Goal: Communication & Community: Answer question/provide support

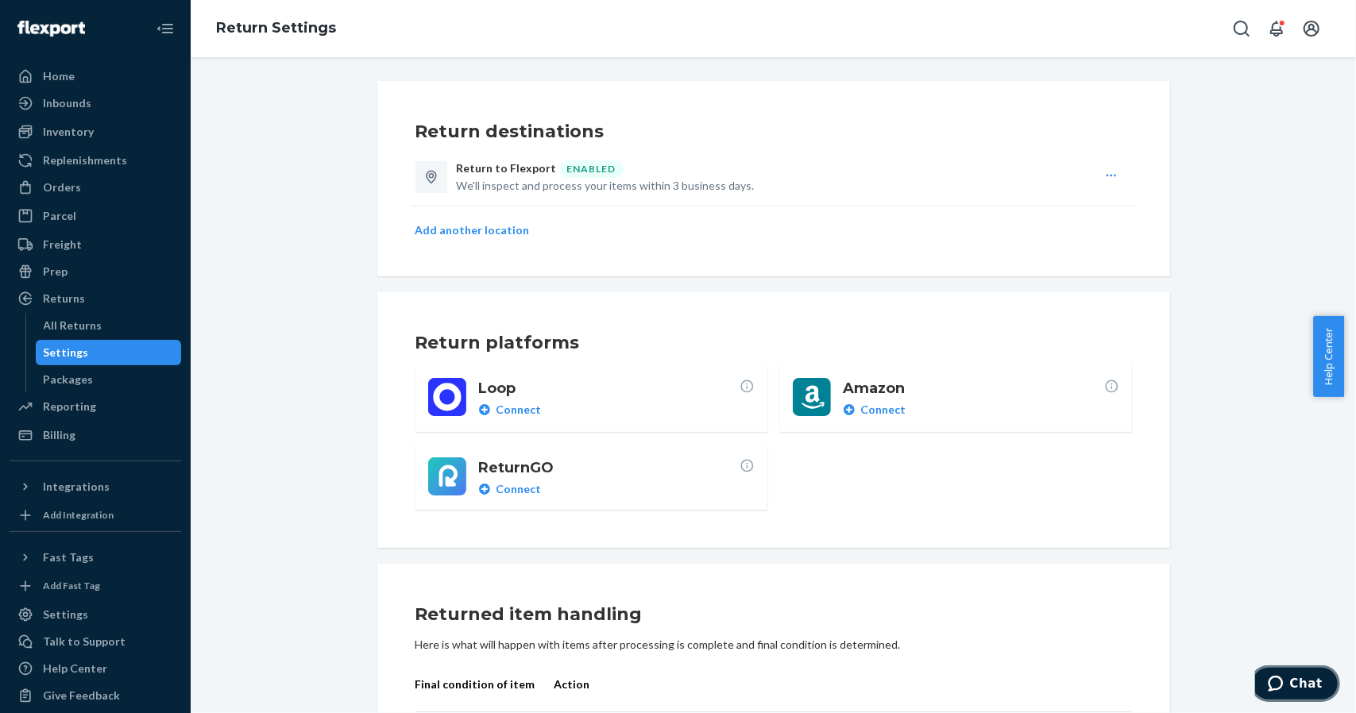
click at [1297, 680] on span "Chat" at bounding box center [1305, 683] width 33 height 14
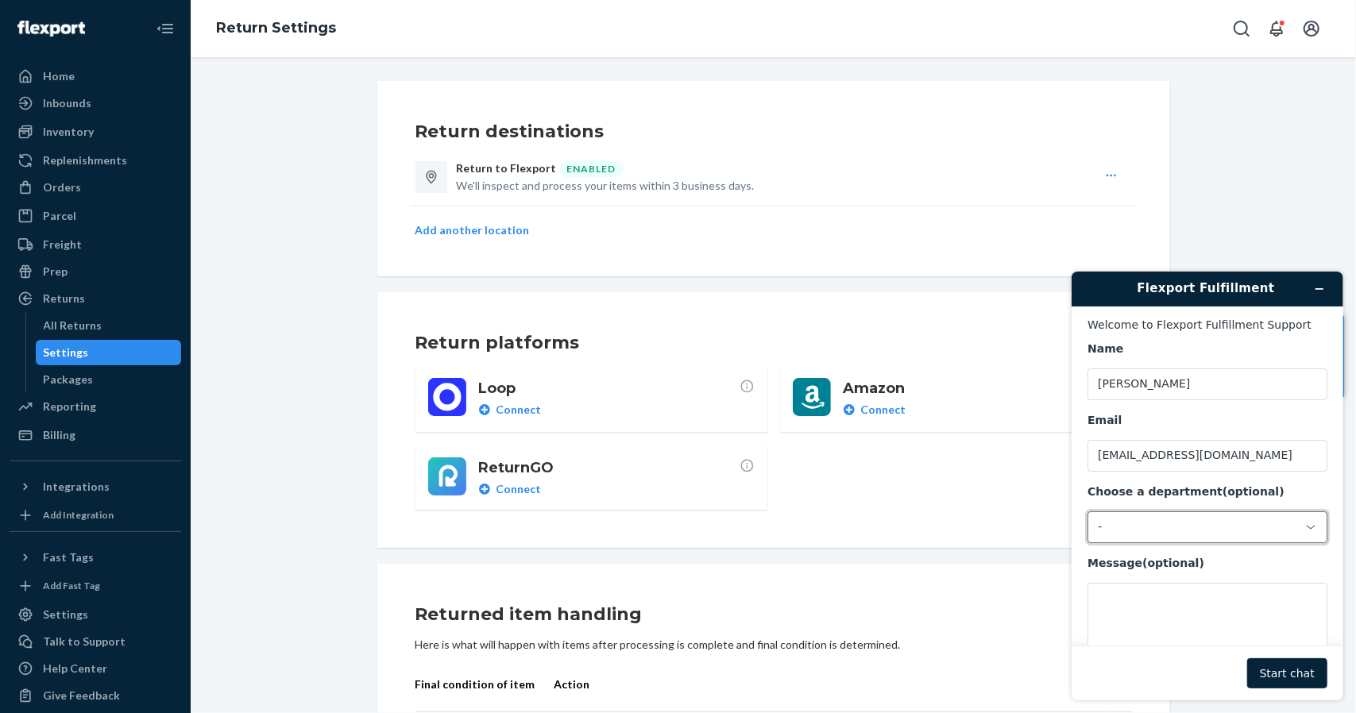
click at [1200, 537] on div "-" at bounding box center [1207, 527] width 240 height 32
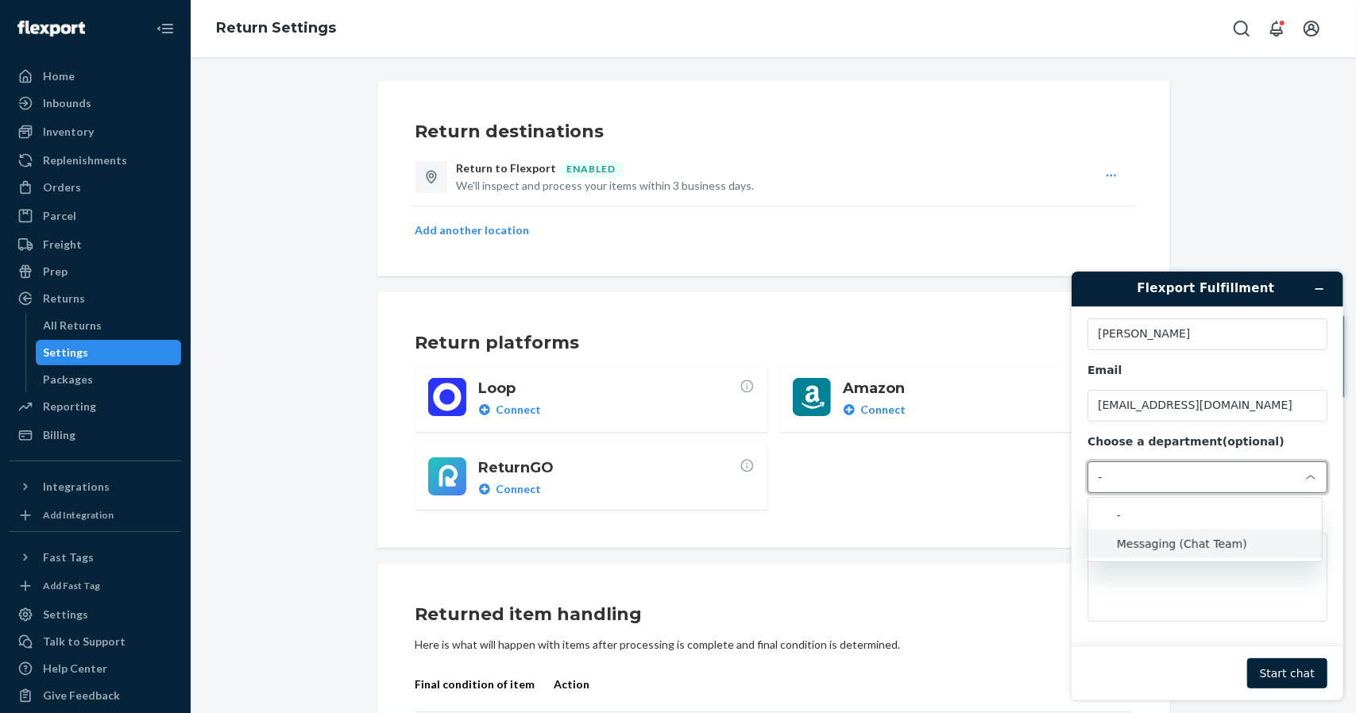
click at [1204, 542] on li "Messaging (Chat Team)" at bounding box center [1205, 543] width 234 height 29
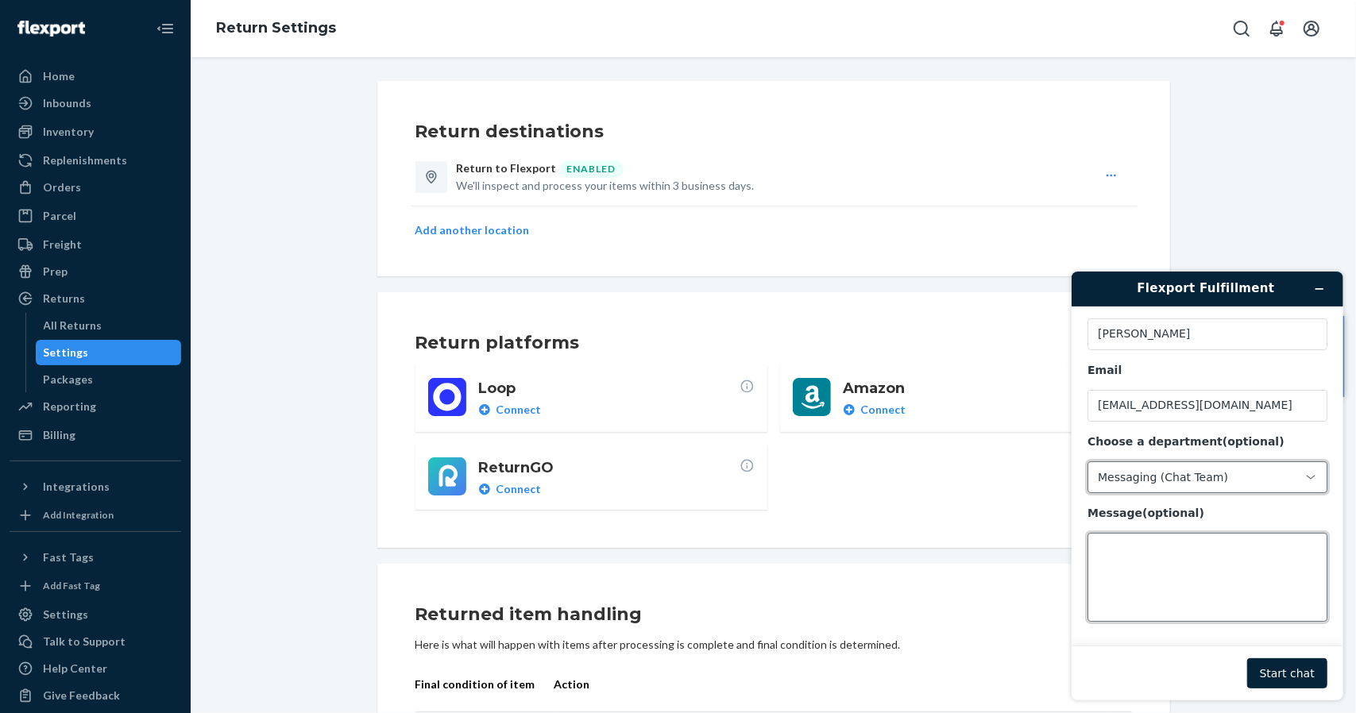
click at [1174, 557] on textarea "Message (optional)" at bounding box center [1207, 576] width 240 height 89
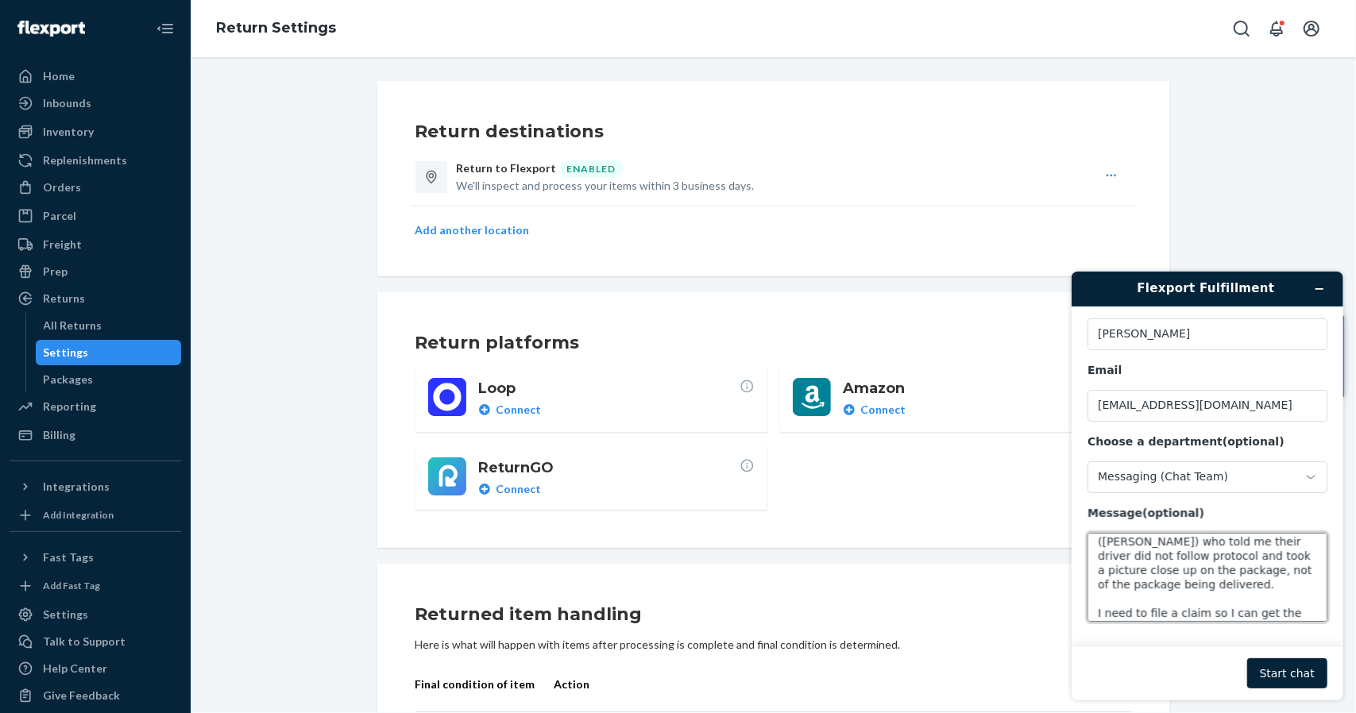
scroll to position [78, 0]
type textarea "I had a customer whos tracking says their package was delivered, but never rece…"
click at [1282, 659] on button "Start chat" at bounding box center [1286, 673] width 80 height 30
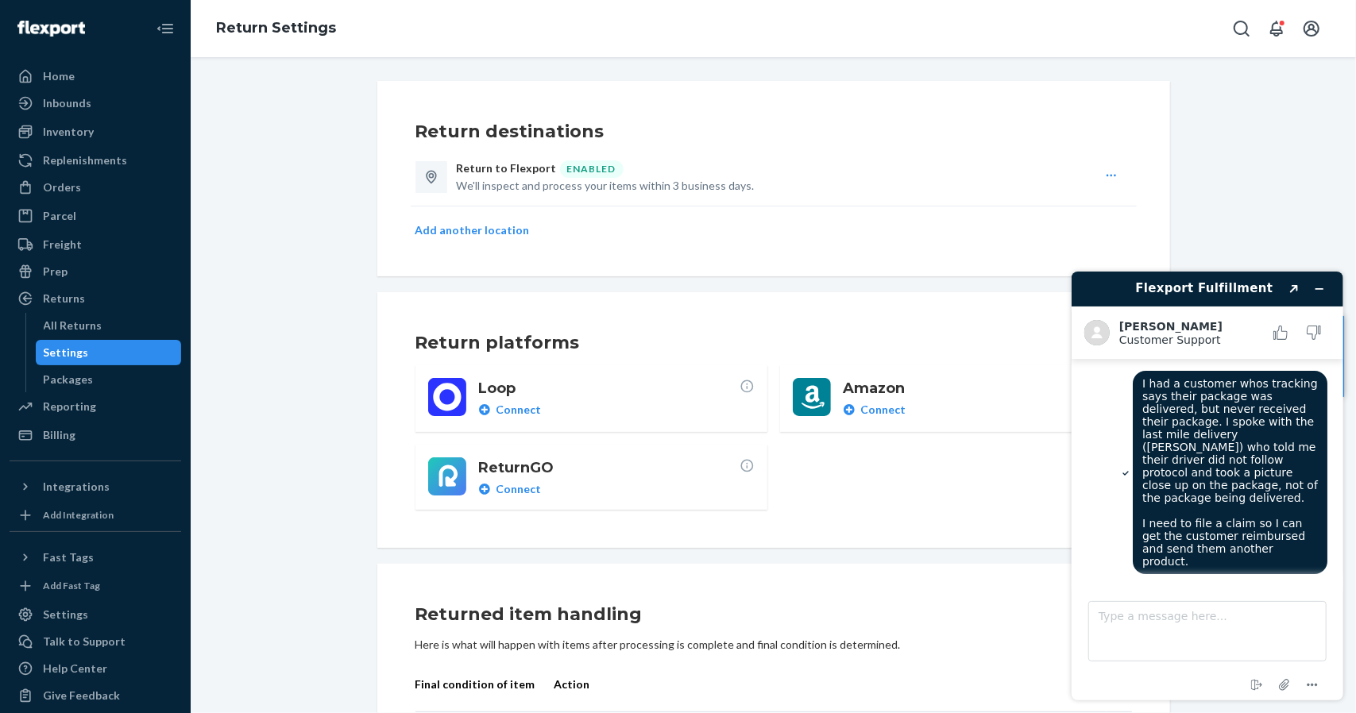
scroll to position [6, 0]
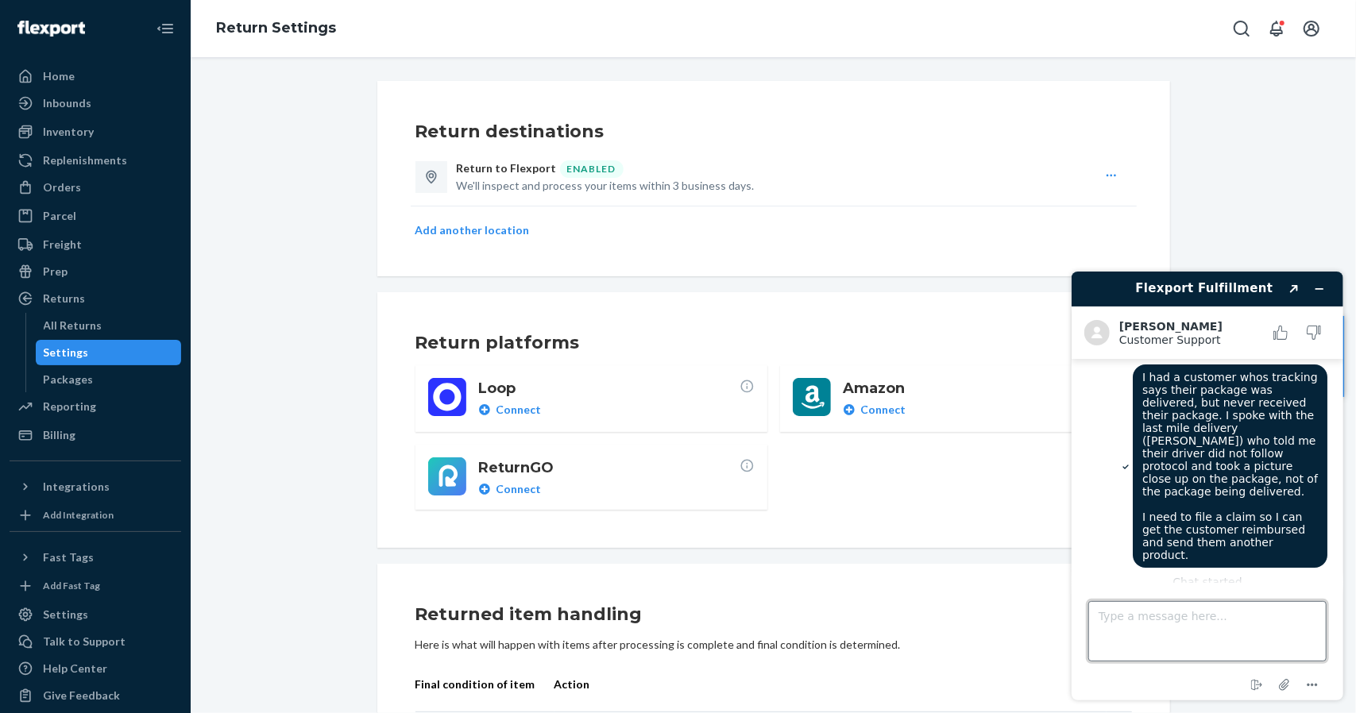
click at [1131, 626] on textarea "Type a message here..." at bounding box center [1207, 631] width 238 height 60
type textarea "Hi [PERSON_NAME]! My initial message explains the problem pretty well. Please l…"
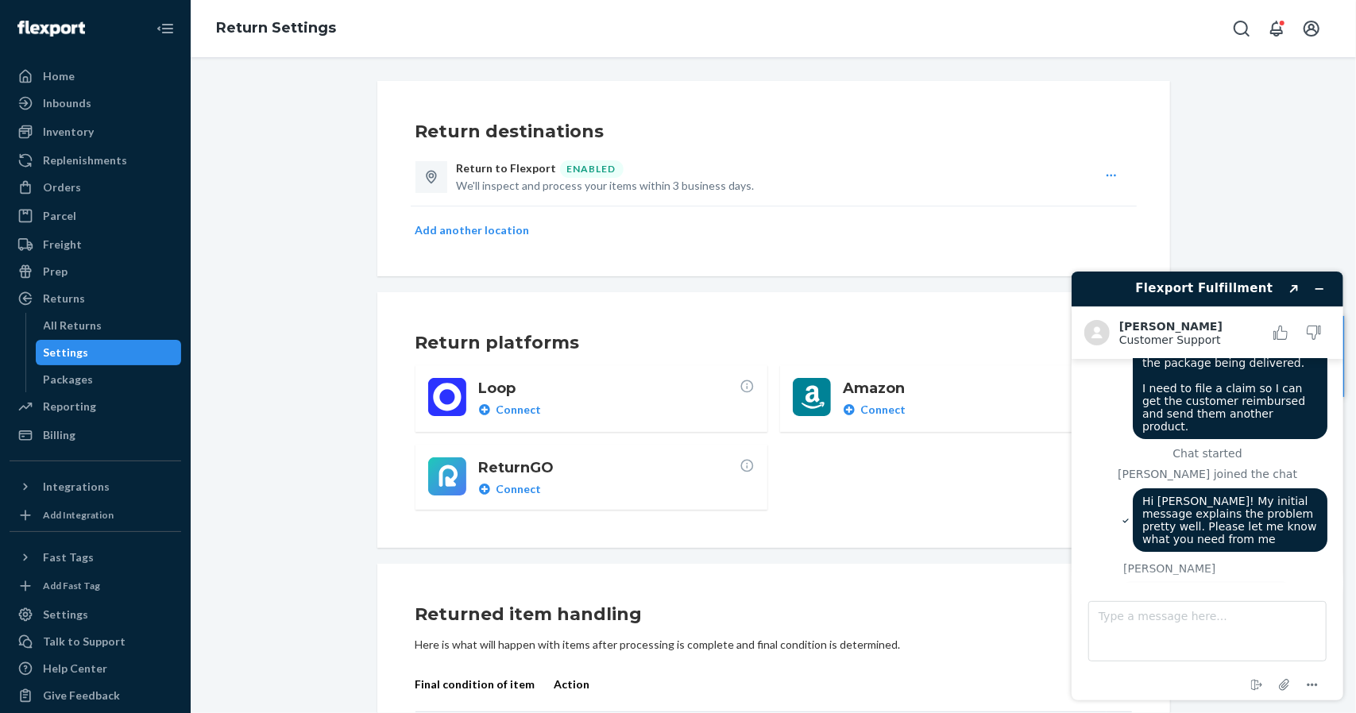
scroll to position [134, 0]
click at [1230, 588] on span "Hi. Thank you for contacting Flexport. Checking this out" at bounding box center [1185, 607] width 115 height 38
click at [1185, 643] on textarea "Type a message here..." at bounding box center [1207, 631] width 238 height 60
click at [1200, 626] on textarea "Type a message here..." at bounding box center [1207, 631] width 238 height 60
paste textarea "k2q8fmdnxwyt"
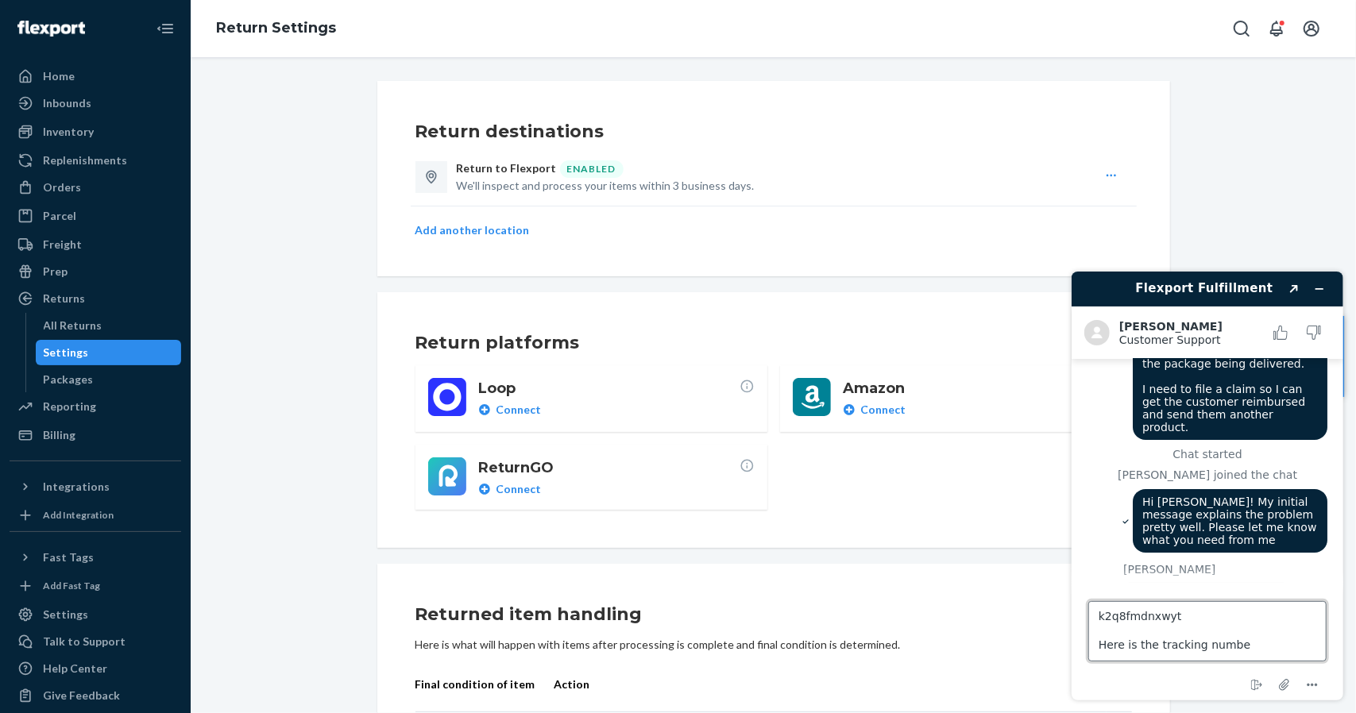
type textarea "k2q8fmdnxwyt Here is the tracking number"
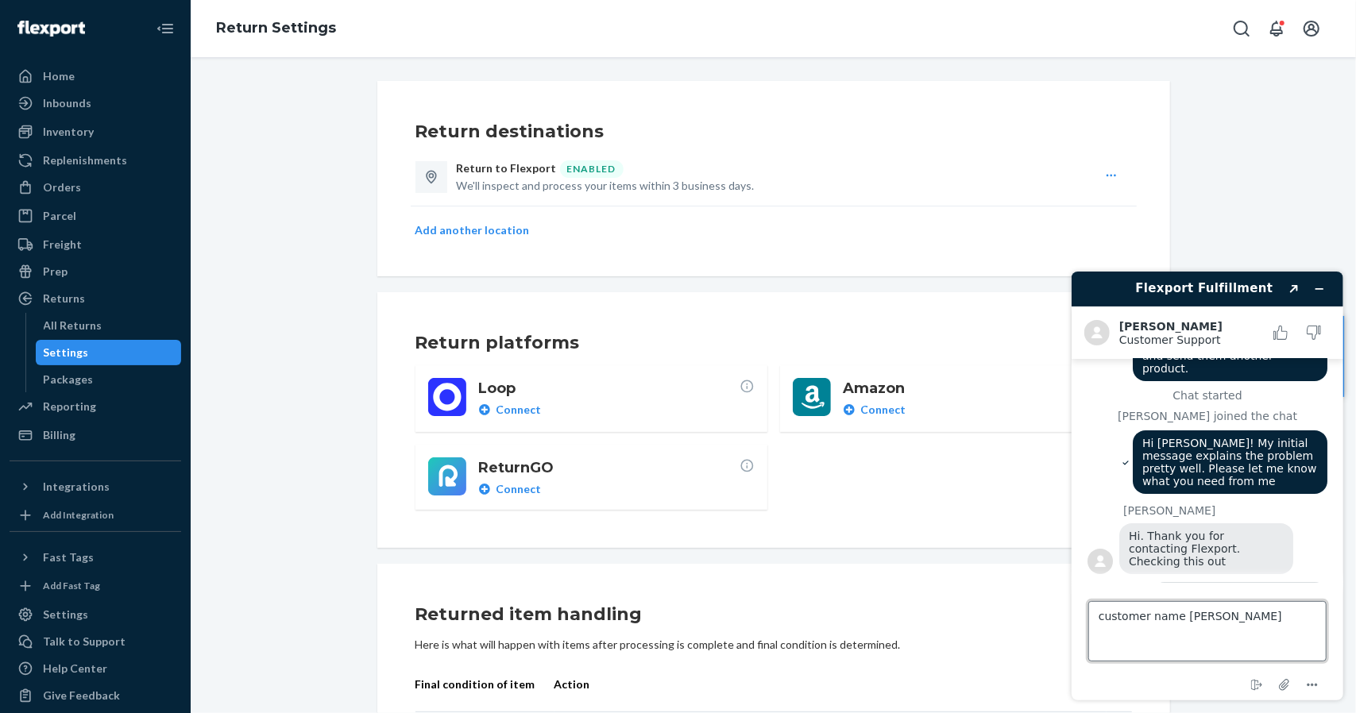
type textarea "customer name [PERSON_NAME]"
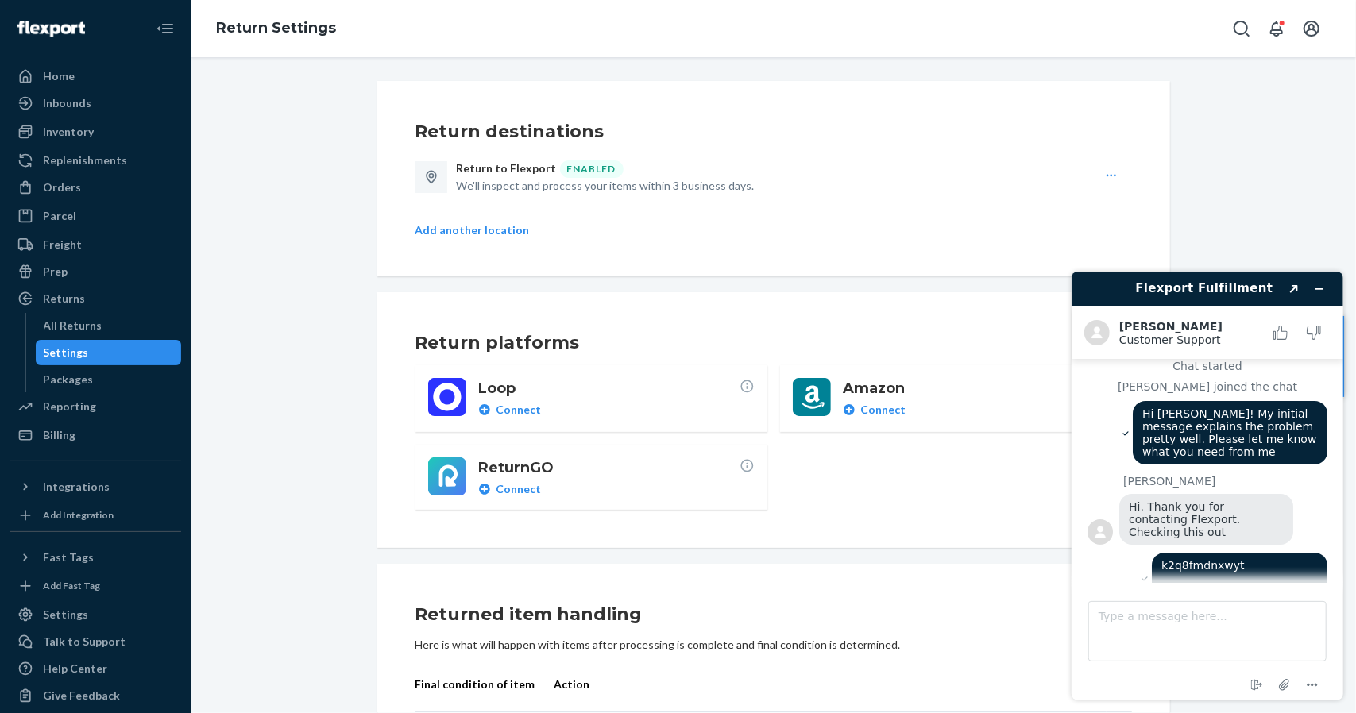
scroll to position [280, 0]
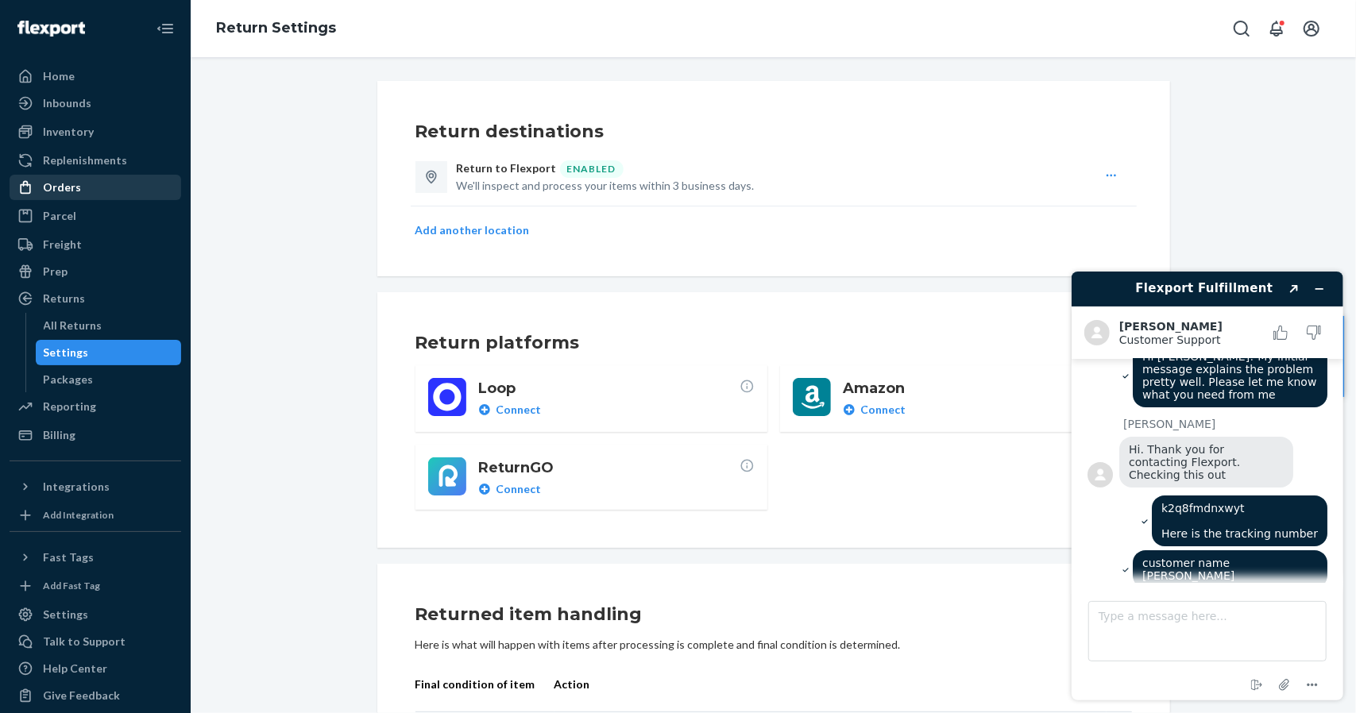
click at [59, 190] on div "Orders" at bounding box center [62, 188] width 38 height 16
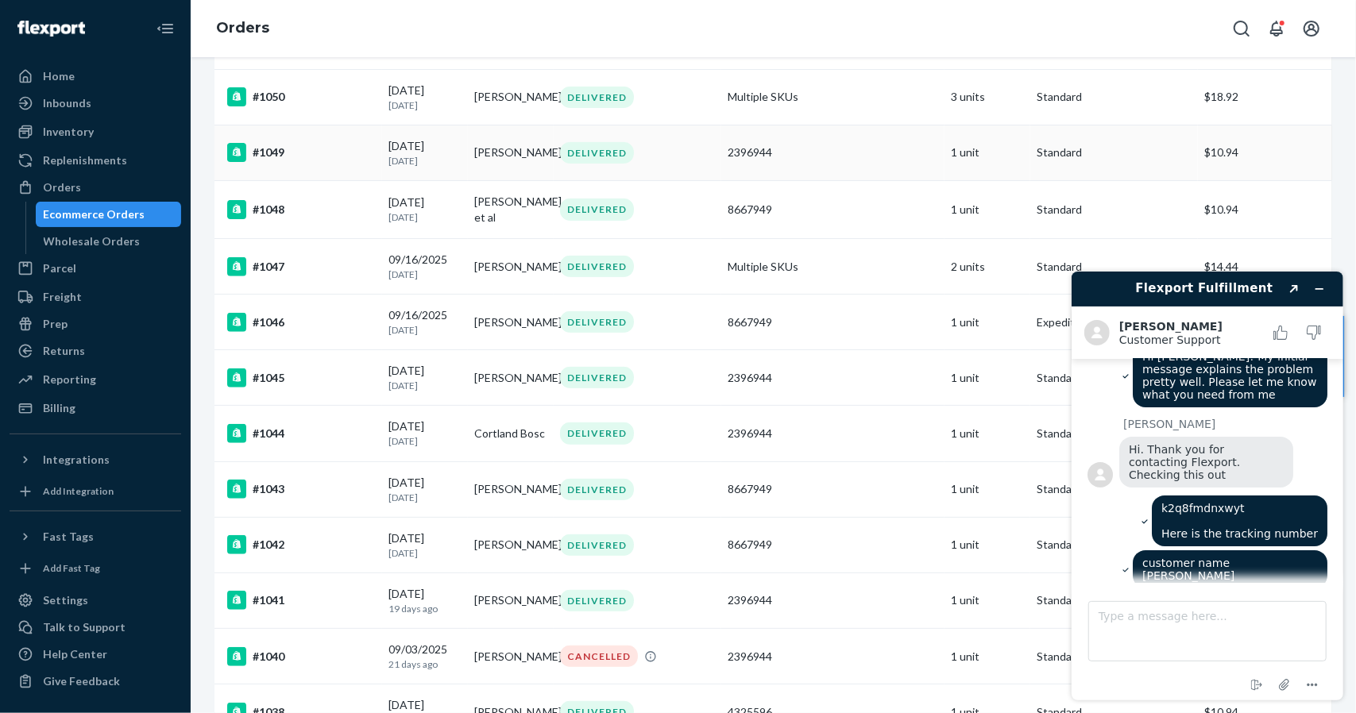
scroll to position [397, 0]
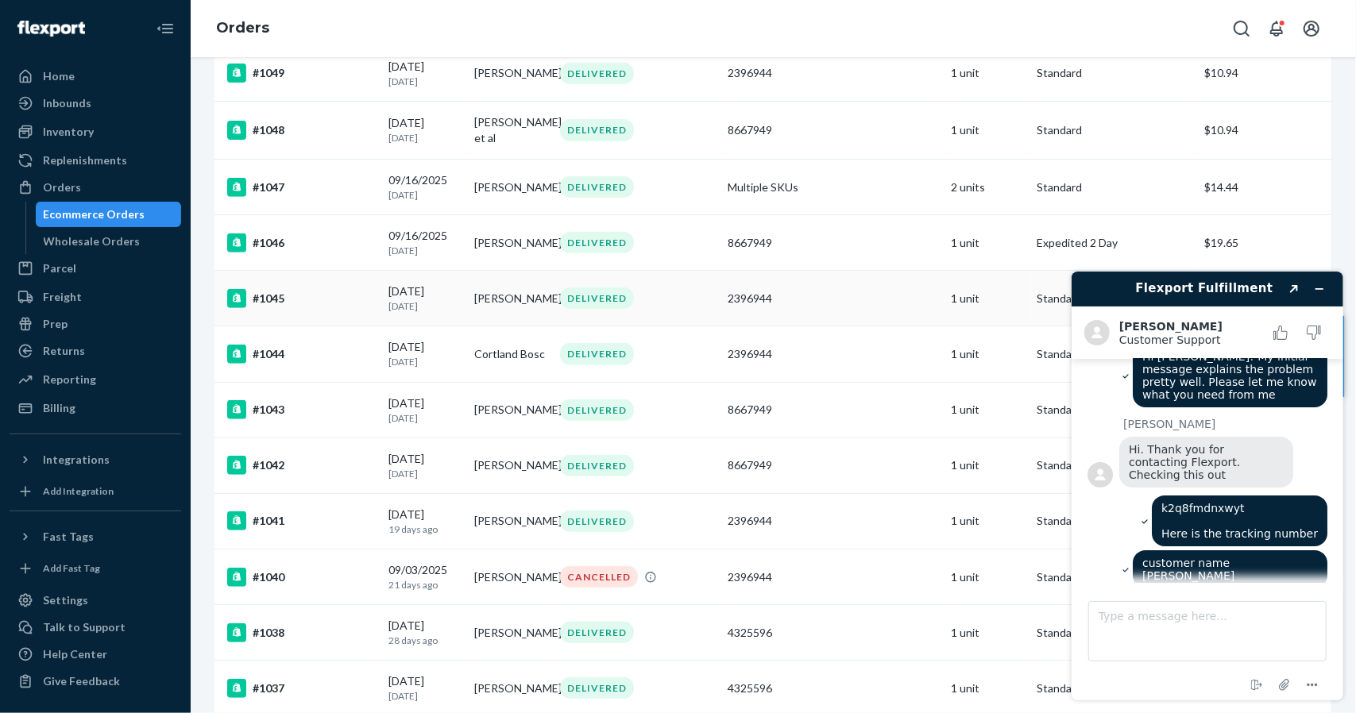
click at [688, 296] on div "DELIVERED" at bounding box center [637, 298] width 161 height 21
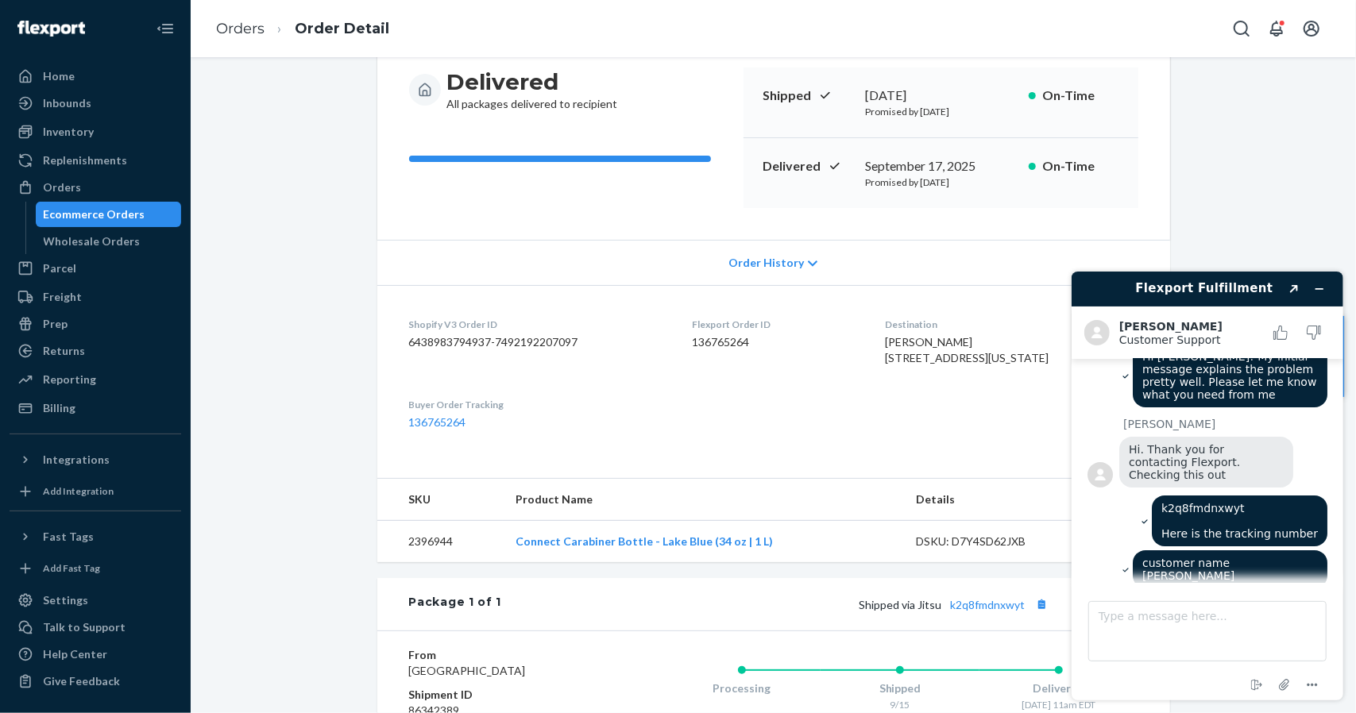
scroll to position [238, 0]
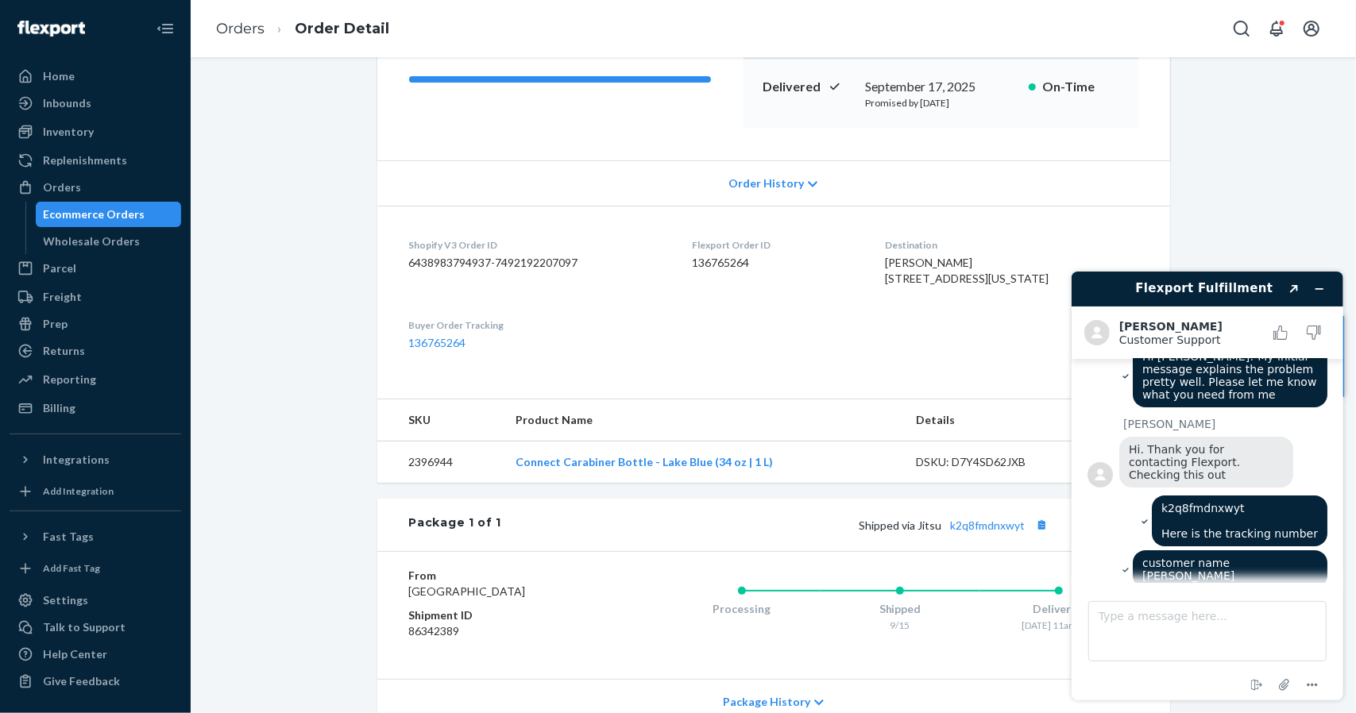
click at [518, 263] on dd "6438983794937-7492192207097" at bounding box center [538, 263] width 258 height 16
click at [704, 260] on dd "136765264" at bounding box center [777, 263] width 168 height 16
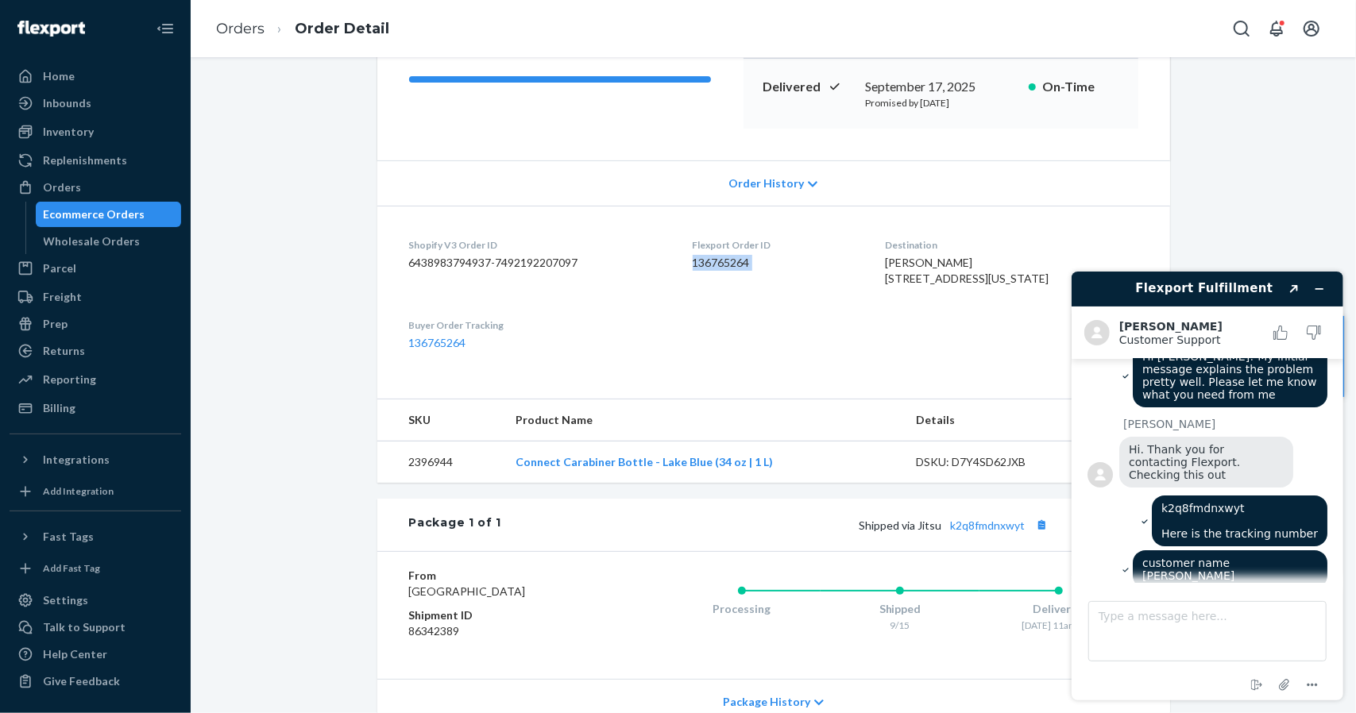
click at [704, 260] on dd "136765264" at bounding box center [777, 263] width 168 height 16
copy dd "136765264"
click at [1245, 637] on textarea "Type a message here..." at bounding box center [1207, 631] width 238 height 60
paste textarea "136765264"
type textarea "Flexport order id 136765264"
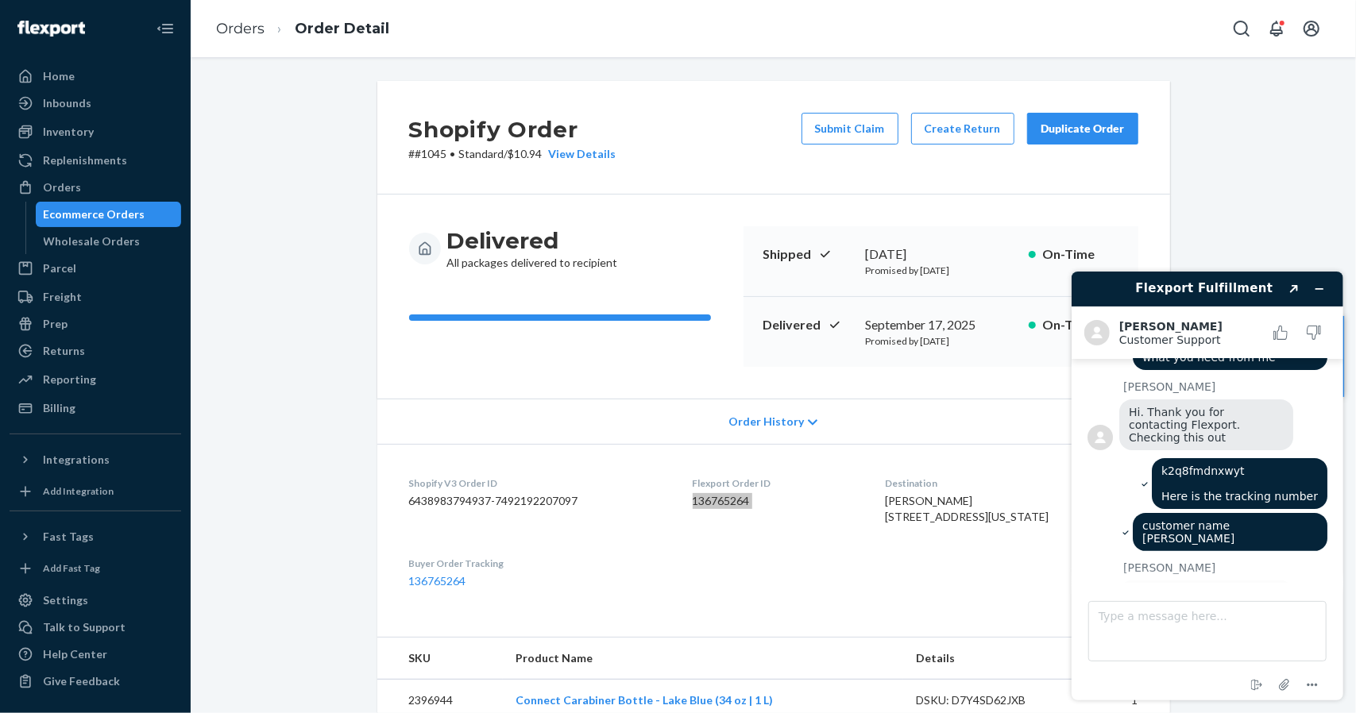
scroll to position [497, 0]
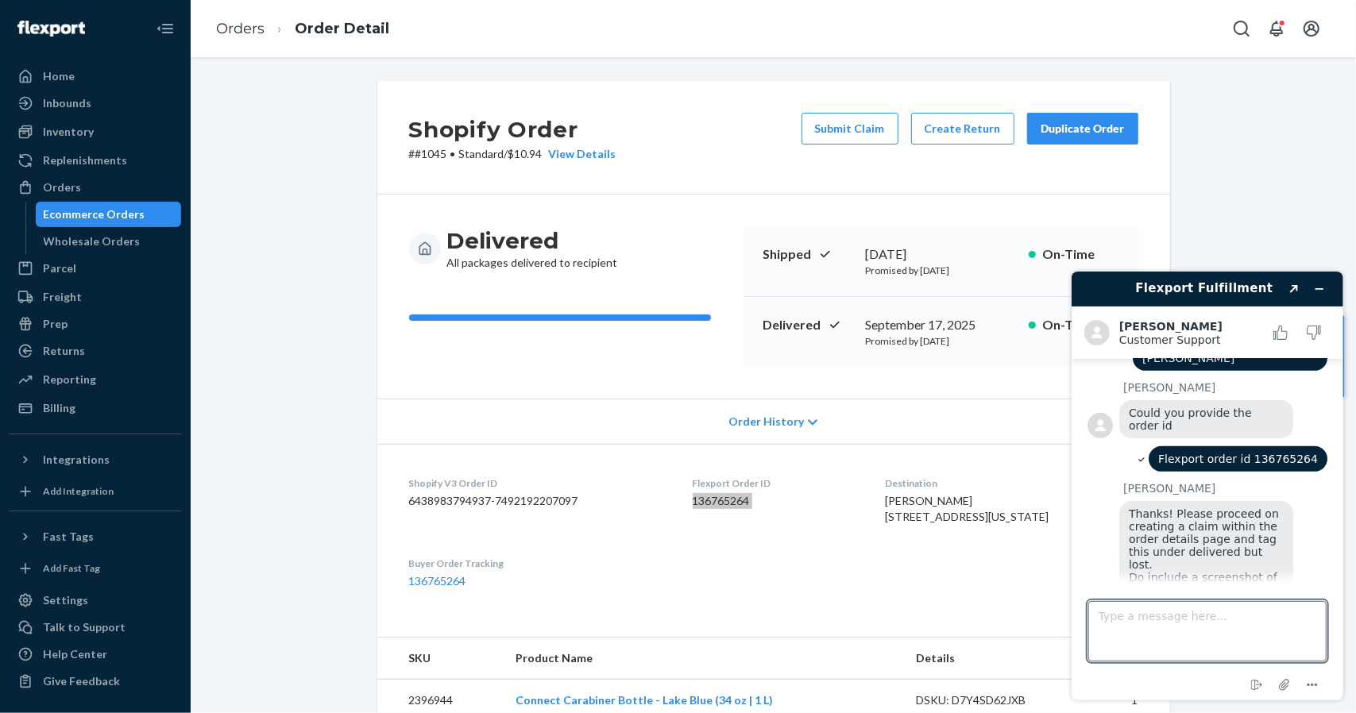
click at [1239, 507] on span "Thanks! Please proceed on creating a claim within the order details page and ta…" at bounding box center [1204, 596] width 153 height 178
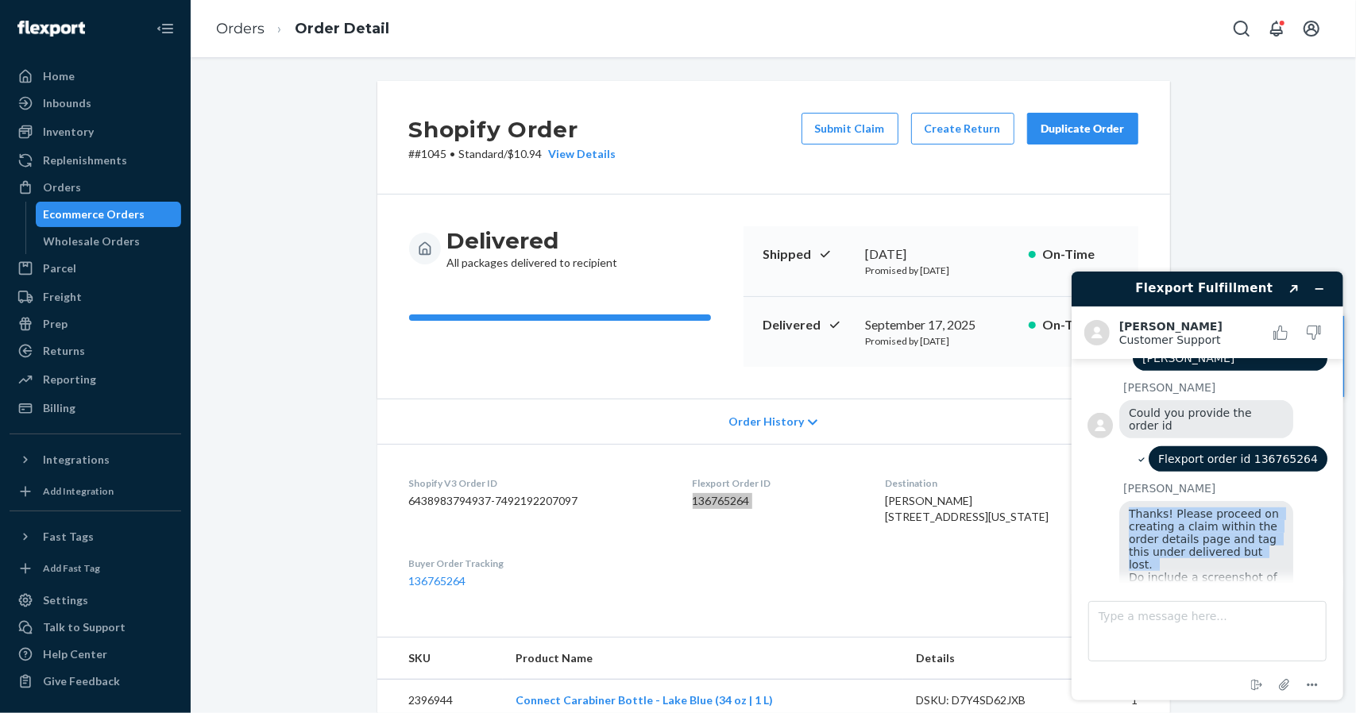
click at [1239, 507] on span "Thanks! Please proceed on creating a claim within the order details page and ta…" at bounding box center [1204, 596] width 153 height 178
click at [1246, 542] on span "Thanks! Please proceed on creating a claim within the order details page and ta…" at bounding box center [1204, 596] width 153 height 178
drag, startPoint x: 1246, startPoint y: 542, endPoint x: 1211, endPoint y: 469, distance: 81.0
click at [1211, 507] on span "Thanks! Please proceed on creating a claim within the order details page and ta…" at bounding box center [1204, 596] width 153 height 178
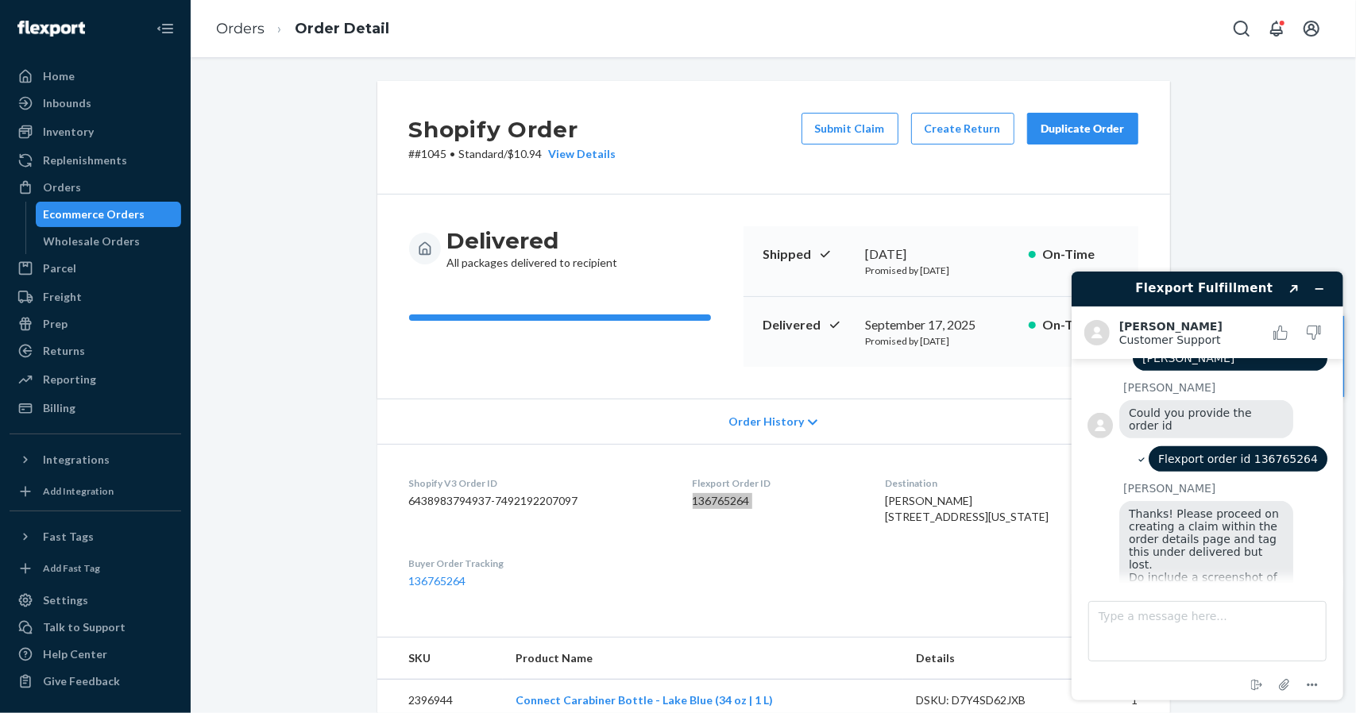
click at [1211, 507] on span "Thanks! Please proceed on creating a claim within the order details page and ta…" at bounding box center [1204, 596] width 153 height 178
drag, startPoint x: 1211, startPoint y: 469, endPoint x: 1226, endPoint y: 567, distance: 99.7
click at [1226, 567] on span "Thanks! Please proceed on creating a claim within the order details page and ta…" at bounding box center [1204, 596] width 153 height 178
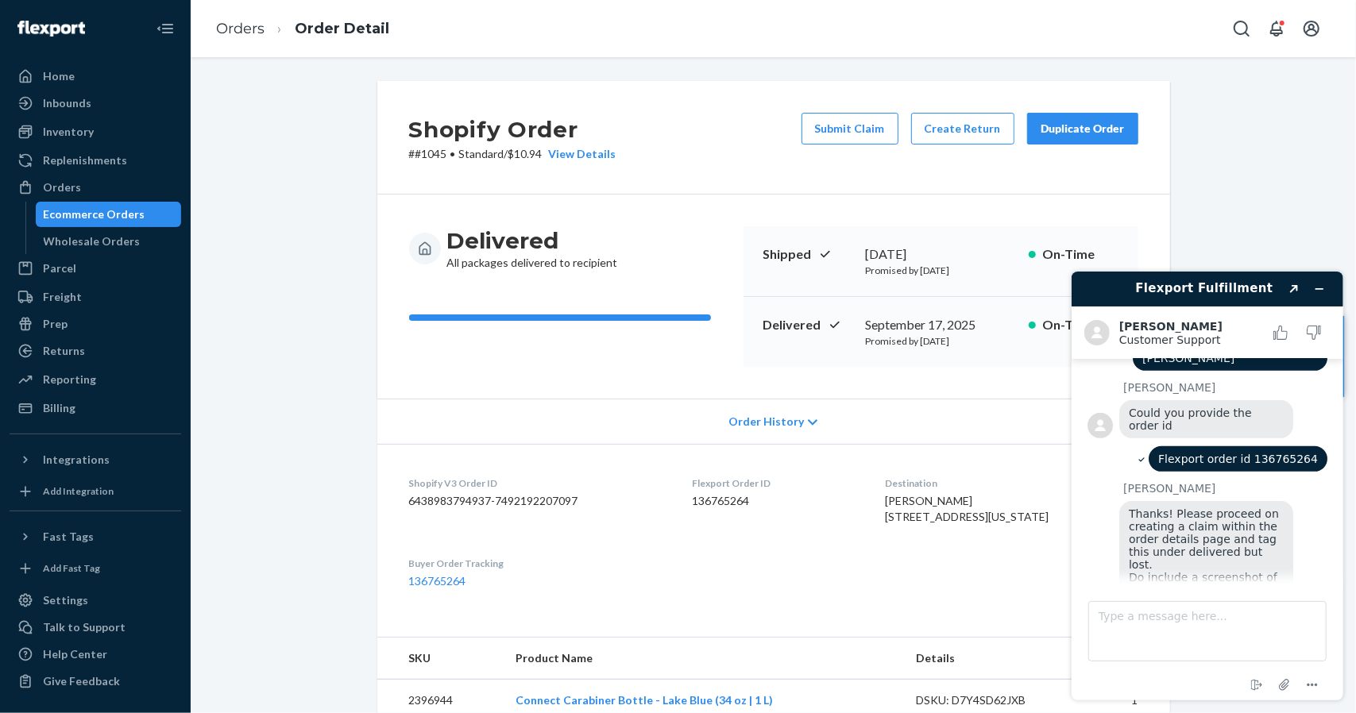
click at [615, 356] on div "Delivered All packages delivered to recipient" at bounding box center [570, 296] width 322 height 141
drag, startPoint x: 1245, startPoint y: 561, endPoint x: 1125, endPoint y: 438, distance: 171.9
click at [1125, 500] on div "Thanks! Please proceed on creating a claim within the order details page and ta…" at bounding box center [1205, 595] width 174 height 191
click at [1130, 507] on span "Thanks! Please proceed on creating a claim within the order details page and ta…" at bounding box center [1204, 596] width 153 height 178
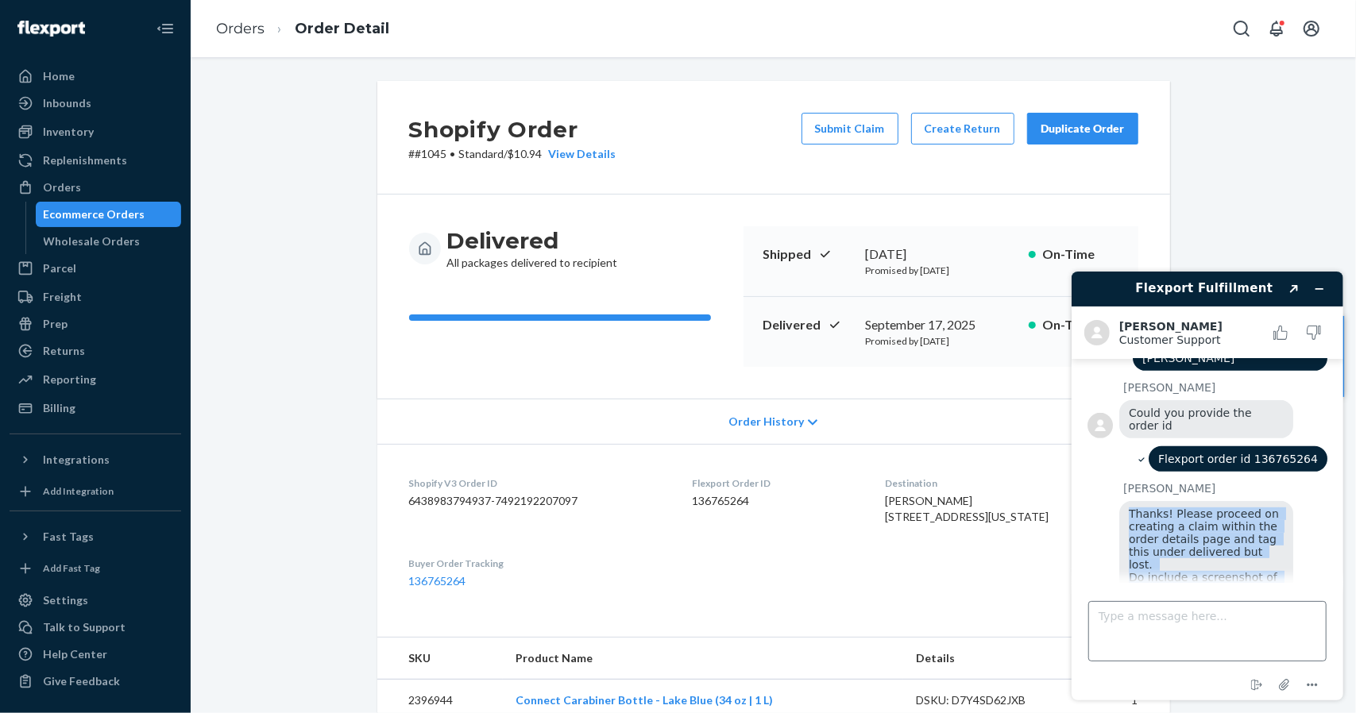
drag, startPoint x: 1130, startPoint y: 439, endPoint x: 1233, endPoint y: 612, distance: 200.9
click at [1233, 612] on div "Flexport Fulfillment Created with Sketch. [PERSON_NAME] Customer Support Custom…" at bounding box center [1207, 485] width 272 height 429
click at [1232, 562] on span "Thanks! Please proceed on creating a claim within the order details page and ta…" at bounding box center [1204, 596] width 153 height 178
drag, startPoint x: 1232, startPoint y: 562, endPoint x: 1153, endPoint y: 446, distance: 139.5
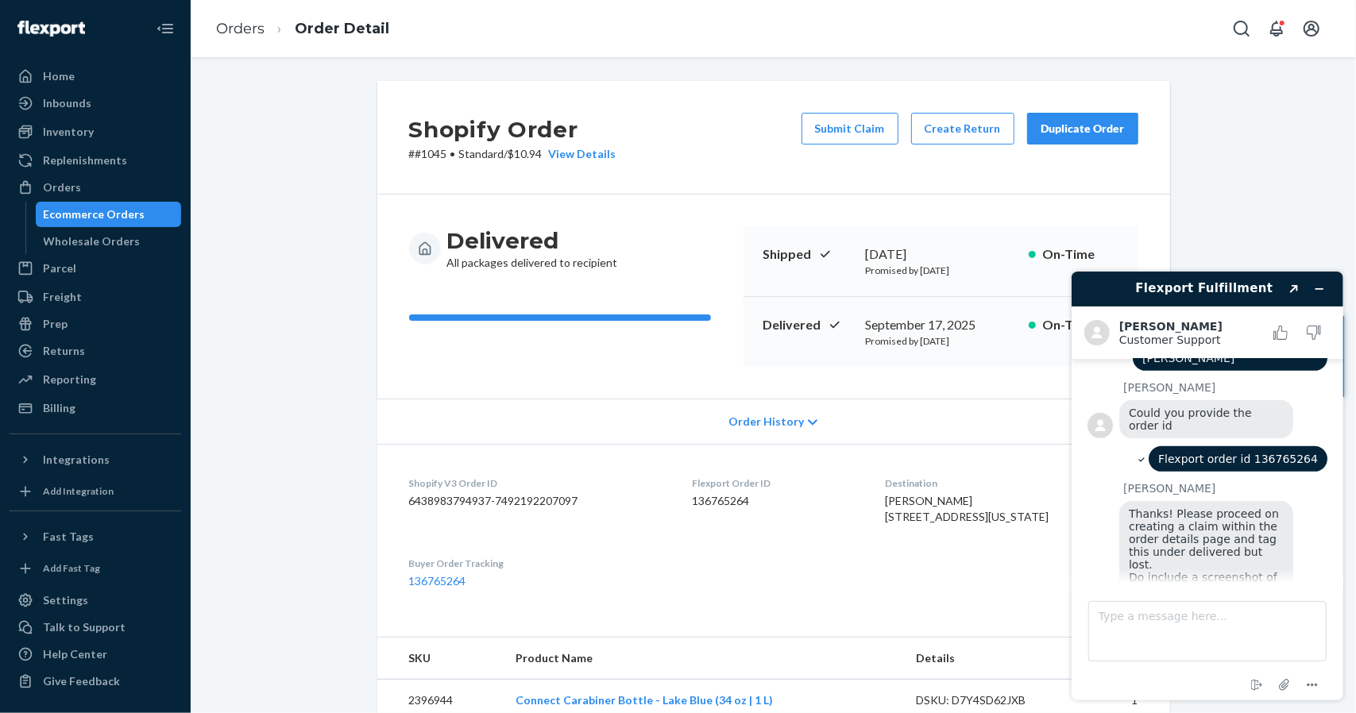
click at [1153, 507] on span "Thanks! Please proceed on creating a claim within the order details page and ta…" at bounding box center [1204, 596] width 153 height 178
click at [1188, 620] on textarea "Type a message here..." at bounding box center [1207, 631] width 238 height 60
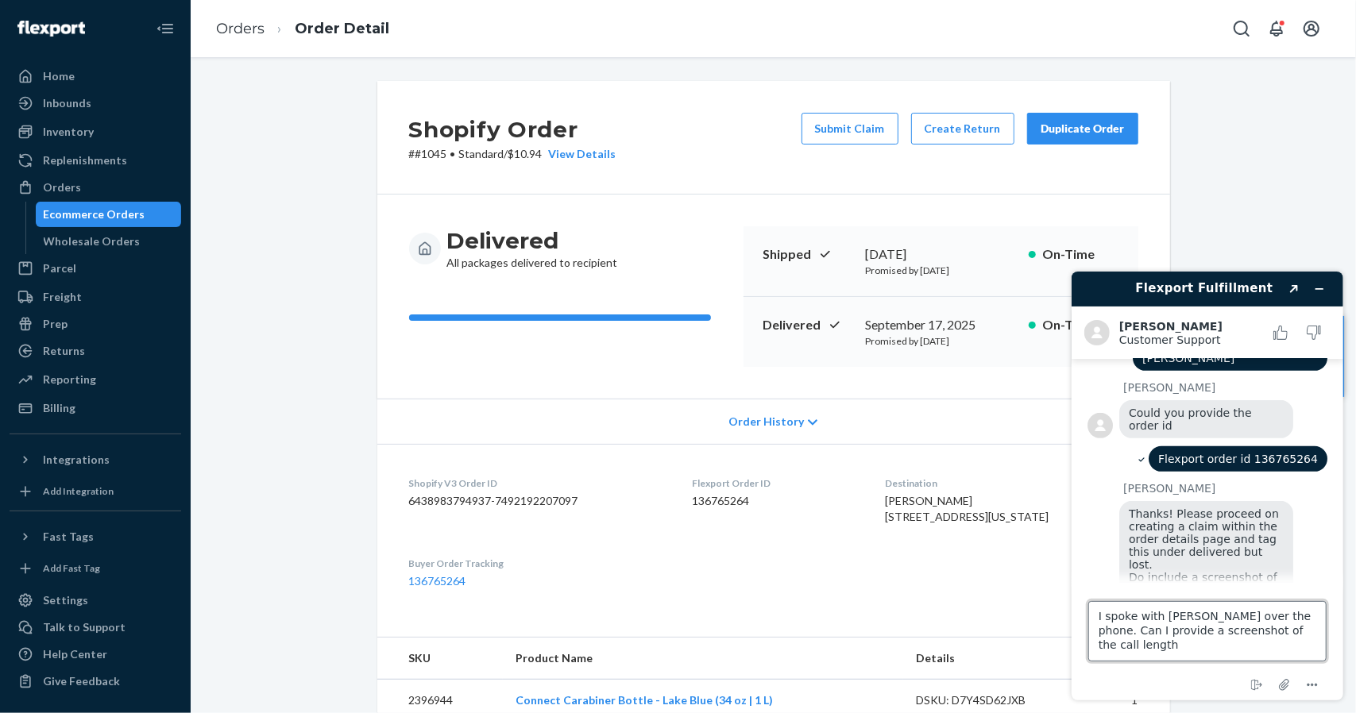
type textarea "I spoke with [PERSON_NAME] over the phone. Can I provide a screenshot of the ca…"
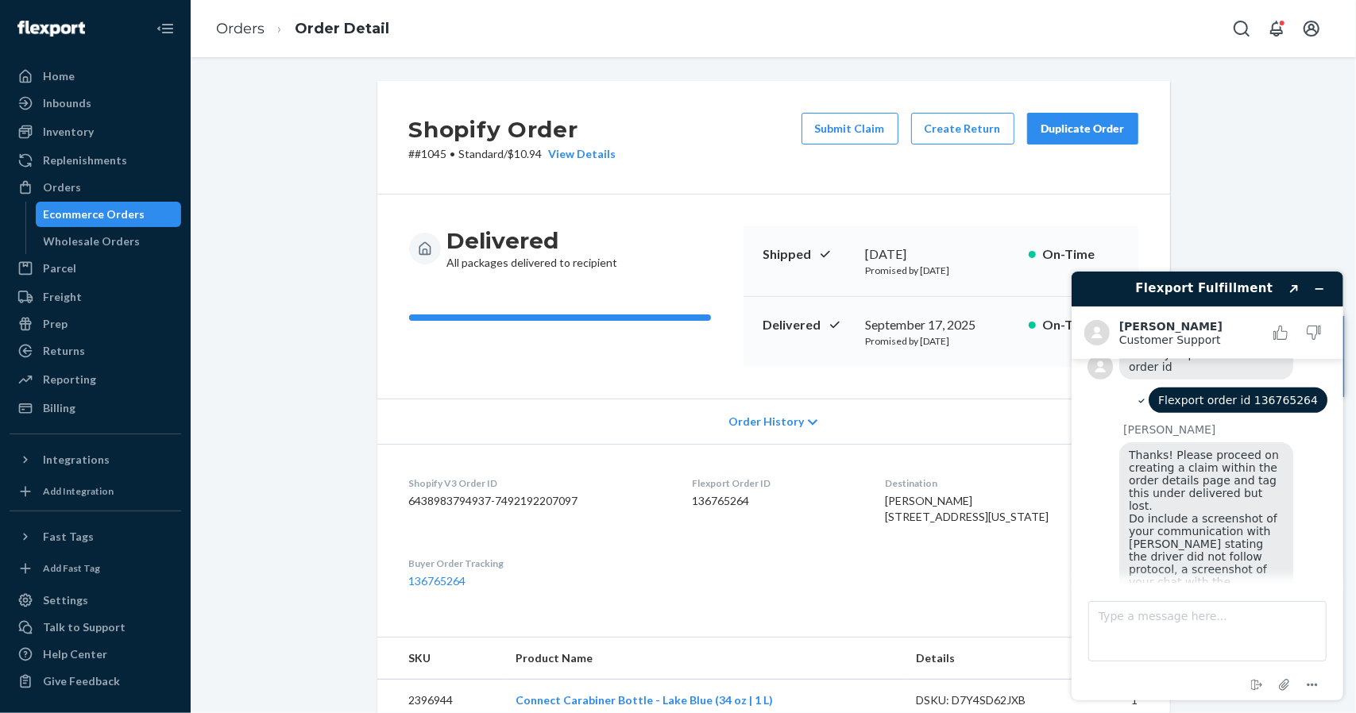
click at [1175, 448] on span "Thanks! Please proceed on creating a claim within the order details page and ta…" at bounding box center [1204, 537] width 153 height 178
click at [1061, 185] on div "Shopify Order # #1045 • Standard / $10.94 View Details Submit Claim Create Retu…" at bounding box center [773, 138] width 793 height 114
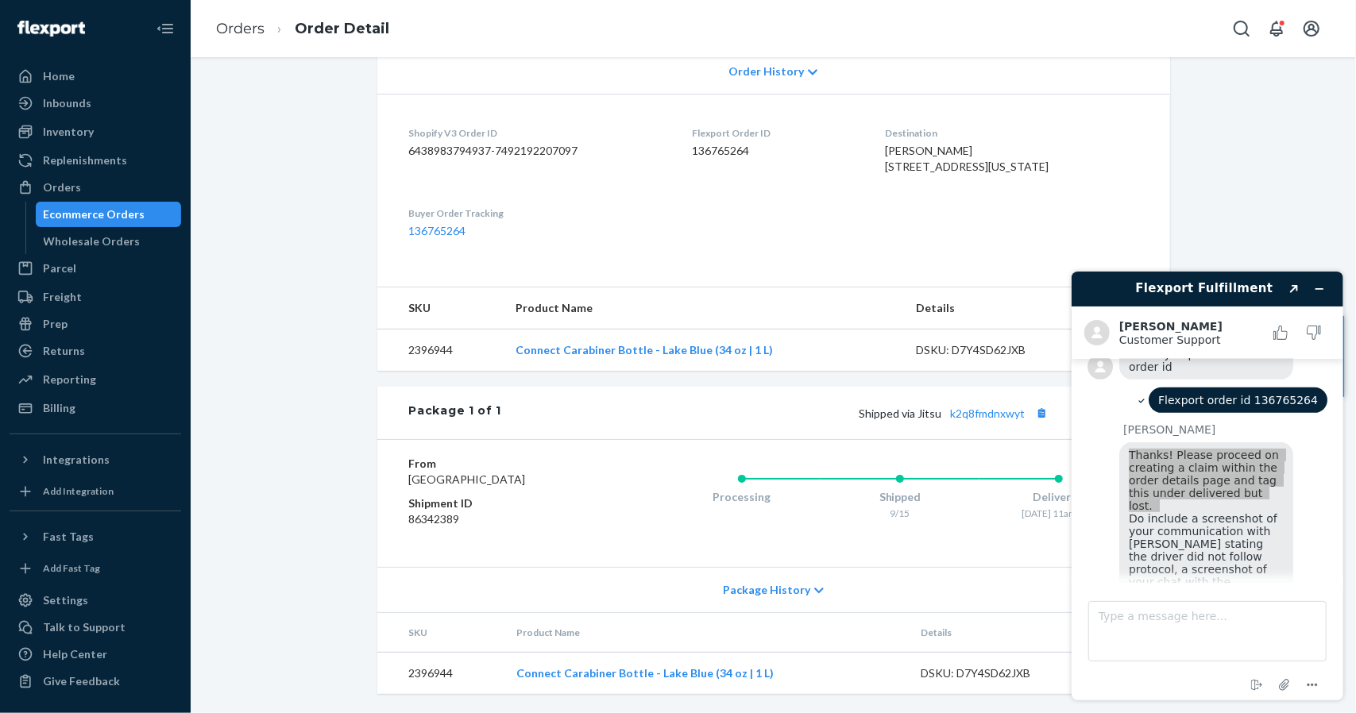
scroll to position [0, 0]
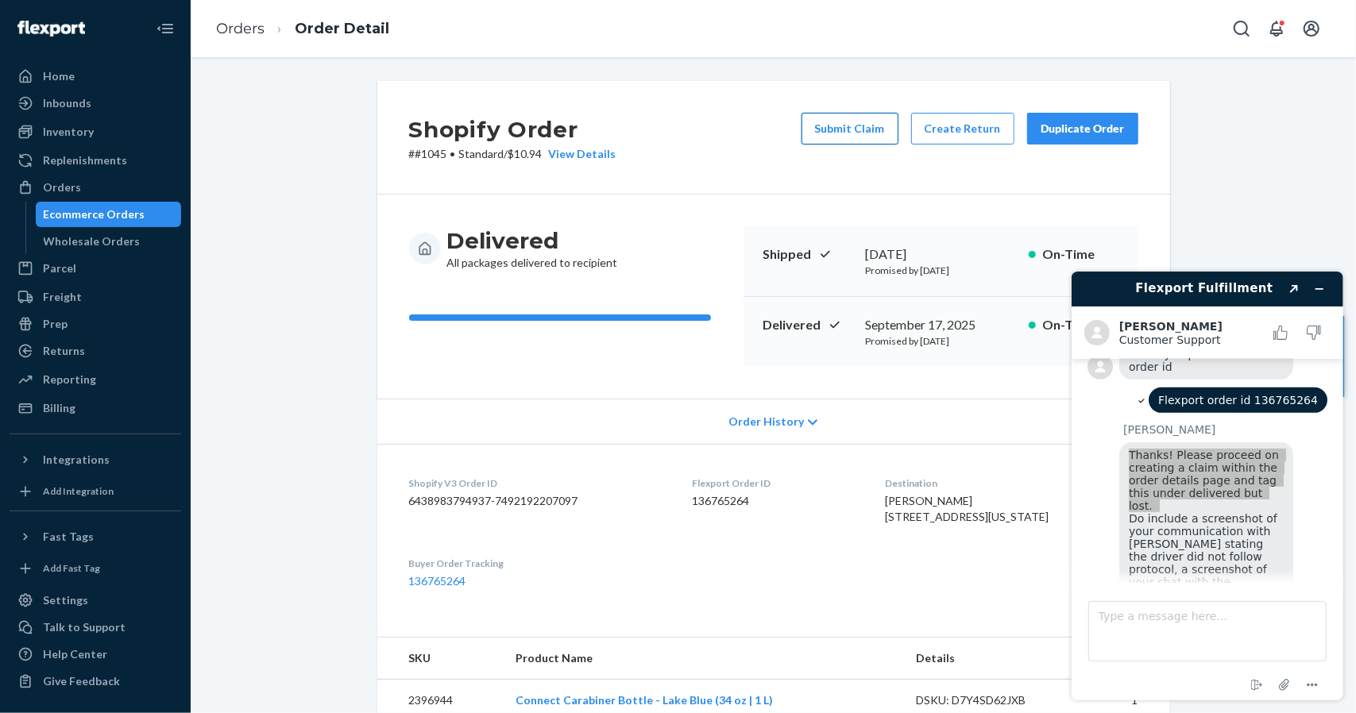
click at [850, 139] on button "Submit Claim" at bounding box center [850, 129] width 97 height 32
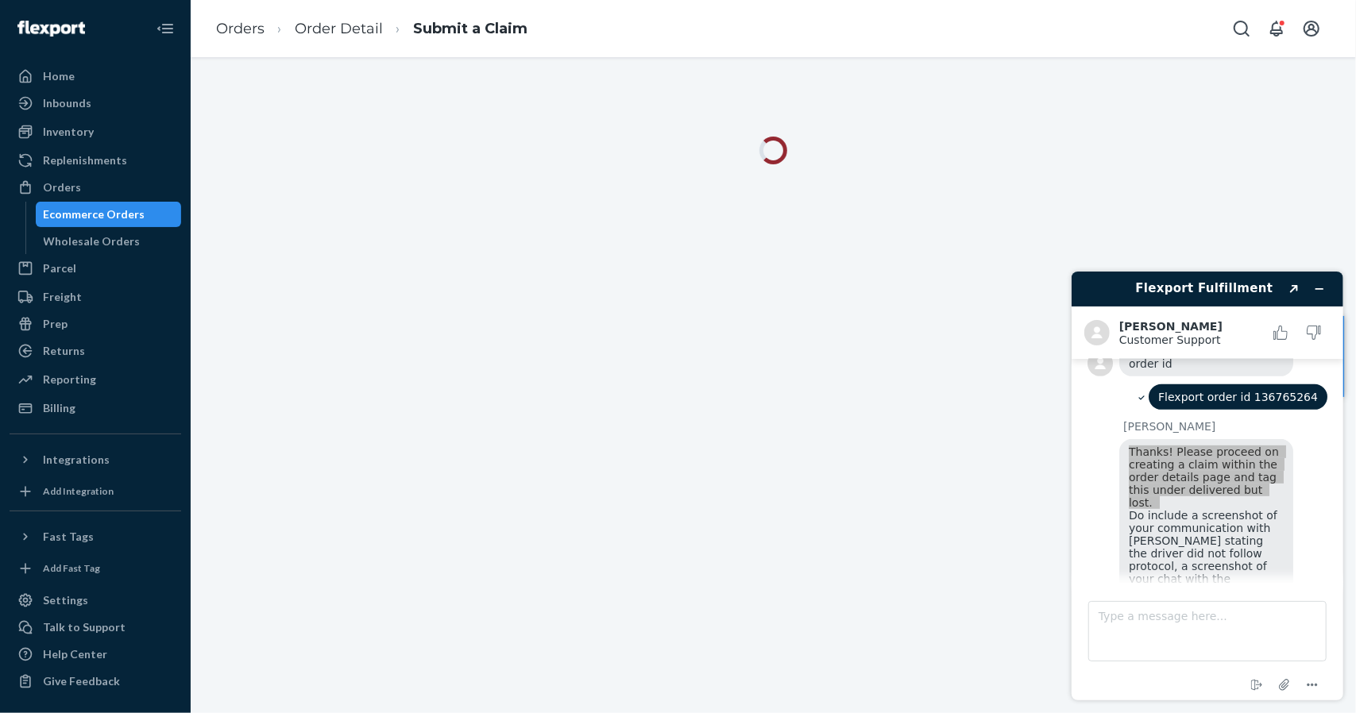
scroll to position [556, 0]
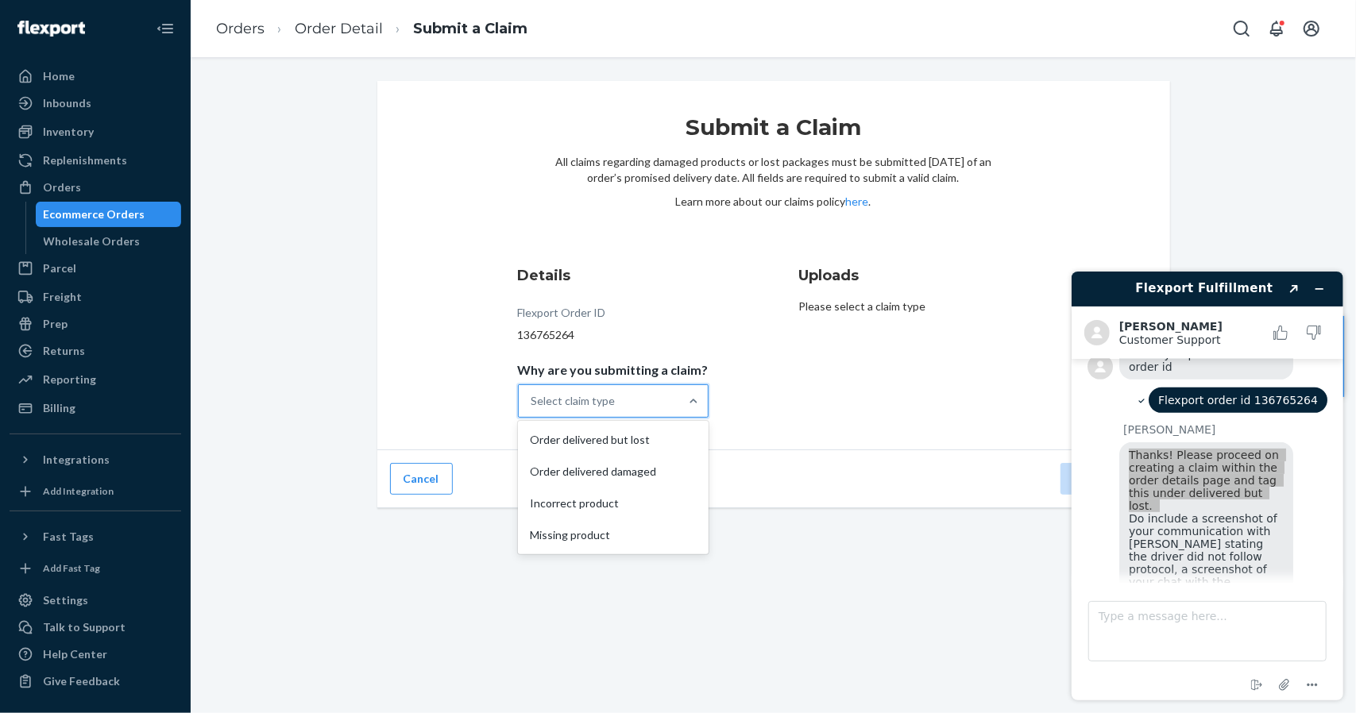
click at [611, 408] on div "Select claim type" at bounding box center [573, 401] width 84 height 16
click at [533, 408] on input "Why are you submitting a claim? option Order delivered but lost focused, 1 of 4…" at bounding box center [532, 401] width 2 height 16
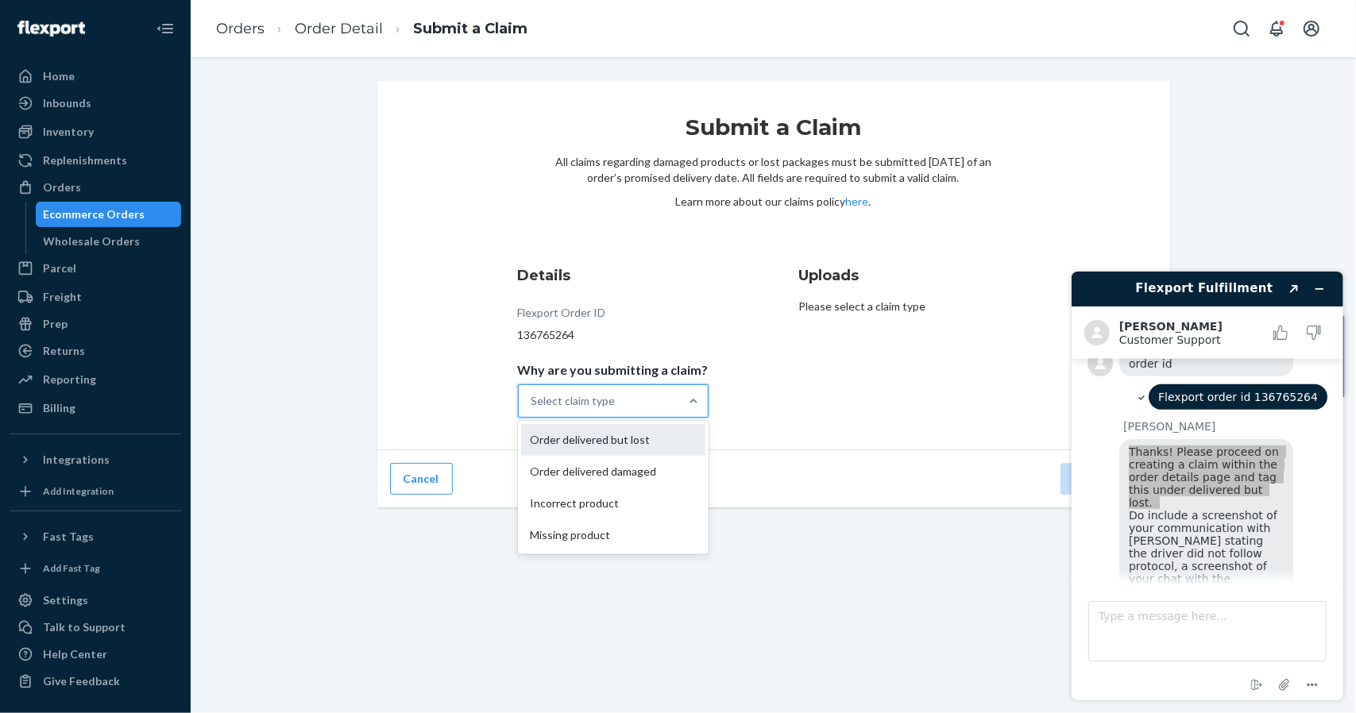
click at [631, 439] on div "Order delivered but lost" at bounding box center [613, 440] width 184 height 32
click at [533, 409] on input "Why are you submitting a claim? option Order delivered but lost focused, 1 of 4…" at bounding box center [532, 401] width 2 height 16
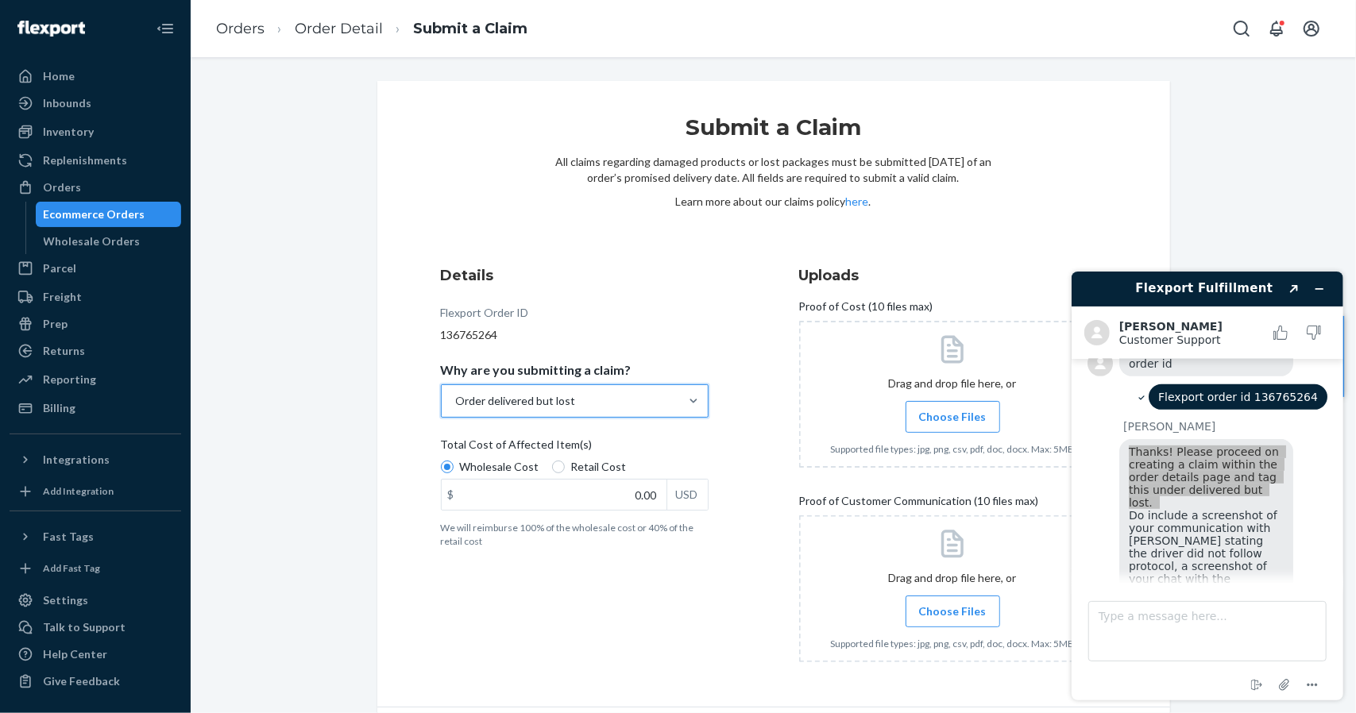
scroll to position [52, 0]
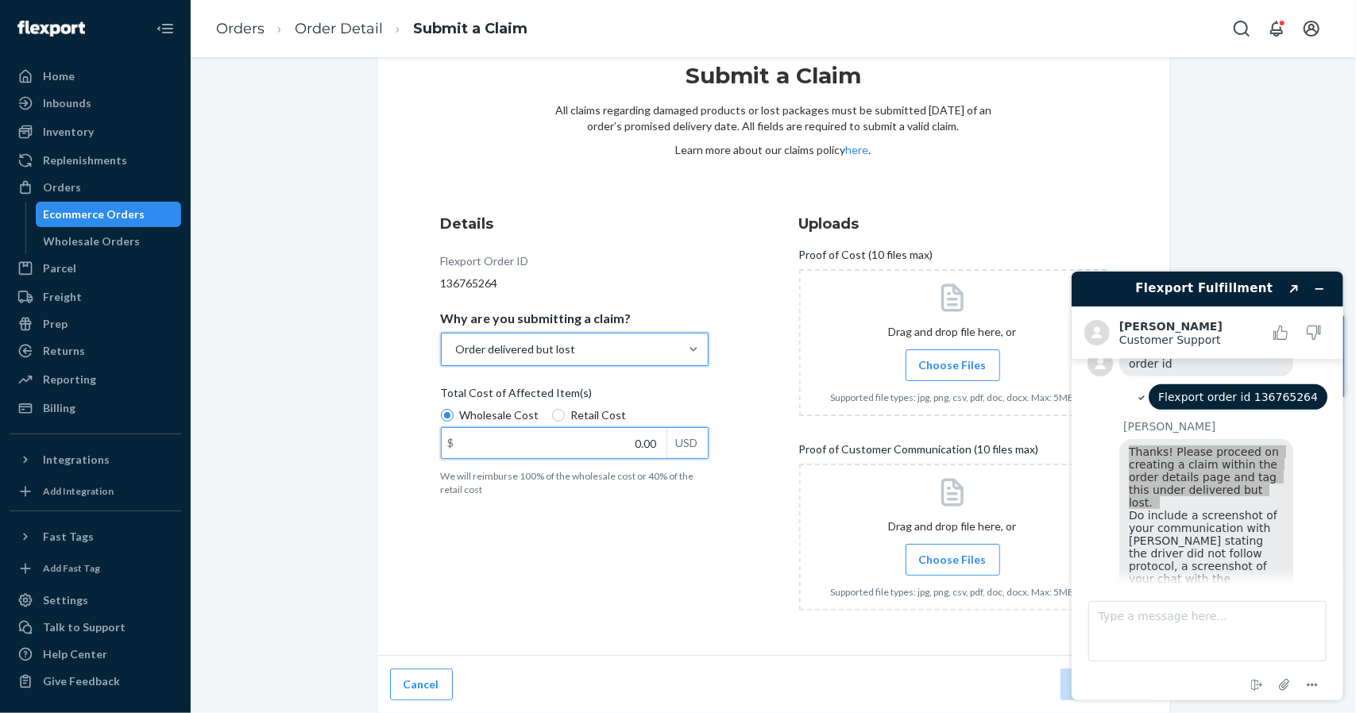
click at [605, 437] on input "0.00" at bounding box center [554, 443] width 225 height 30
click at [553, 412] on input "Retail Cost" at bounding box center [558, 415] width 13 height 13
radio input "true"
radio input "false"
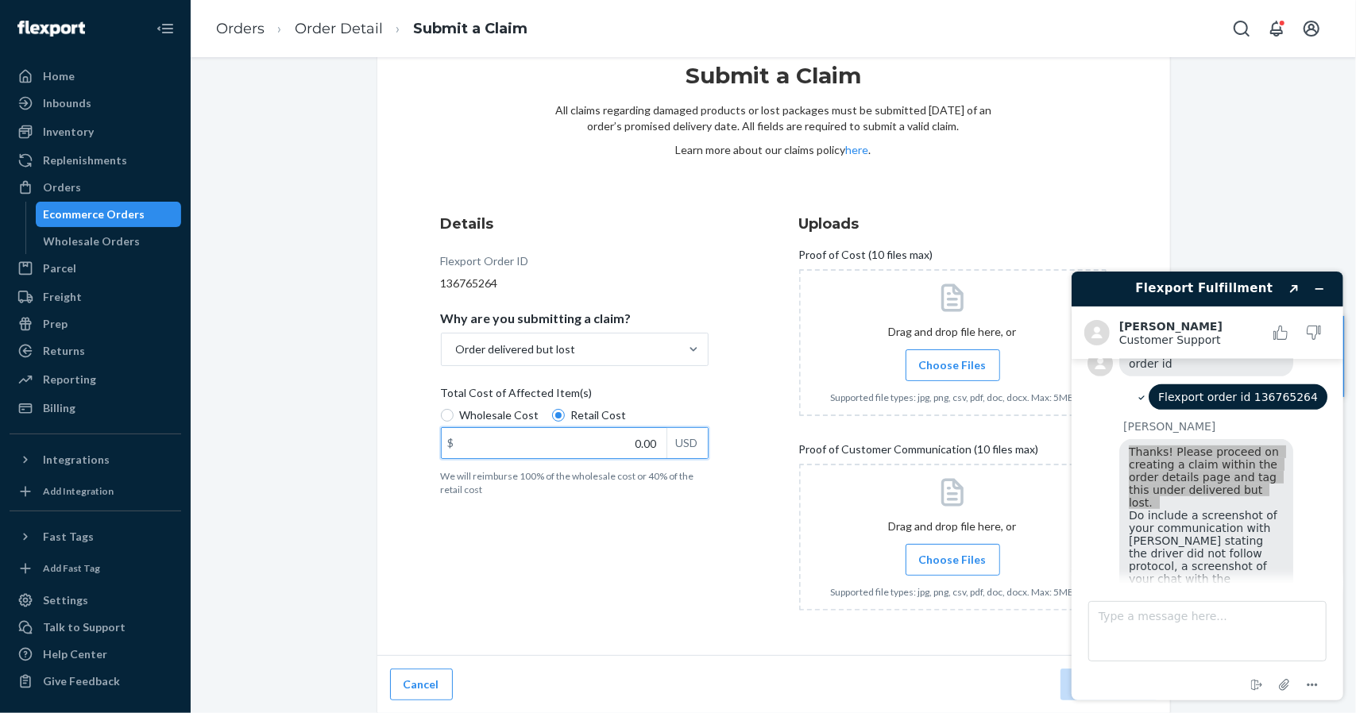
click at [651, 442] on input "0.00" at bounding box center [554, 443] width 225 height 30
type input "50.00"
click at [650, 549] on div "Details Flexport Order ID 136765264 Why are you submitting a claim? Order deliv…" at bounding box center [594, 418] width 307 height 429
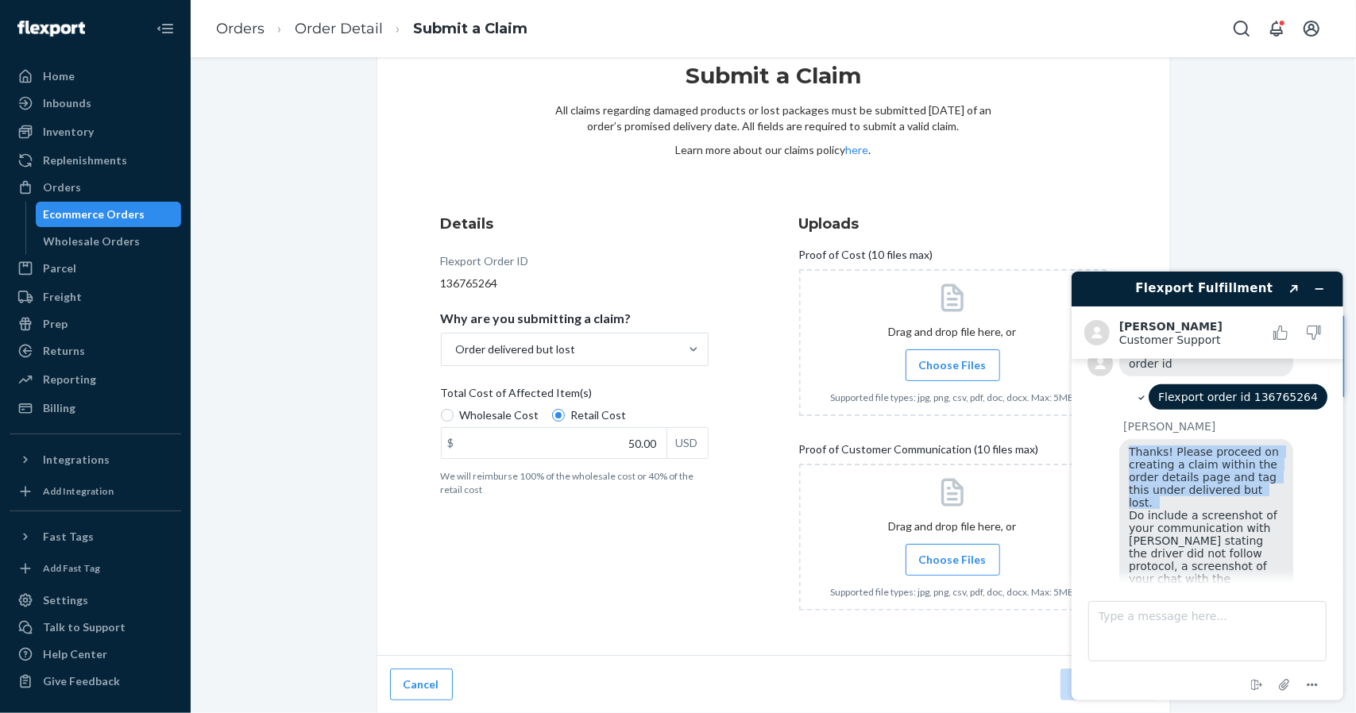
click at [1176, 445] on span "Thanks! Please proceed on creating a claim within the order details page and ta…" at bounding box center [1204, 534] width 153 height 178
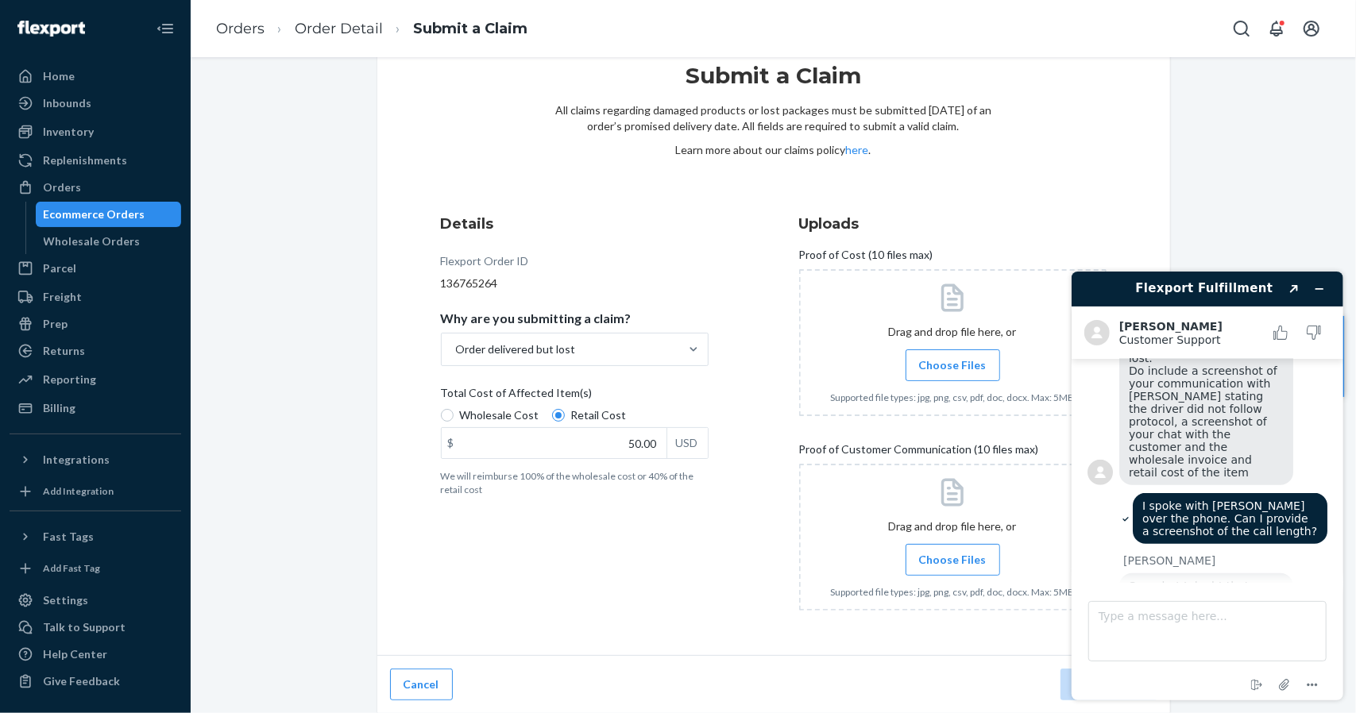
scroll to position [701, 0]
click at [1228, 581] on span "Sorry but I doubt that can be of any use, we'd need a proof that signifies Jits…" at bounding box center [1205, 638] width 155 height 114
click at [1223, 581] on span "Sorry but I doubt that can be of any use, we'd need a proof that signifies Jits…" at bounding box center [1205, 638] width 155 height 114
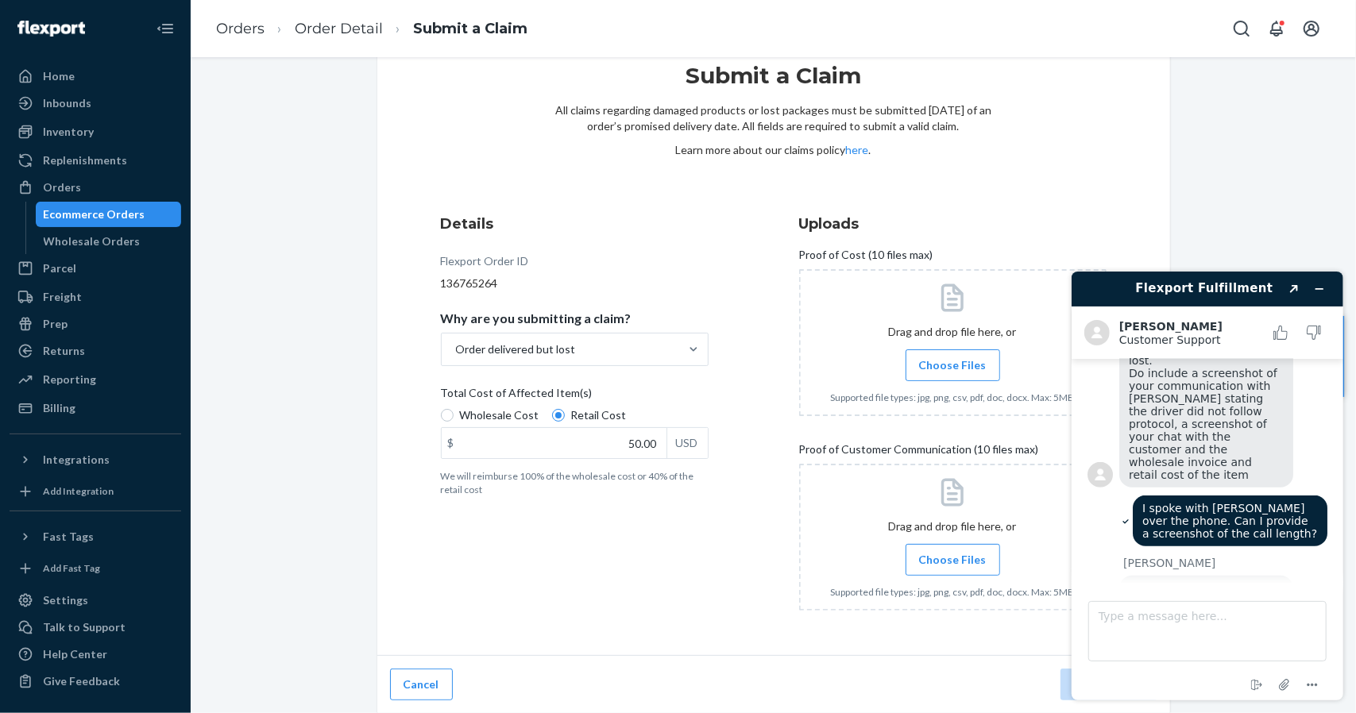
click at [1223, 581] on span "Sorry but I doubt that can be of any use, we'd need a proof that signifies Jits…" at bounding box center [1205, 638] width 155 height 114
click at [1227, 581] on span "Sorry but I doubt that can be of any use, we'd need a proof that signifies Jits…" at bounding box center [1205, 638] width 155 height 114
click at [1207, 148] on div "Submit a Claim All claims regarding damaged products or lost packages must be s…" at bounding box center [774, 371] width 1142 height 685
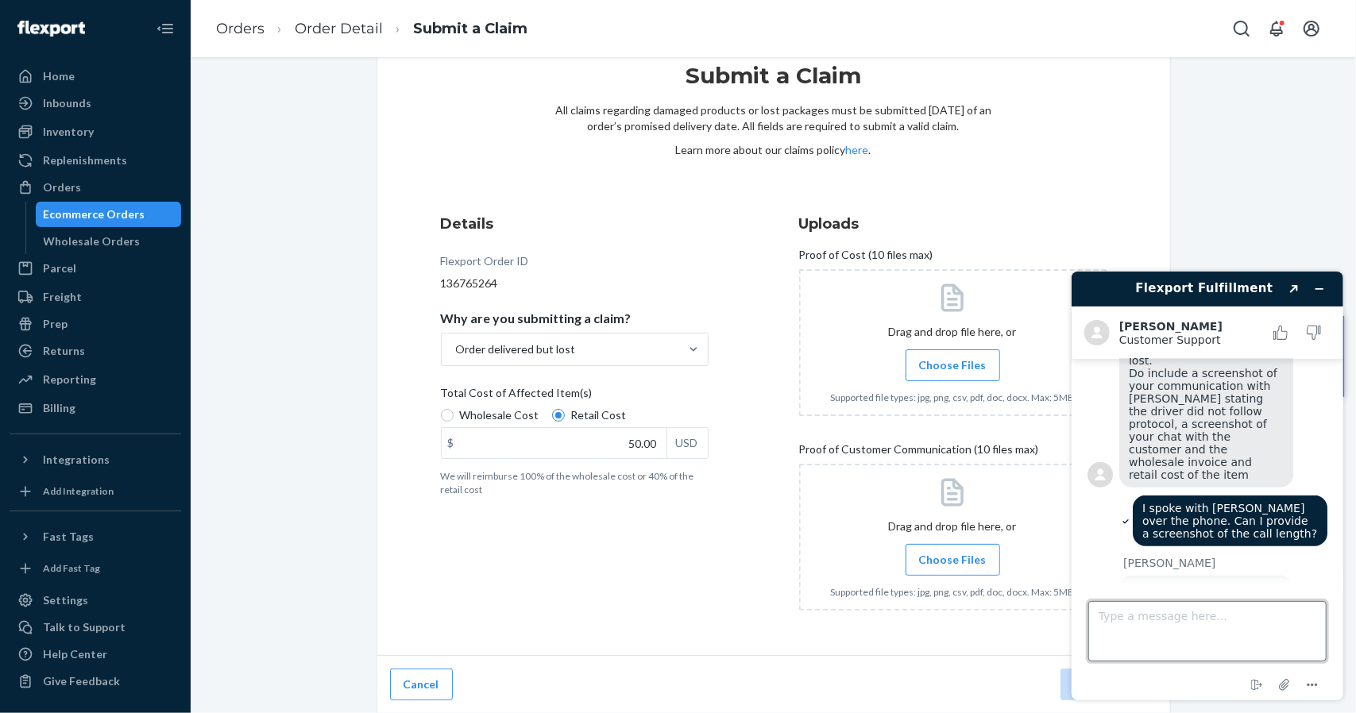
click at [1195, 602] on textarea "Type a message here..." at bounding box center [1207, 631] width 238 height 60
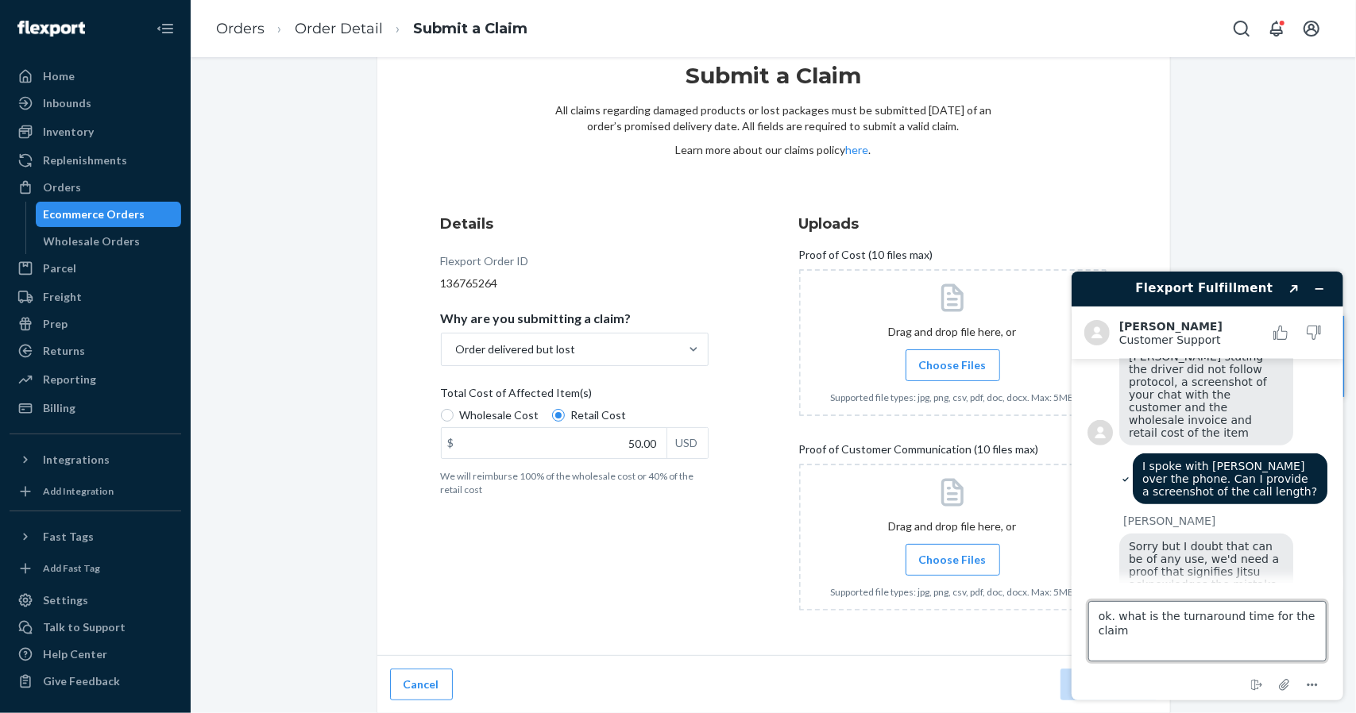
type textarea "ok. what is the turnaround time for the claim?"
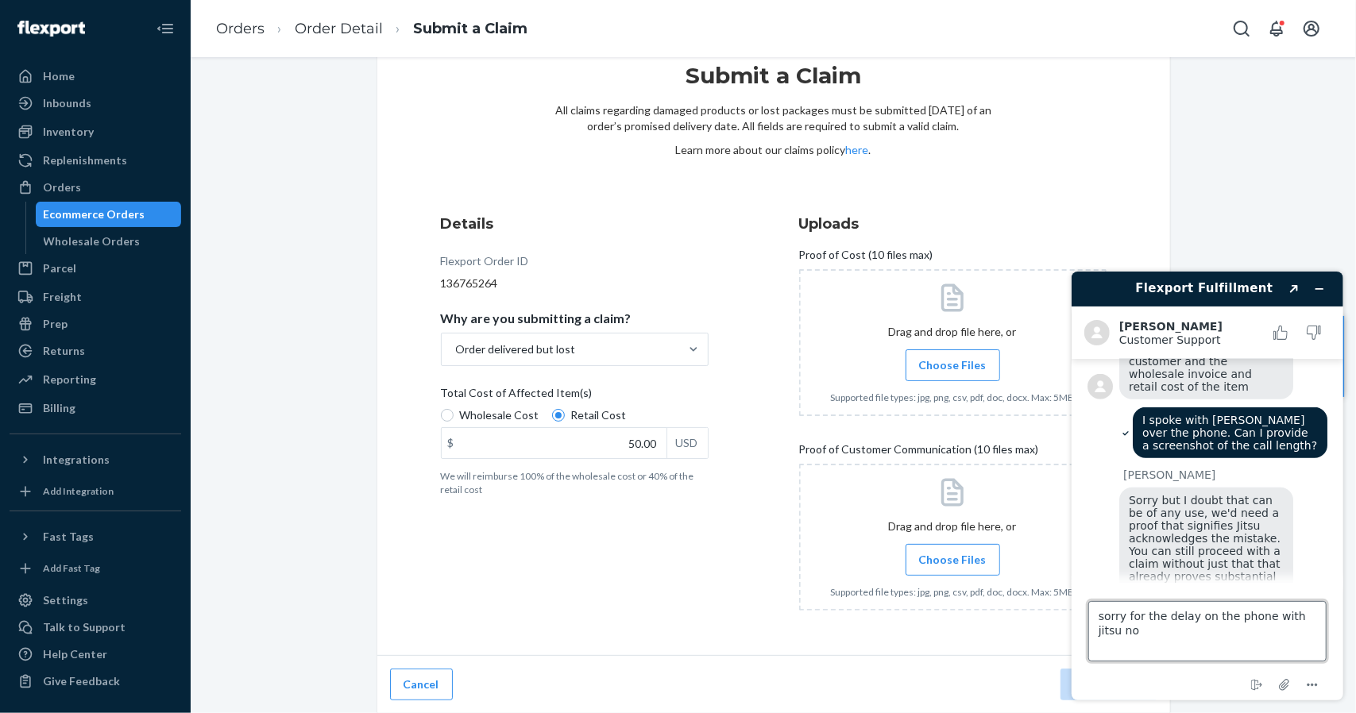
type textarea "sorry for the delay on the phone with [PERSON_NAME] now"
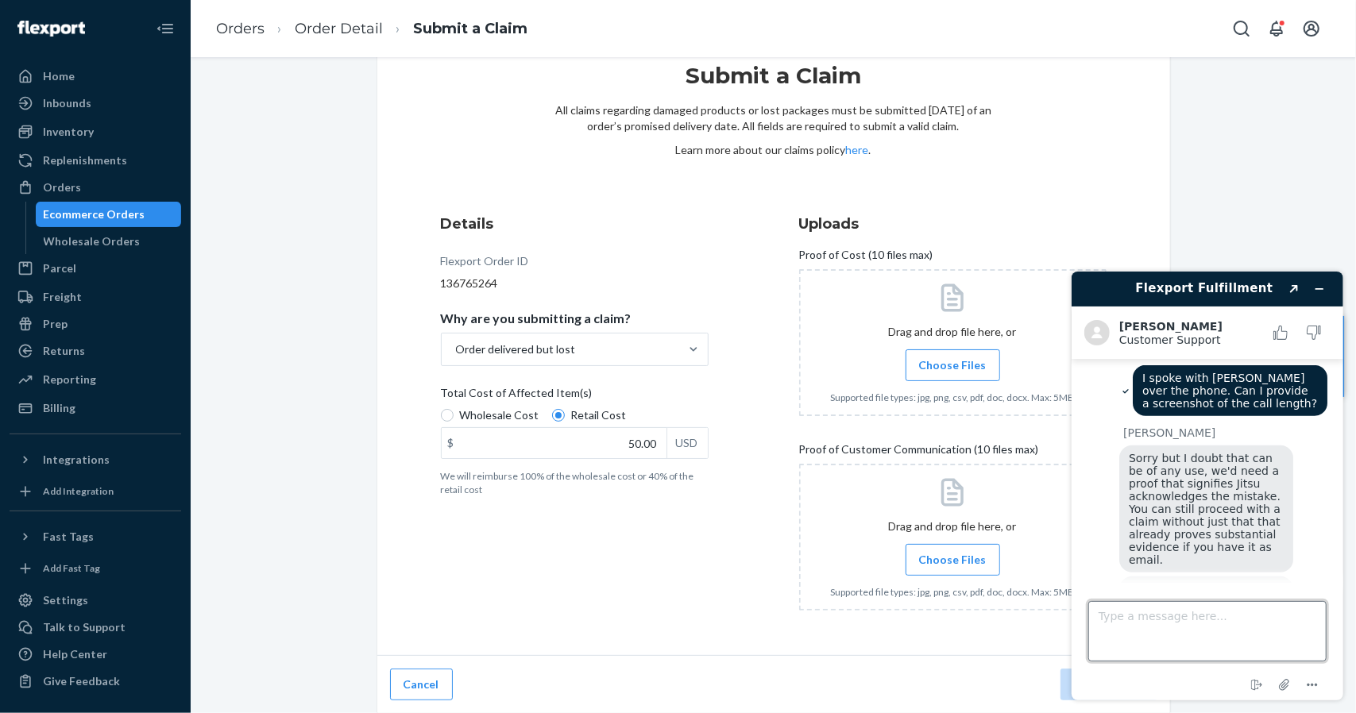
scroll to position [1058, 0]
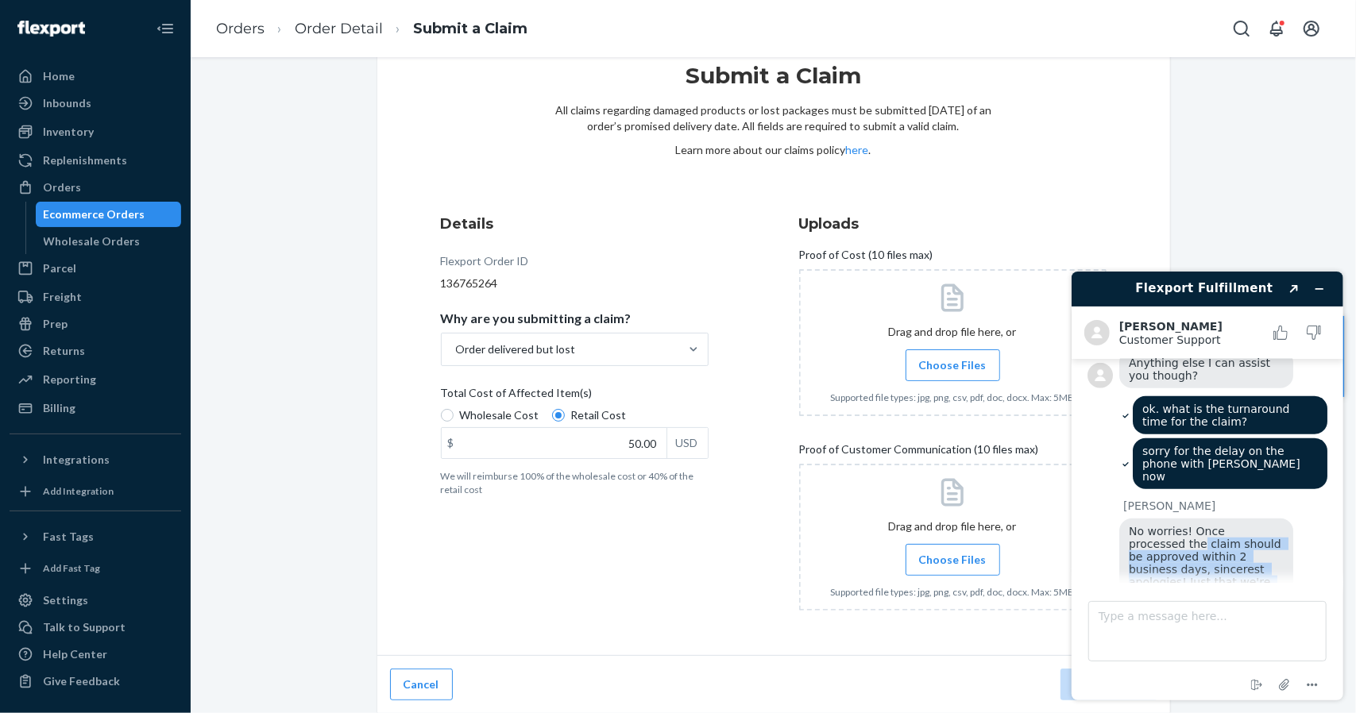
drag, startPoint x: 1143, startPoint y: 404, endPoint x: 1219, endPoint y: 485, distance: 110.7
click at [1212, 524] on span "No worries! Once processed the claim should be approved within 2 business days,…" at bounding box center [1206, 575] width 156 height 102
drag, startPoint x: 1214, startPoint y: 533, endPoint x: 1160, endPoint y: 446, distance: 102.7
click at [1160, 499] on div "[PERSON_NAME] No worries! Once processed the claim should be approved within 2 …" at bounding box center [1207, 620] width 240 height 243
click at [1160, 524] on span "No worries! Once processed the claim should be approved within 2 business days,…" at bounding box center [1206, 575] width 156 height 102
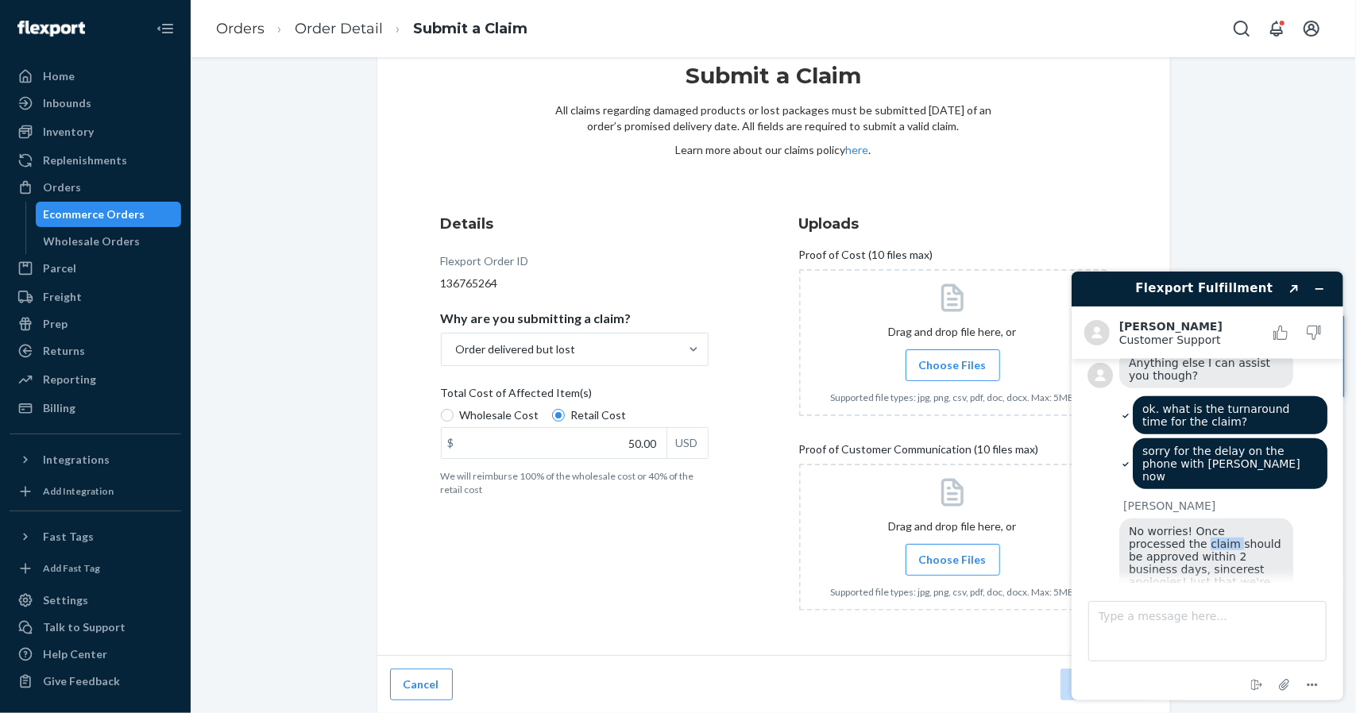
click at [1160, 524] on span "No worries! Once processed the claim should be approved within 2 business days,…" at bounding box center [1206, 575] width 156 height 102
drag, startPoint x: 1160, startPoint y: 410, endPoint x: 1185, endPoint y: 532, distance: 124.9
click at [1185, 532] on div "[PERSON_NAME] No worries! Once processed the claim should be approved within 2 …" at bounding box center [1207, 620] width 240 height 243
click at [1185, 643] on span "Highly doubt it will get rejected with substantial proof though. Also in the ev…" at bounding box center [1202, 687] width 149 height 89
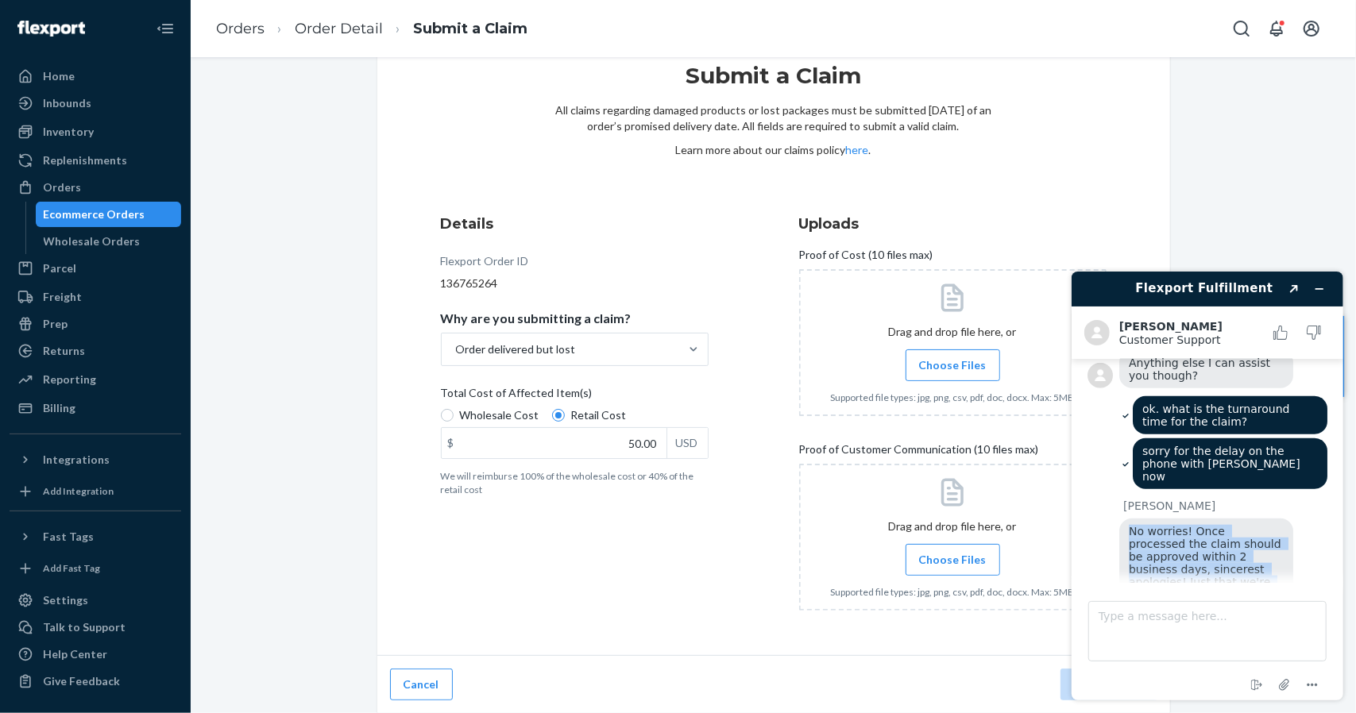
drag, startPoint x: 1185, startPoint y: 532, endPoint x: 1167, endPoint y: 424, distance: 109.6
click at [1167, 499] on div "[PERSON_NAME] No worries! Once processed the claim should be approved within 2 …" at bounding box center [1207, 620] width 240 height 243
click at [1167, 524] on span "No worries! Once processed the claim should be approved within 2 business days,…" at bounding box center [1206, 575] width 156 height 102
drag, startPoint x: 1167, startPoint y: 424, endPoint x: 1188, endPoint y: 537, distance: 114.8
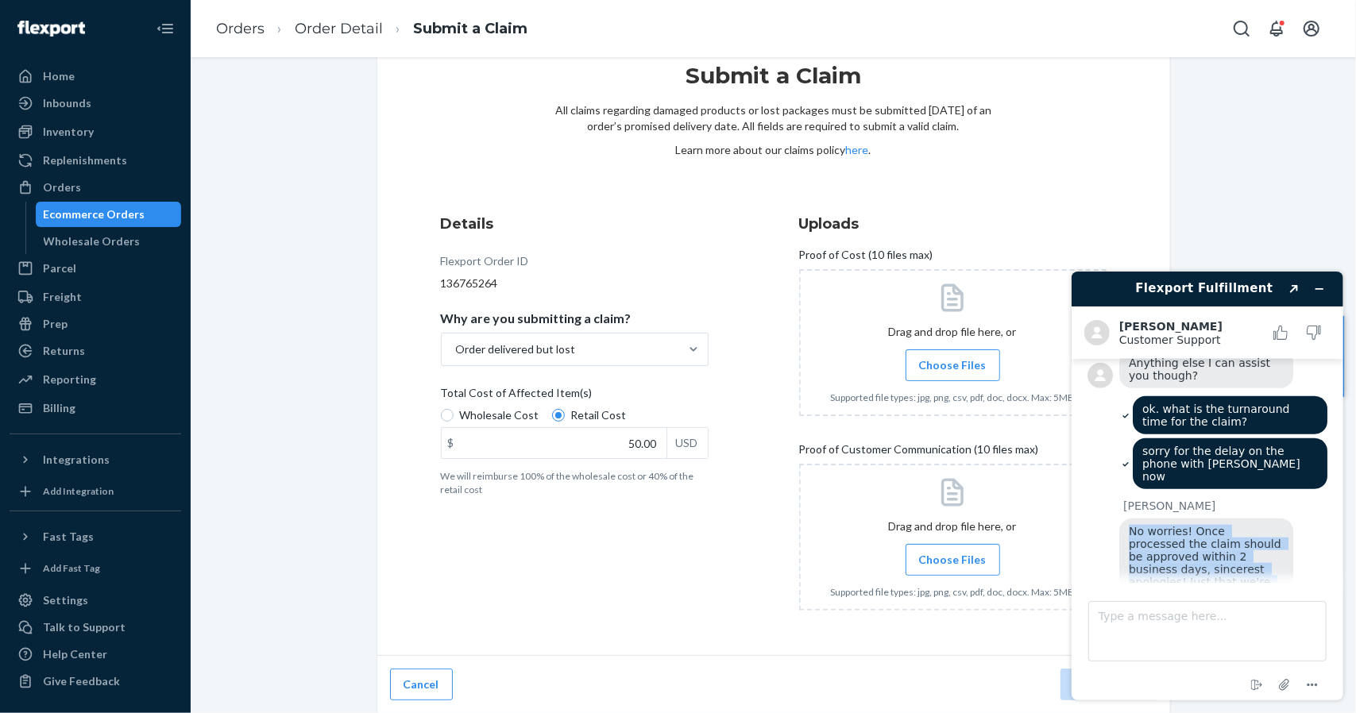
click at [1188, 536] on div "[PERSON_NAME] No worries! Once processed the claim should be approved within 2 …" at bounding box center [1207, 620] width 240 height 243
click at [1192, 643] on span "Highly doubt it will get rejected with substantial proof though. Also in the ev…" at bounding box center [1202, 687] width 149 height 89
drag, startPoint x: 1192, startPoint y: 542, endPoint x: 1166, endPoint y: 442, distance: 103.3
click at [1166, 499] on div "[PERSON_NAME] No worries! Once processed the claim should be approved within 2 …" at bounding box center [1207, 620] width 240 height 243
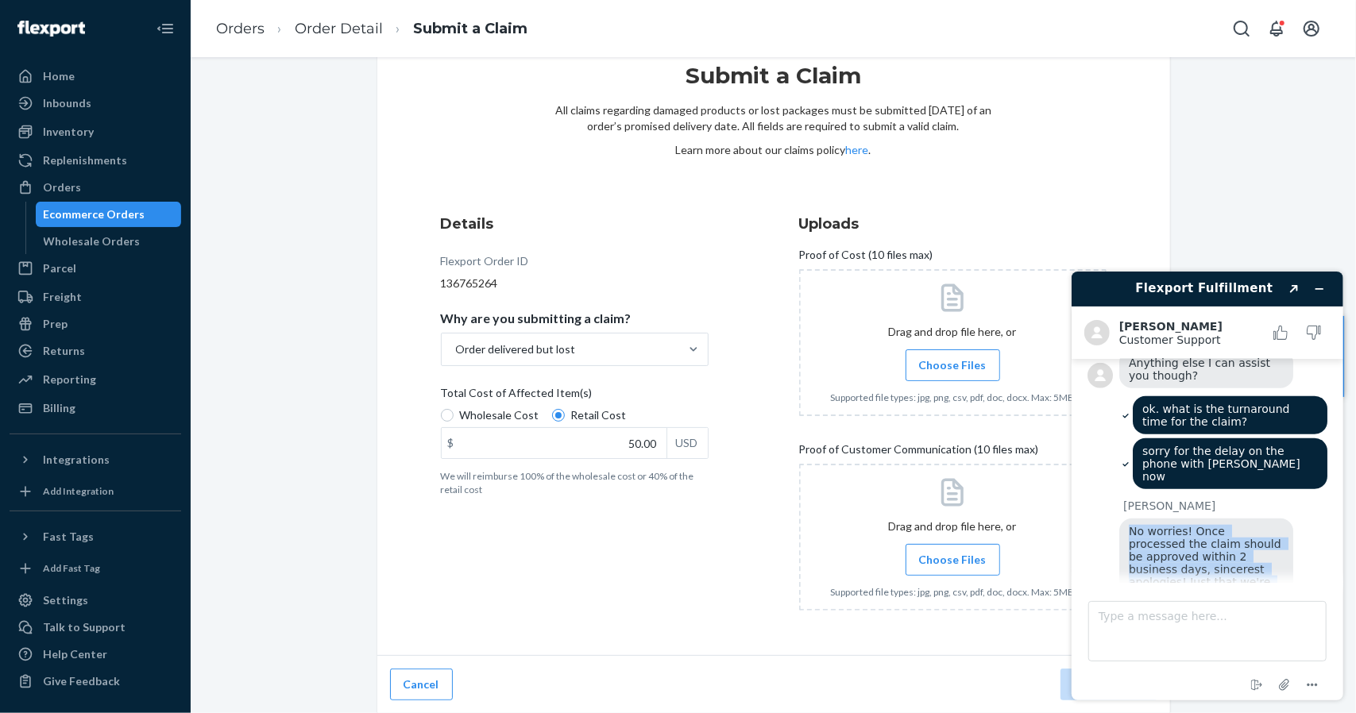
click at [1166, 524] on span "No worries! Once processed the claim should be approved within 2 business days,…" at bounding box center [1206, 575] width 156 height 102
click at [1162, 644] on textarea "Type a message here..." at bounding box center [1207, 631] width 238 height 60
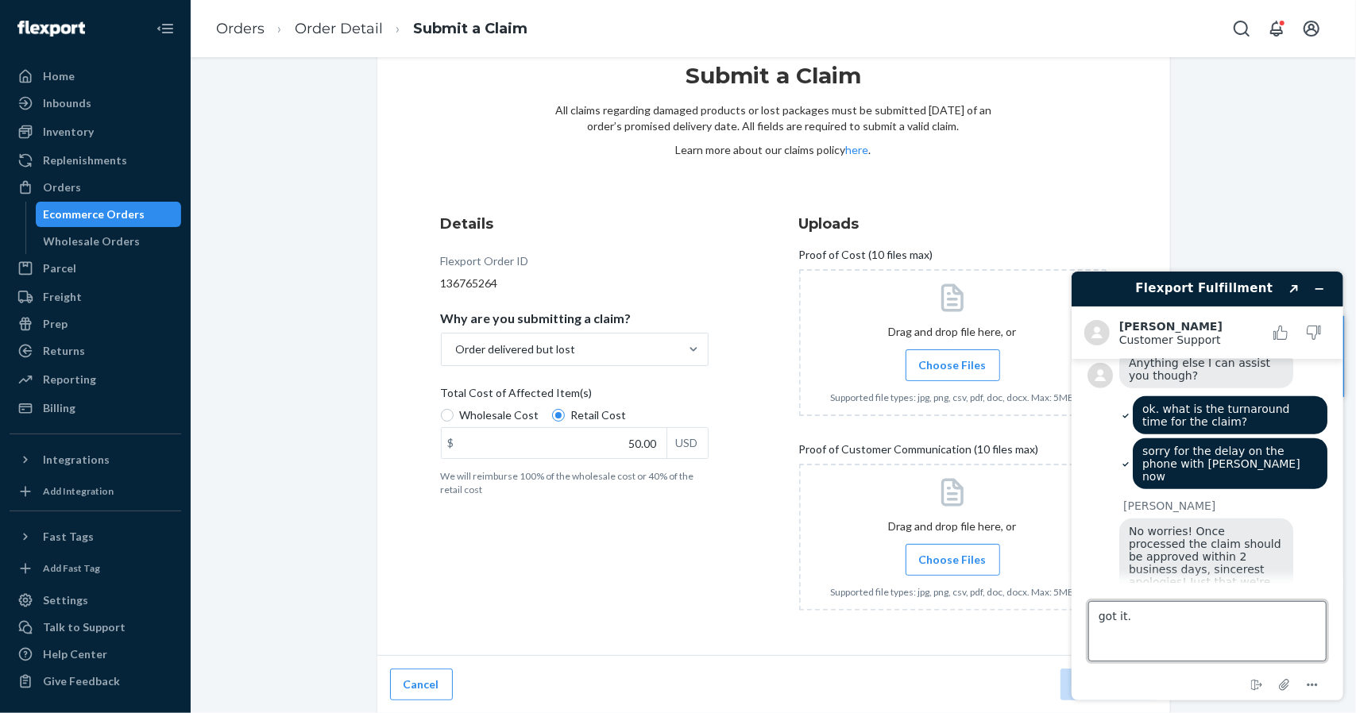
type textarea "got it."
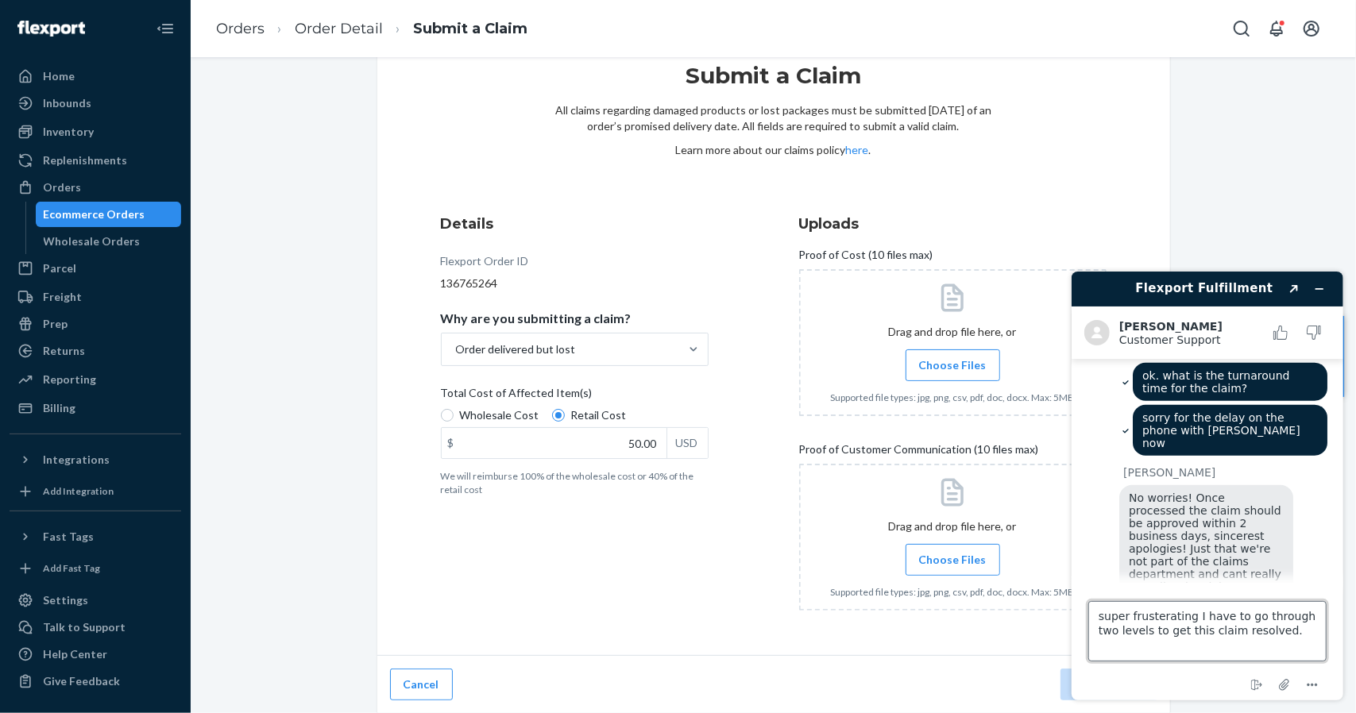
type textarea "super frustrating I have to go through two levels to get this claim resolved."
click at [1261, 639] on textarea "super frustrating I have to go through two levels to get this claim resolved." at bounding box center [1207, 631] width 238 height 60
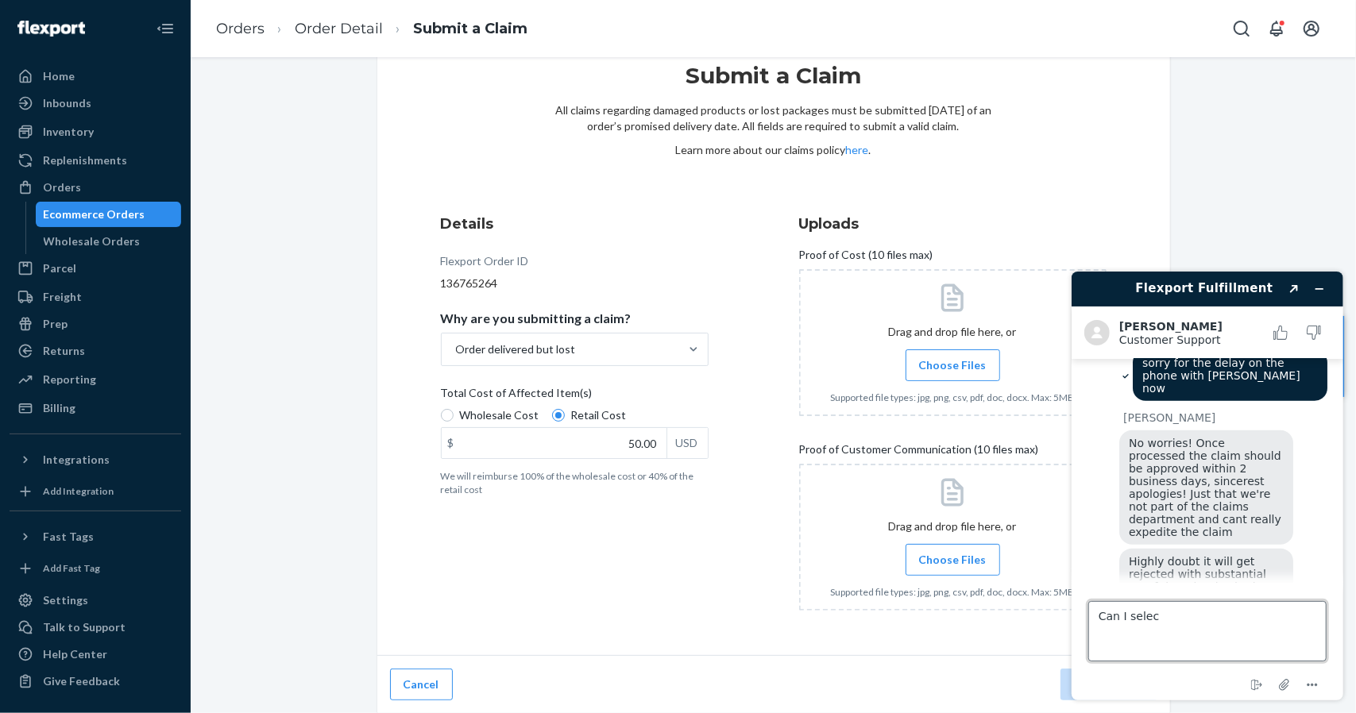
scroll to position [1150, 0]
type textarea "Can I remove gojitsu as a provider:?"
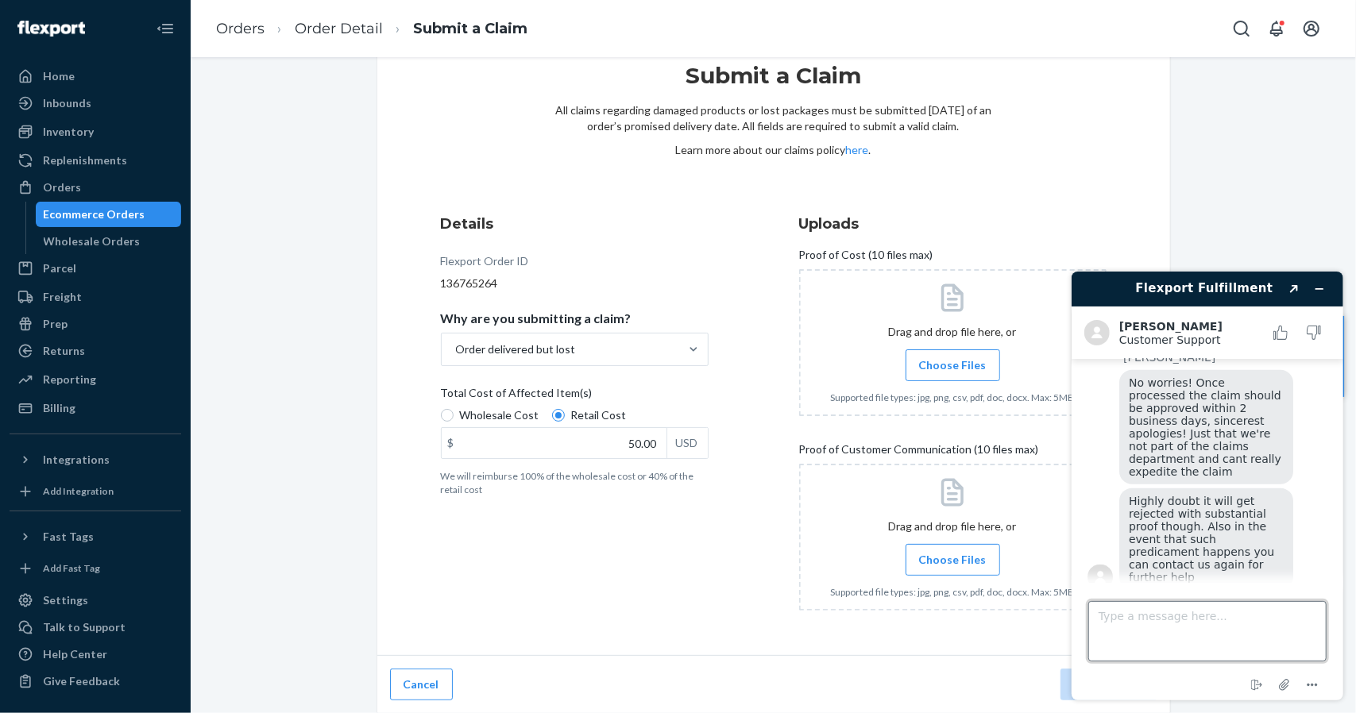
scroll to position [1296, 0]
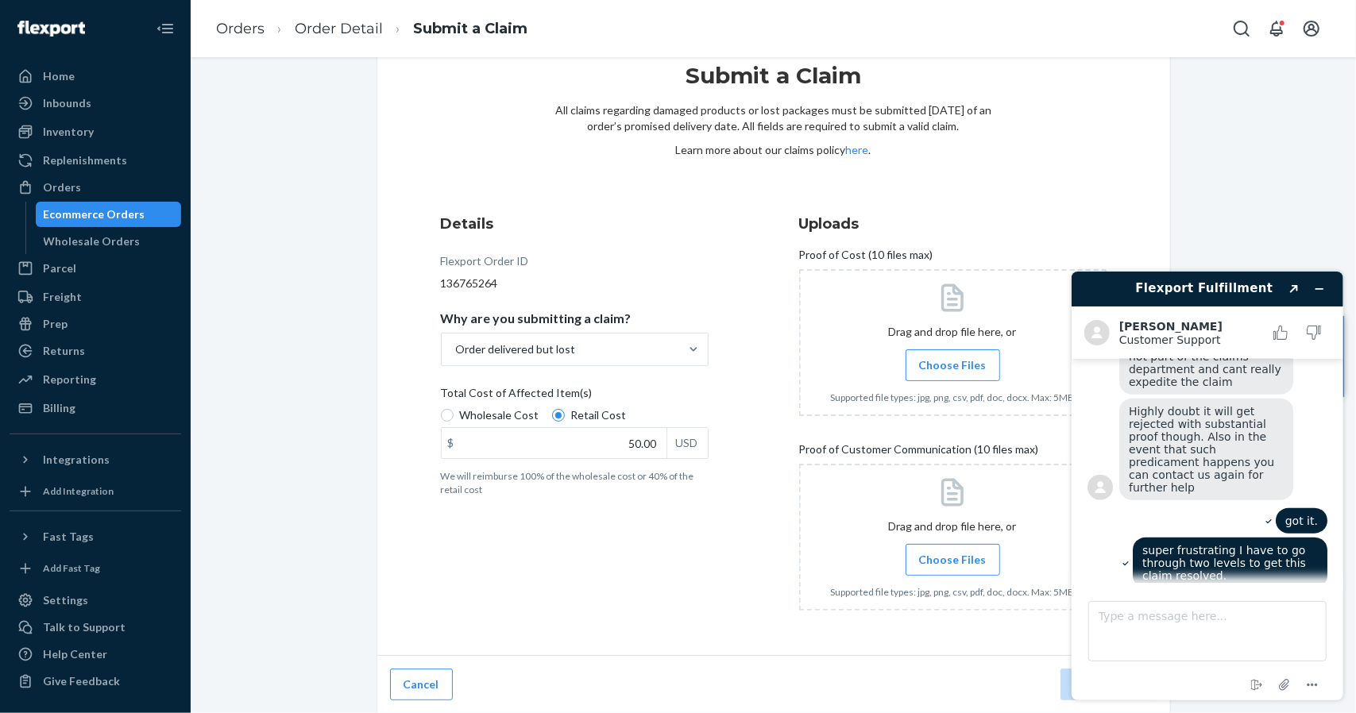
click at [1253, 659] on div "Sincerest apologies! We cant remove Jitsu as a carrier like account wise but we…" at bounding box center [1205, 710] width 174 height 102
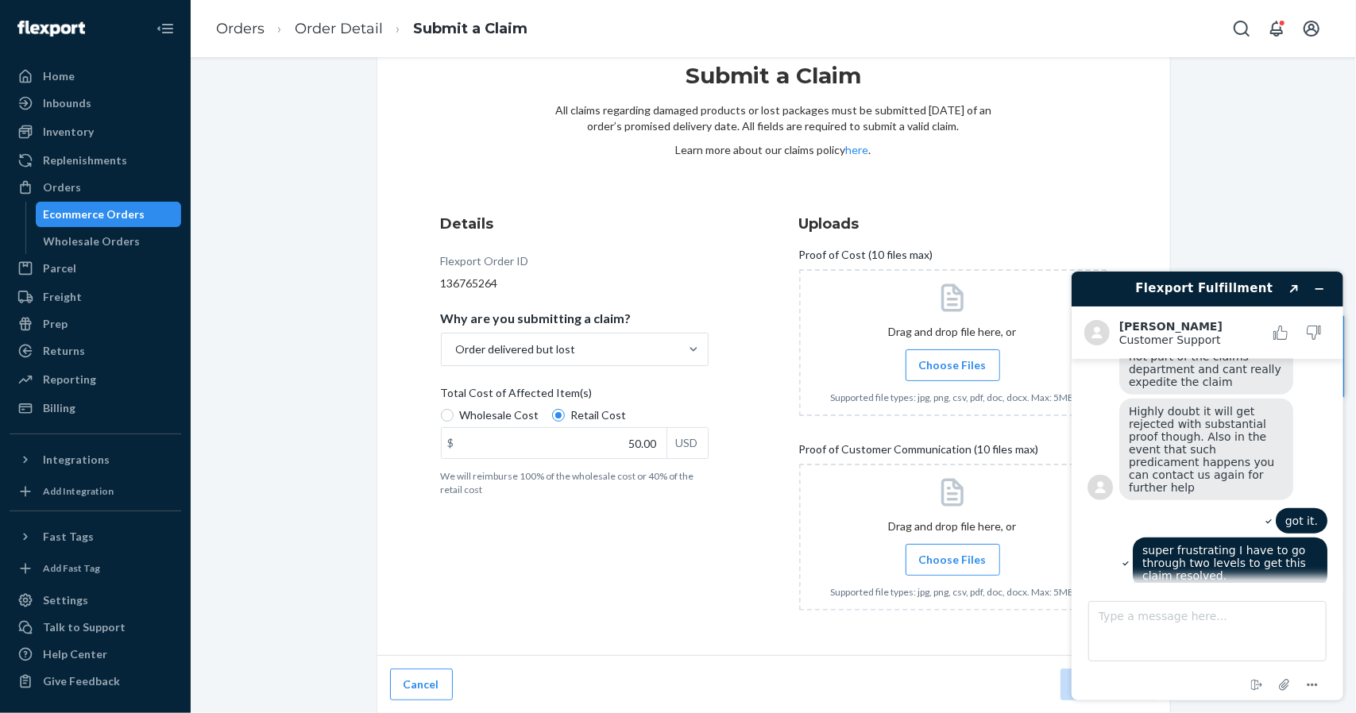
click at [1253, 659] on div "Sincerest apologies! We cant remove Jitsu as a carrier like account wise but we…" at bounding box center [1205, 710] width 174 height 102
click at [1298, 659] on div "Sincerest apologies! We cant remove Jitsu as a carrier like account wise but we…" at bounding box center [1222, 712] width 208 height 106
click at [1259, 659] on div "Sincerest apologies! We cant remove Jitsu as a carrier like account wise but we…" at bounding box center [1205, 710] width 174 height 102
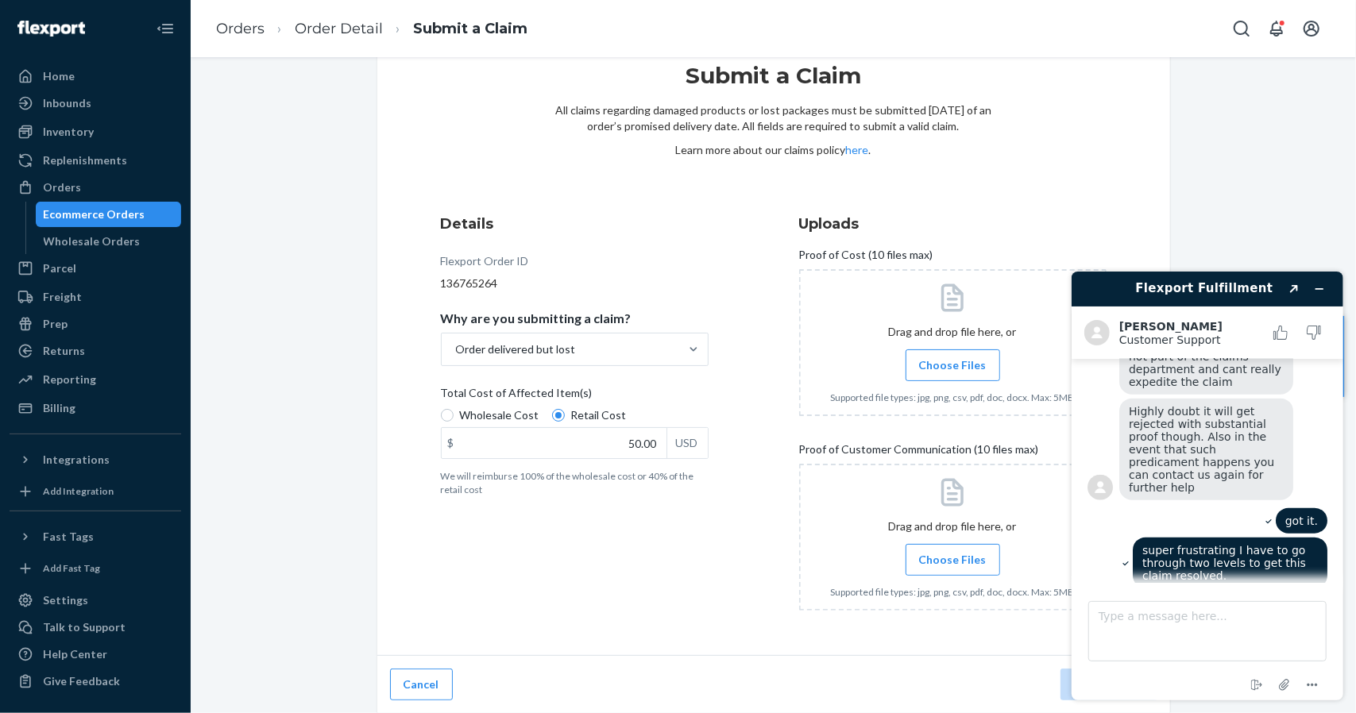
click at [1259, 659] on div "Sincerest apologies! We cant remove Jitsu as a carrier like account wise but we…" at bounding box center [1205, 710] width 174 height 102
click at [1275, 659] on div "Sincerest apologies! We cant remove Jitsu as a carrier like account wise but we…" at bounding box center [1205, 710] width 174 height 102
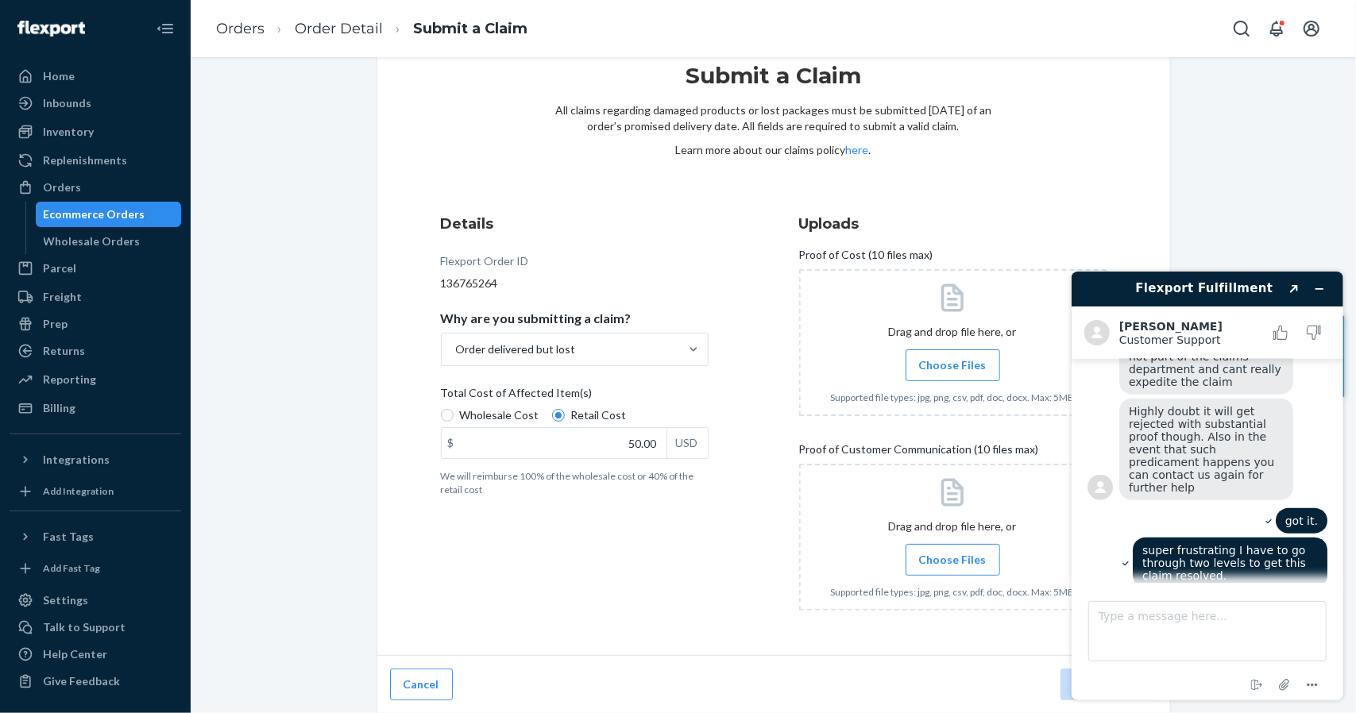
click at [1275, 659] on div "Sincerest apologies! We cant remove Jitsu as a carrier like account wise but we…" at bounding box center [1205, 710] width 174 height 102
click at [1266, 659] on div "Sincerest apologies! We cant remove Jitsu as a carrier like account wise but we…" at bounding box center [1205, 710] width 174 height 102
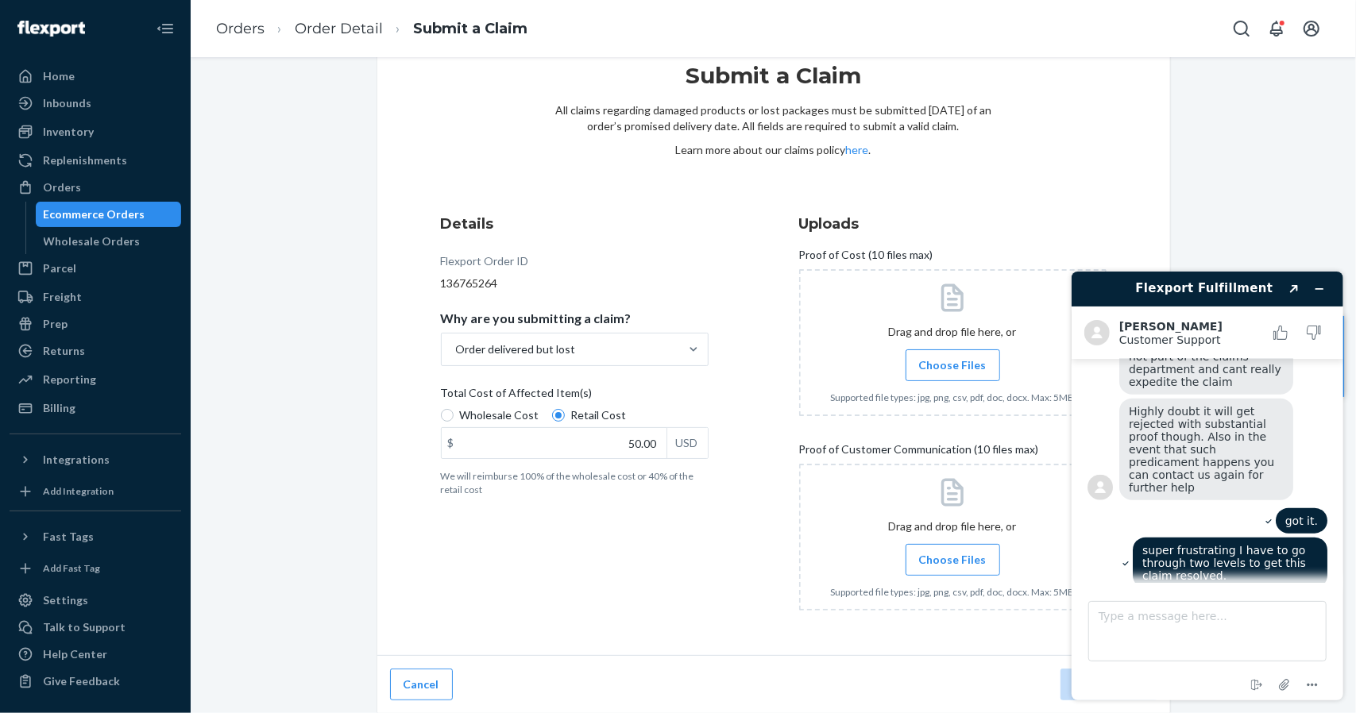
click at [1276, 659] on div "Sincerest apologies! We cant remove Jitsu as a carrier like account wise but we…" at bounding box center [1205, 710] width 174 height 102
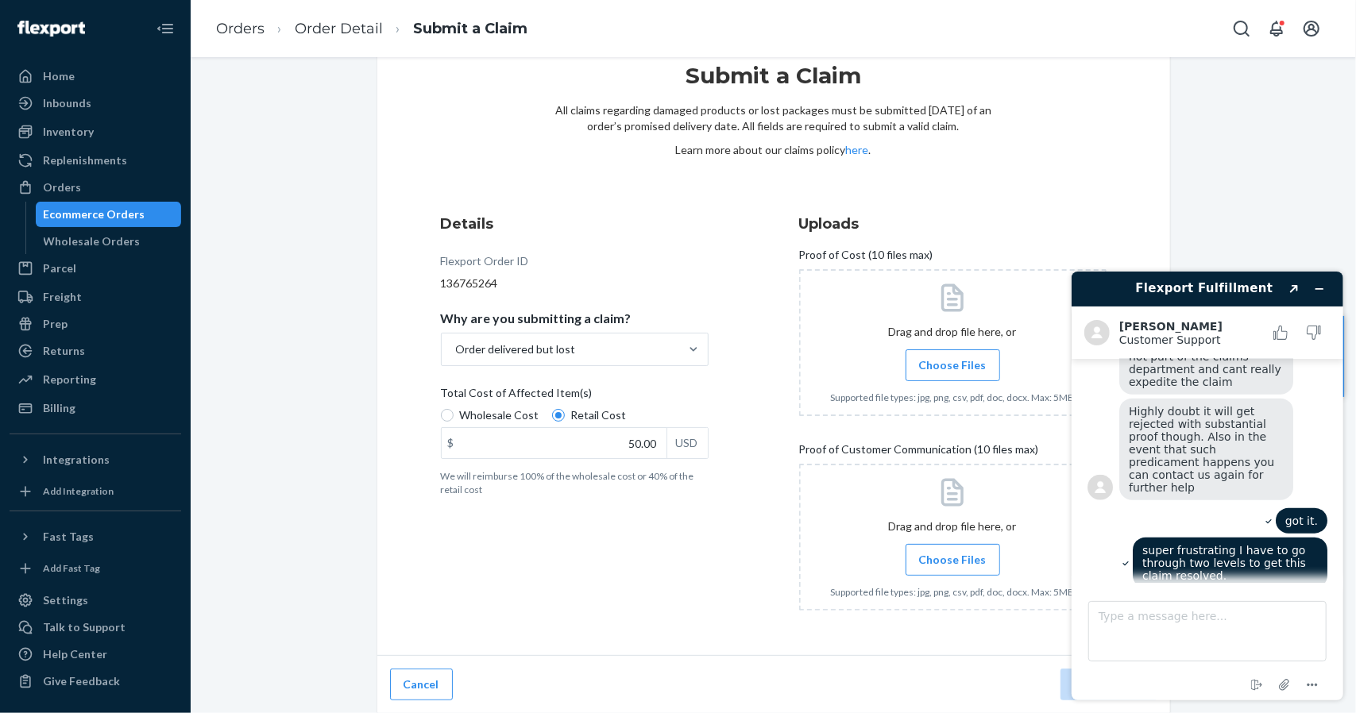
click at [1288, 659] on div "Sincerest apologies! We cant remove Jitsu as a carrier like account wise but we…" at bounding box center [1205, 710] width 174 height 102
click at [1282, 659] on div "Sincerest apologies! We cant remove Jitsu as a carrier like account wise but we…" at bounding box center [1205, 710] width 174 height 102
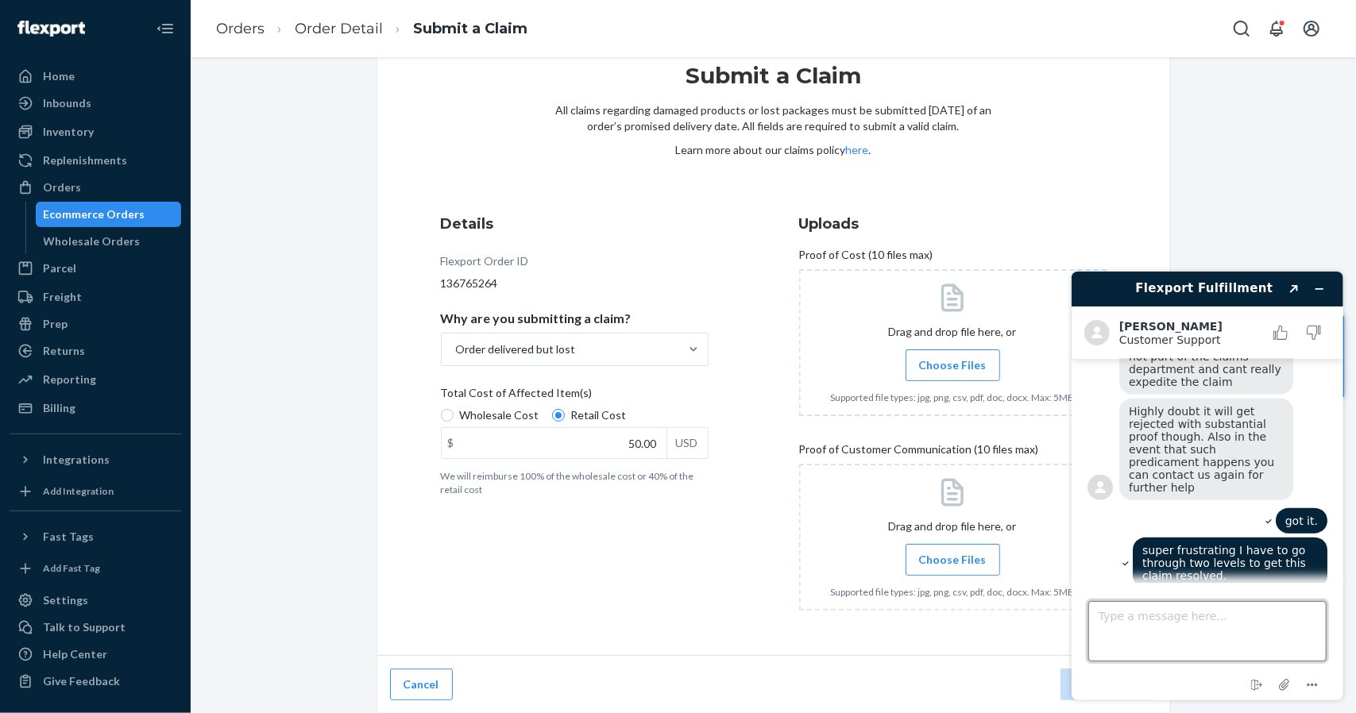
click at [1176, 636] on textarea "Type a message here..." at bounding box center [1207, 631] width 238 height 60
type textarea "y"
click at [1209, 613] on textarea "Type a message here..." at bounding box center [1207, 631] width 238 height 60
type textarea "D"
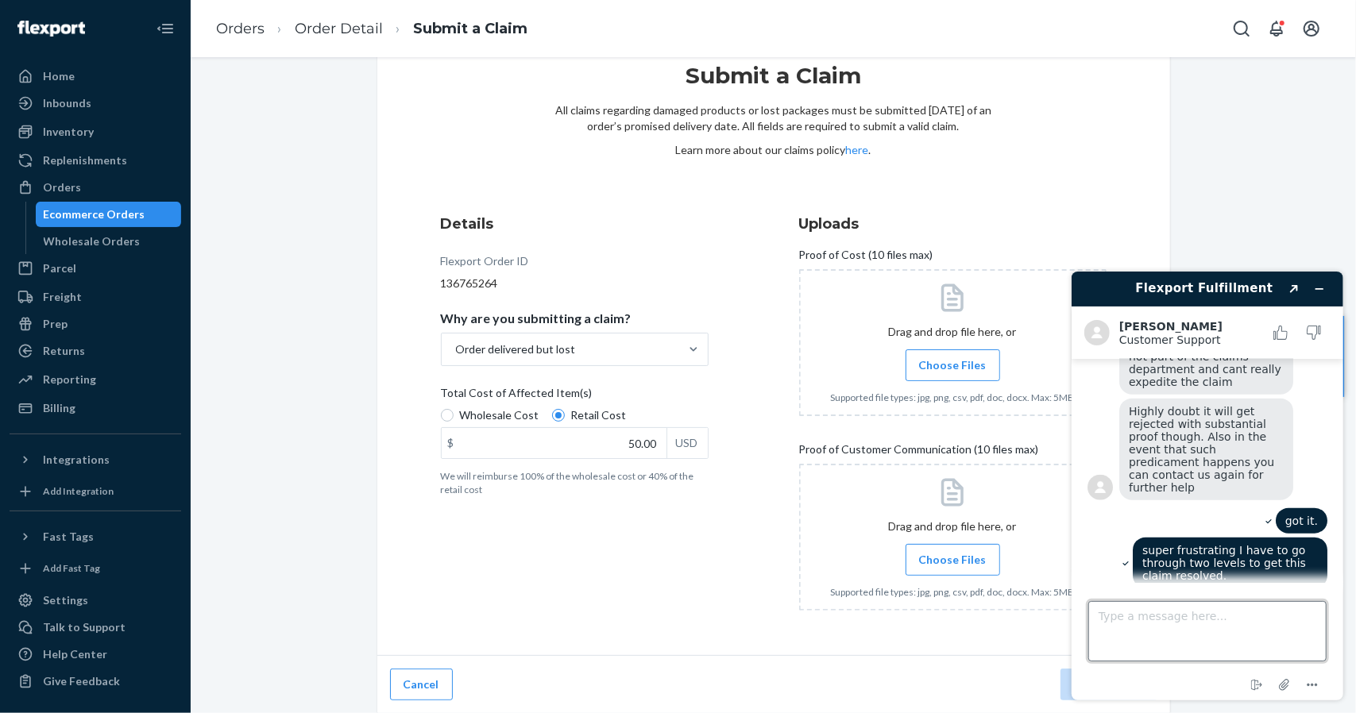
type textarea "W"
type textarea "Y"
type textarea "I would much prefer to use a well established delivery service ie UPS Fedex USP…"
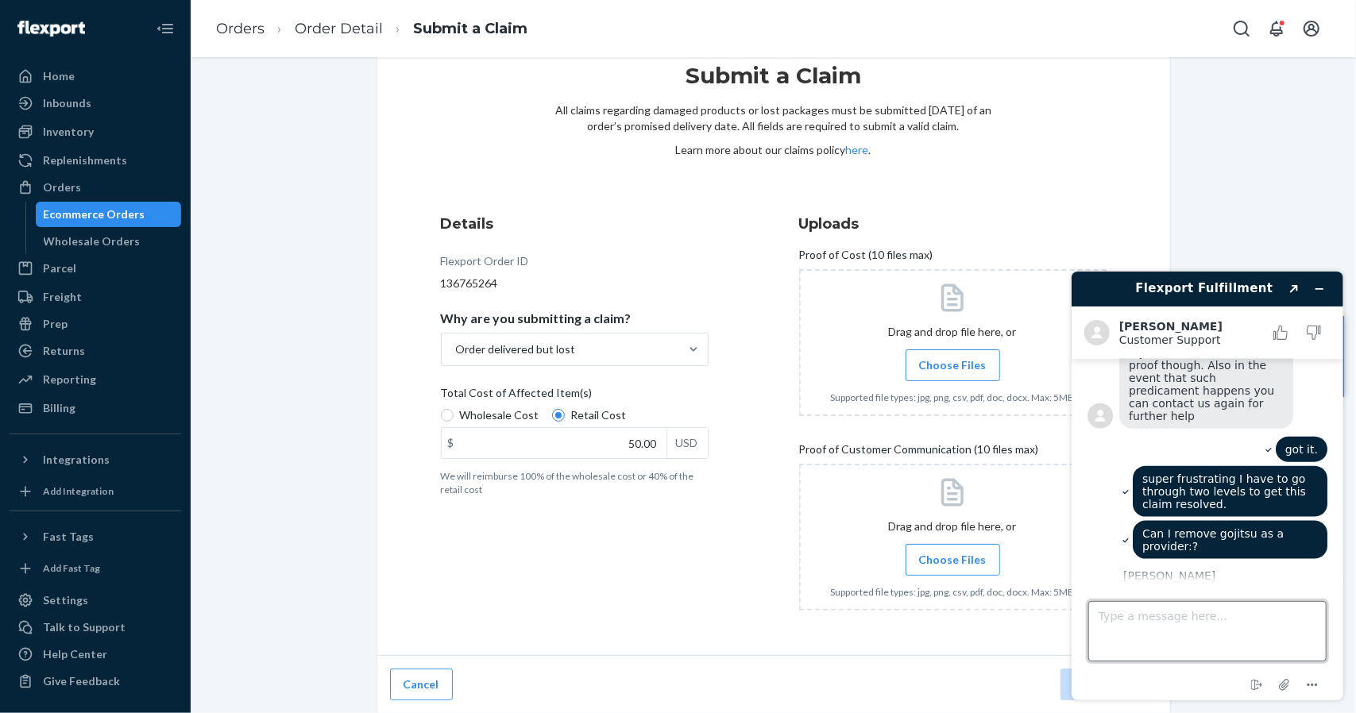
scroll to position [1555, 0]
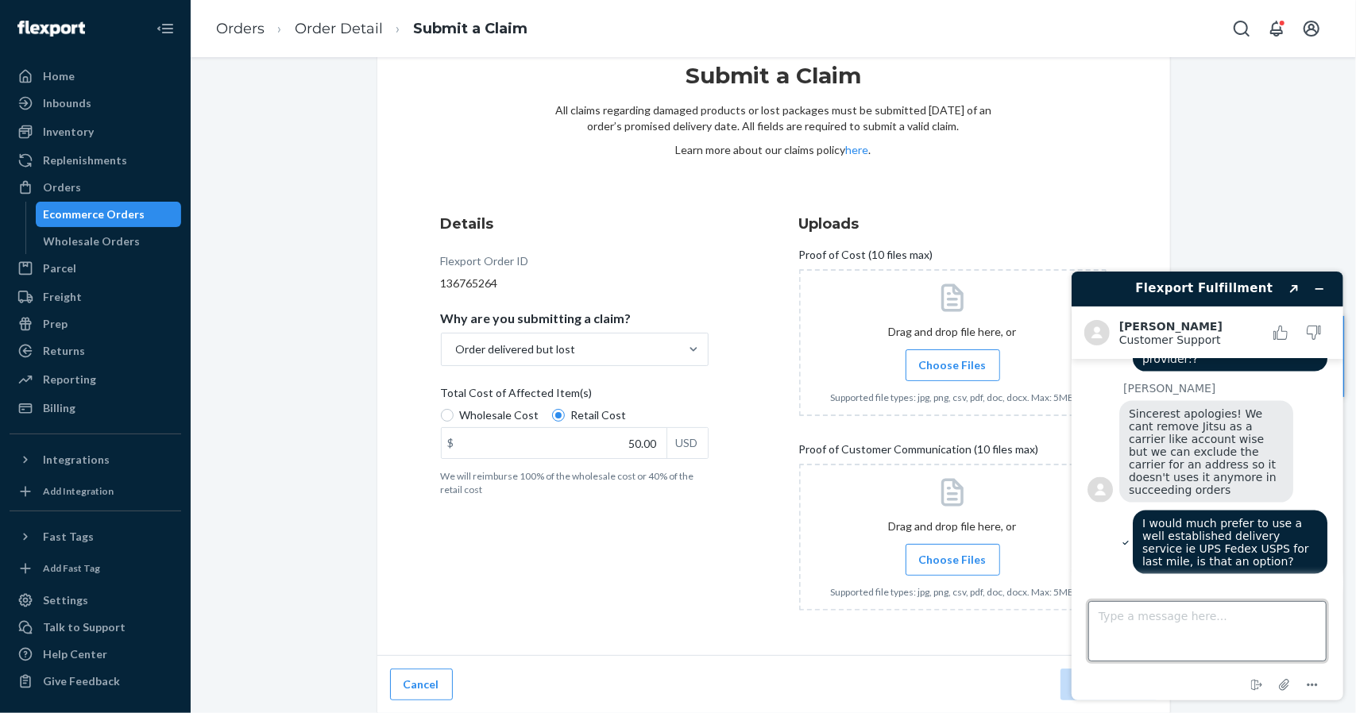
click at [1178, 624] on textarea "Type a message here..." at bounding box center [1207, 631] width 238 height 60
click at [765, 309] on div "Details Flexport Order ID 136765264 Why are you submitting a claim? Order deliv…" at bounding box center [774, 419] width 666 height 410
click at [1184, 615] on textarea "Type a message here..." at bounding box center [1207, 631] width 238 height 60
type textarea "got it. Thanks [PERSON_NAME]."
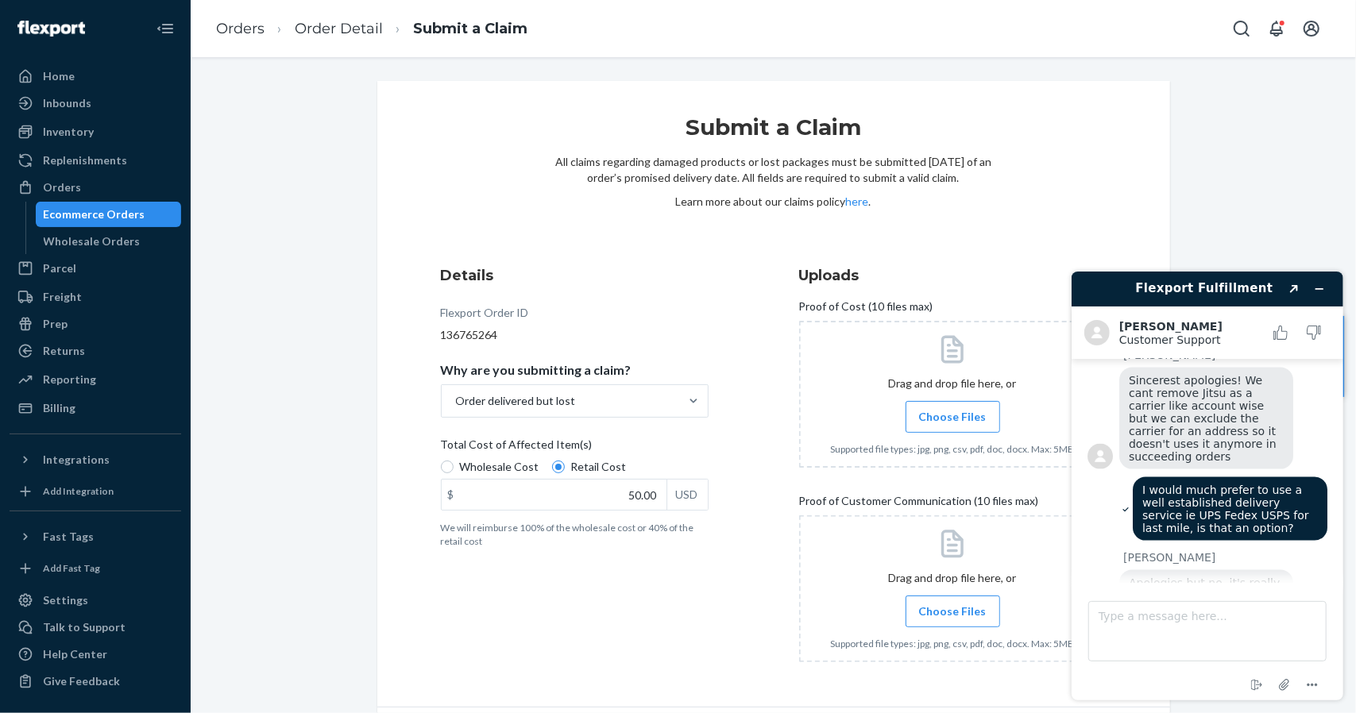
scroll to position [1777, 0]
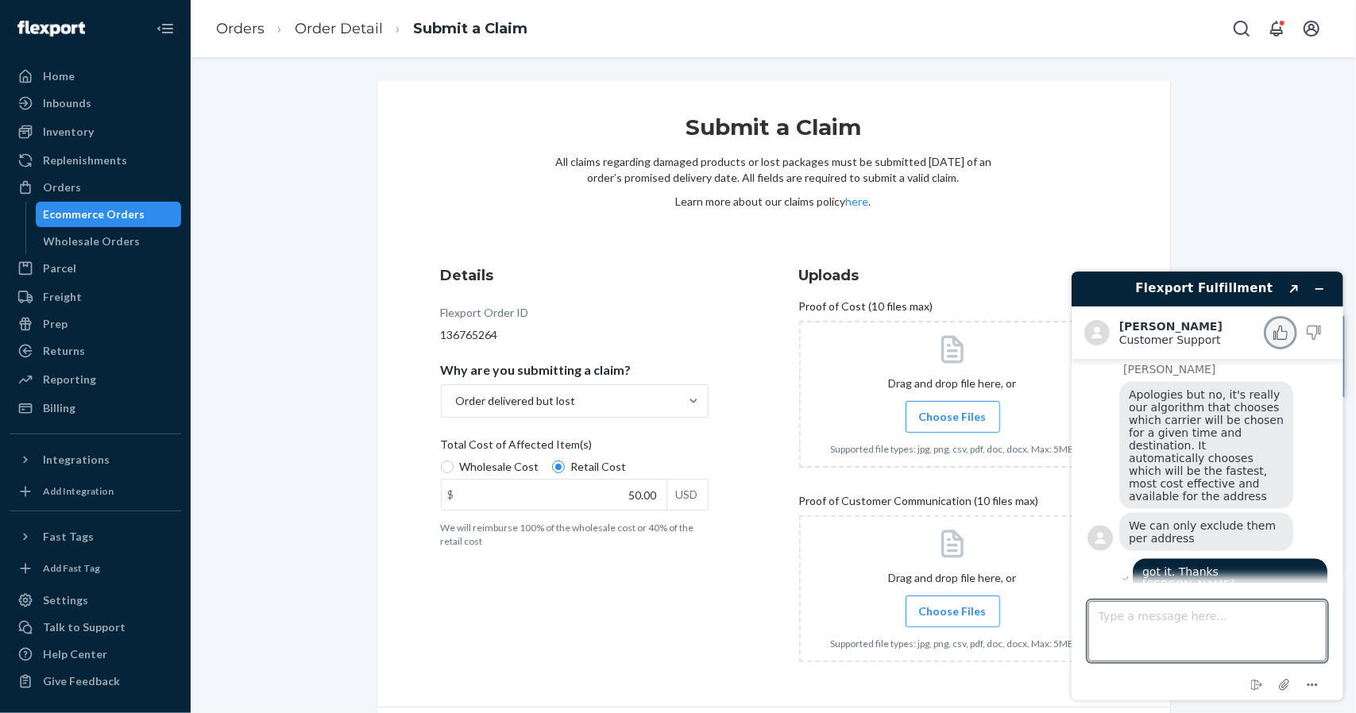
click at [1279, 327] on icon "Rate this chat as good" at bounding box center [1280, 332] width 14 height 14
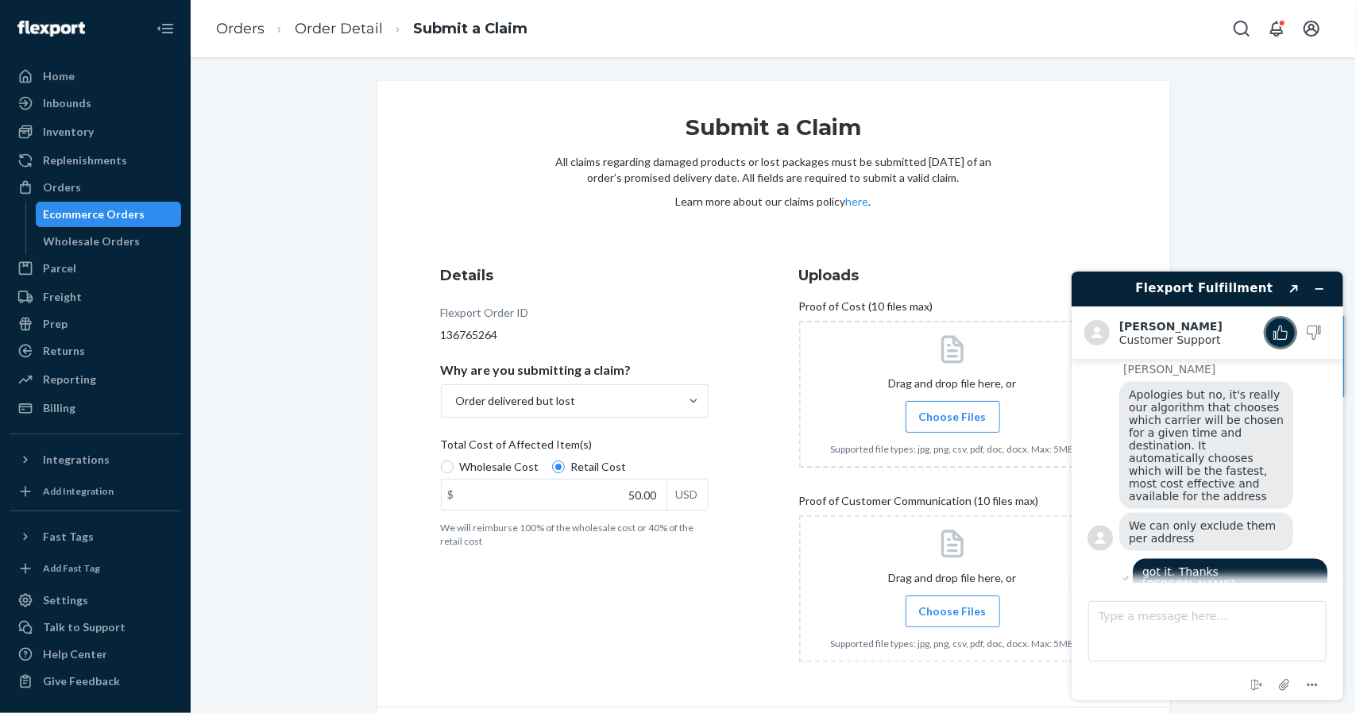
scroll to position [1838, 0]
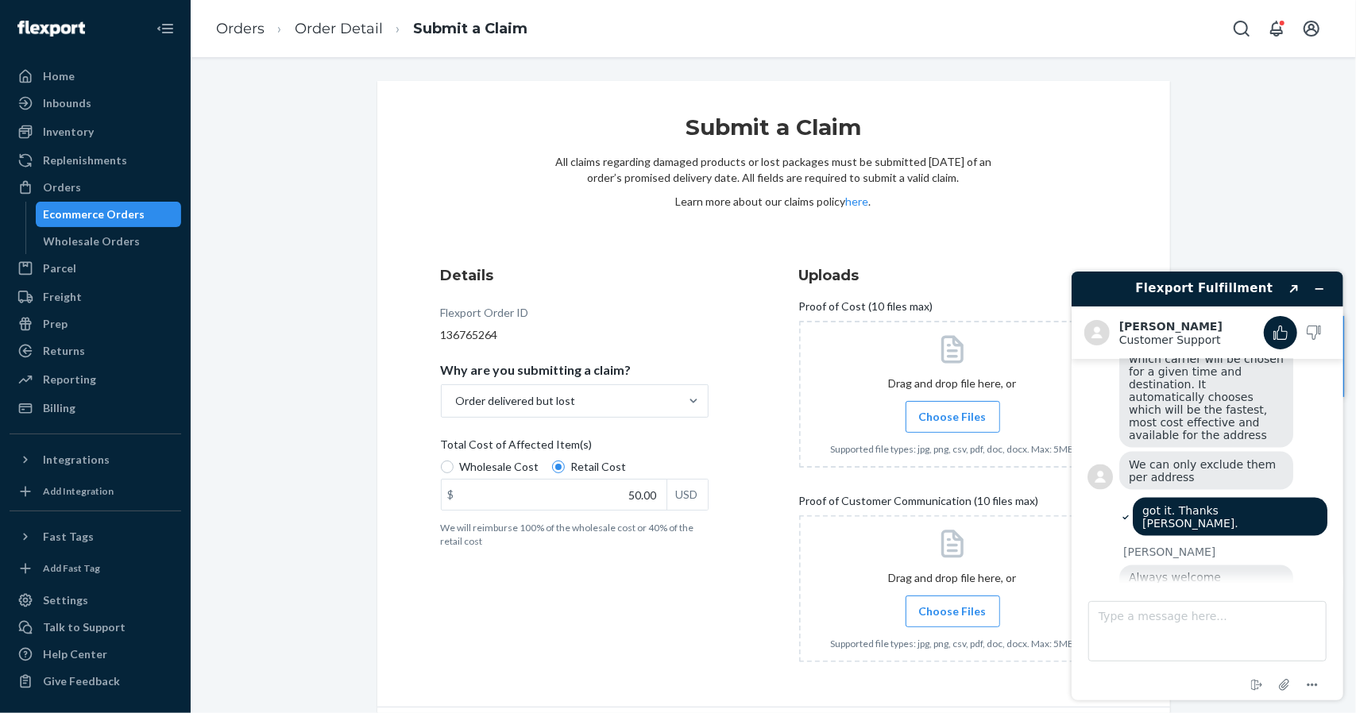
click at [1204, 136] on div "Submit a Claim All claims regarding damaged products or lost packages must be s…" at bounding box center [774, 423] width 1142 height 685
click at [1319, 288] on icon "Minimize widget" at bounding box center [1319, 288] width 7 height 0
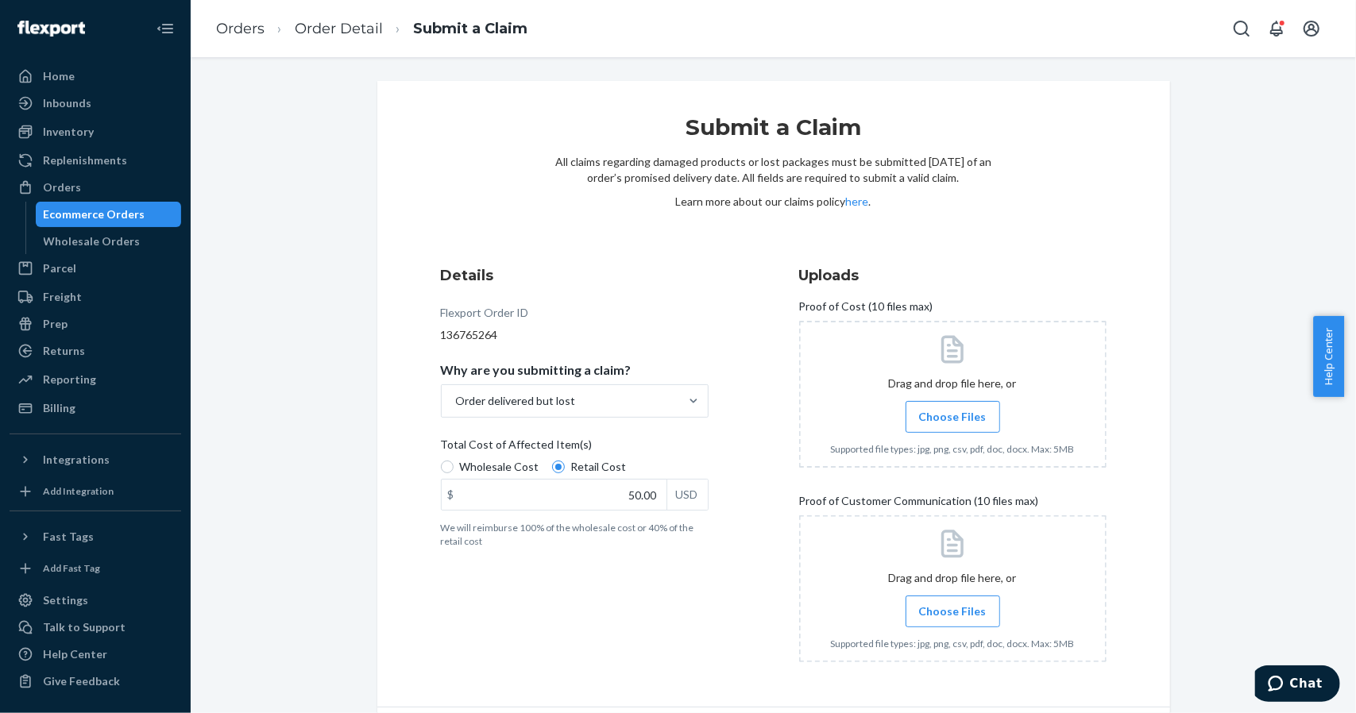
click at [1147, 214] on div "Submit a Claim All claims regarding damaged products or lost packages must be s…" at bounding box center [773, 394] width 793 height 627
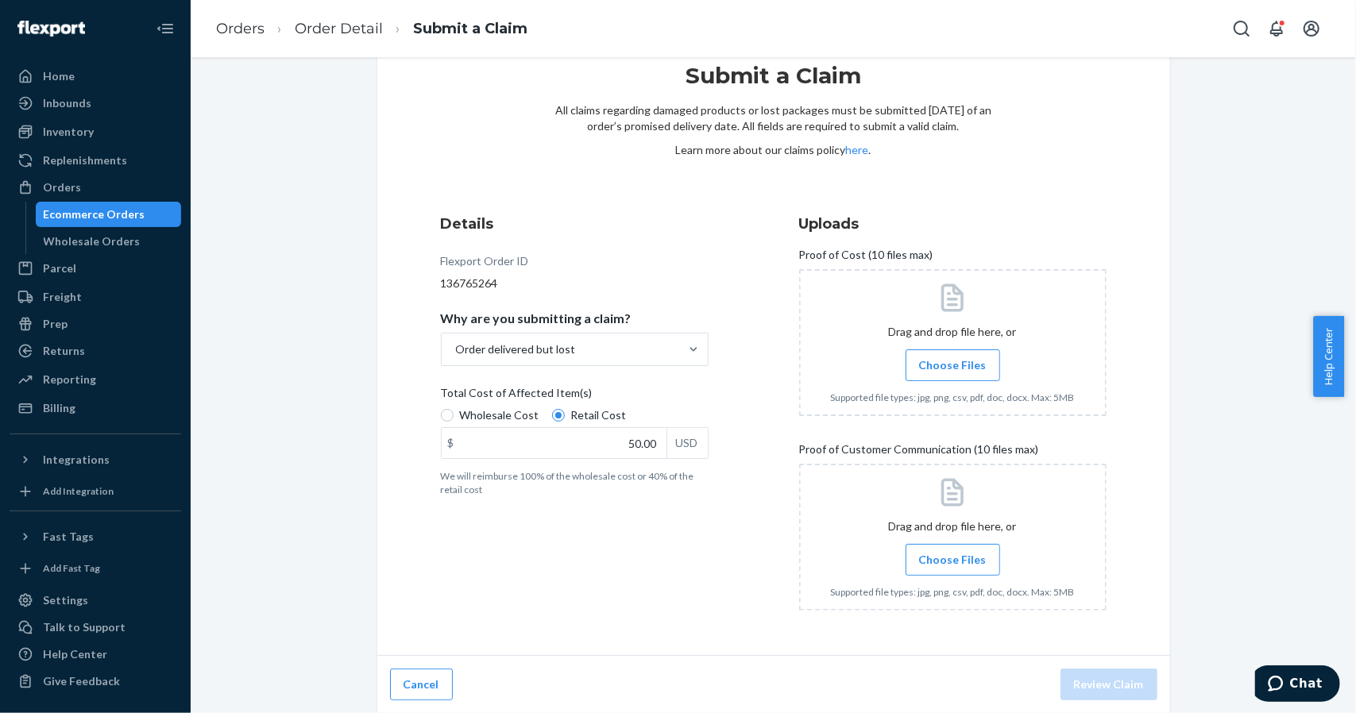
click at [1121, 369] on div "Submit a Claim All claims regarding damaged products or lost packages must be s…" at bounding box center [773, 342] width 793 height 627
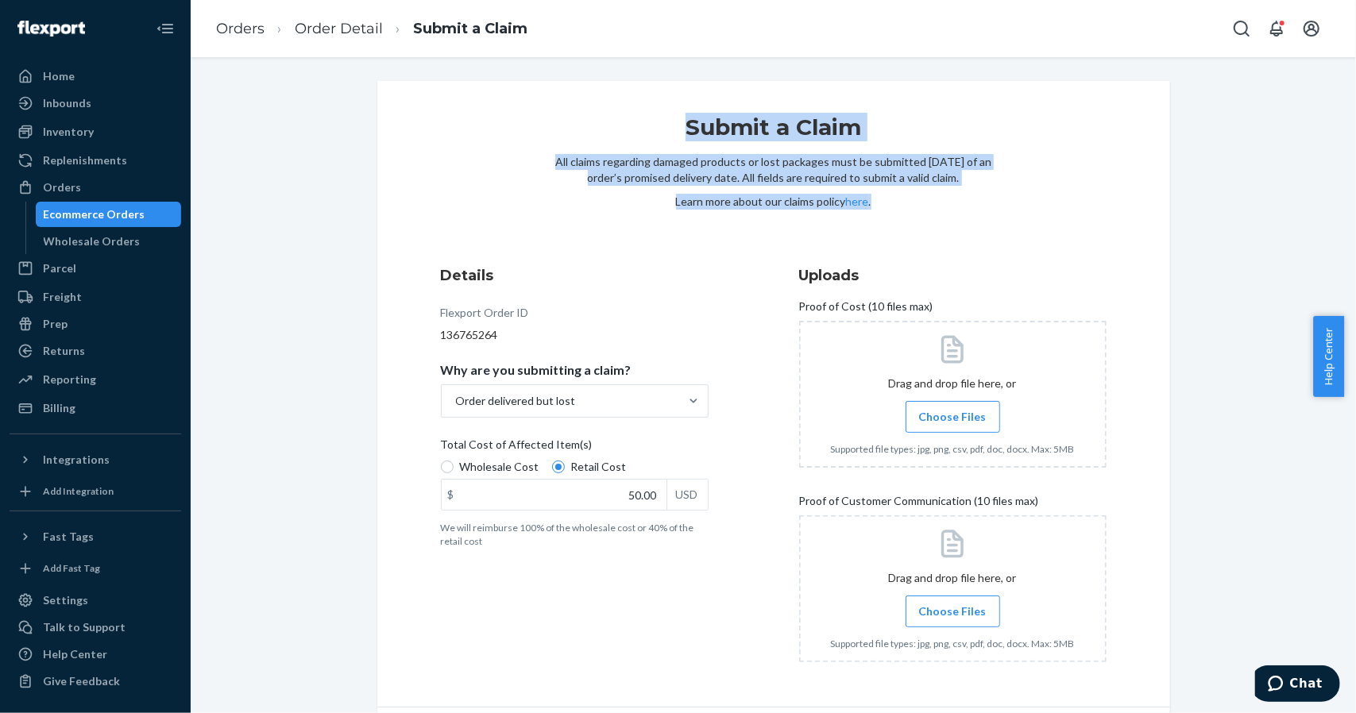
drag, startPoint x: 678, startPoint y: 91, endPoint x: 1006, endPoint y: 202, distance: 345.7
click at [1001, 199] on div "Submit a Claim All claims regarding damaged products or lost packages must be s…" at bounding box center [773, 394] width 793 height 627
click at [1009, 204] on div "Submit a Claim All claims regarding damaged products or lost packages must be s…" at bounding box center [773, 394] width 793 height 627
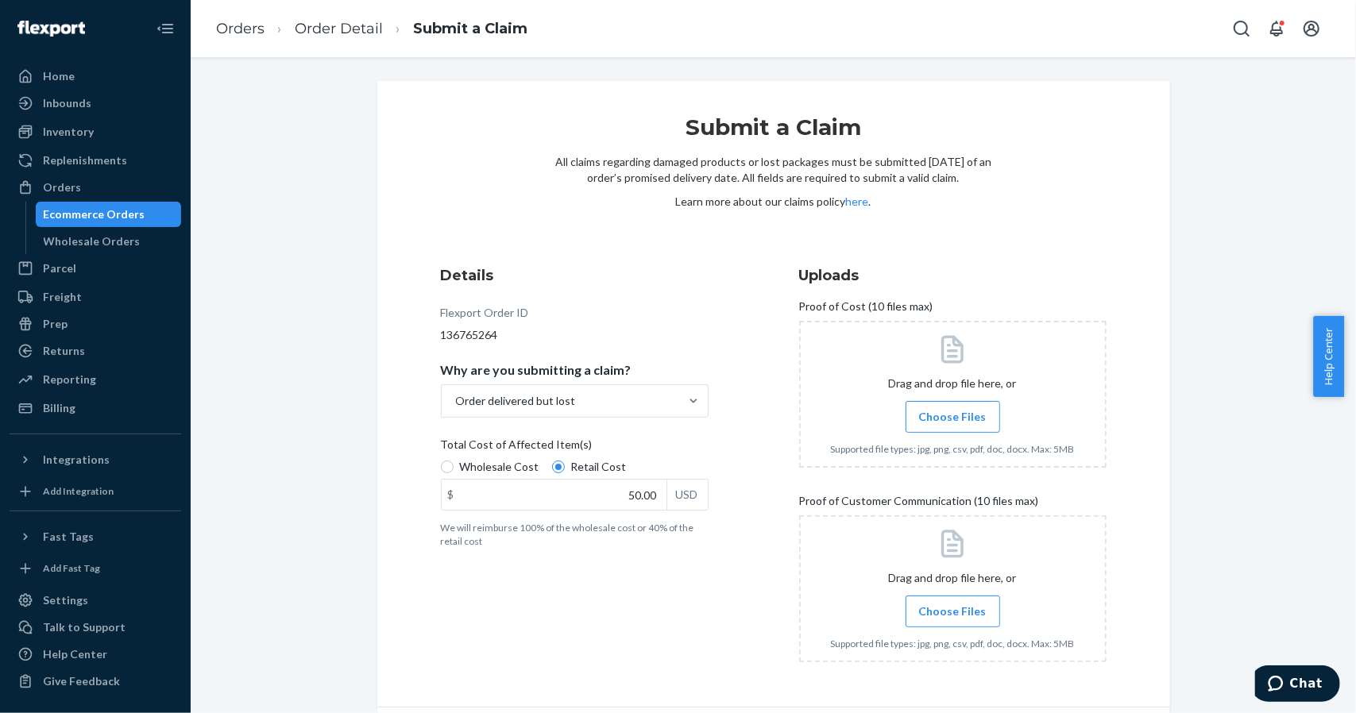
click at [1009, 204] on div "Submit a Claim All claims regarding damaged products or lost packages must be s…" at bounding box center [773, 394] width 793 height 627
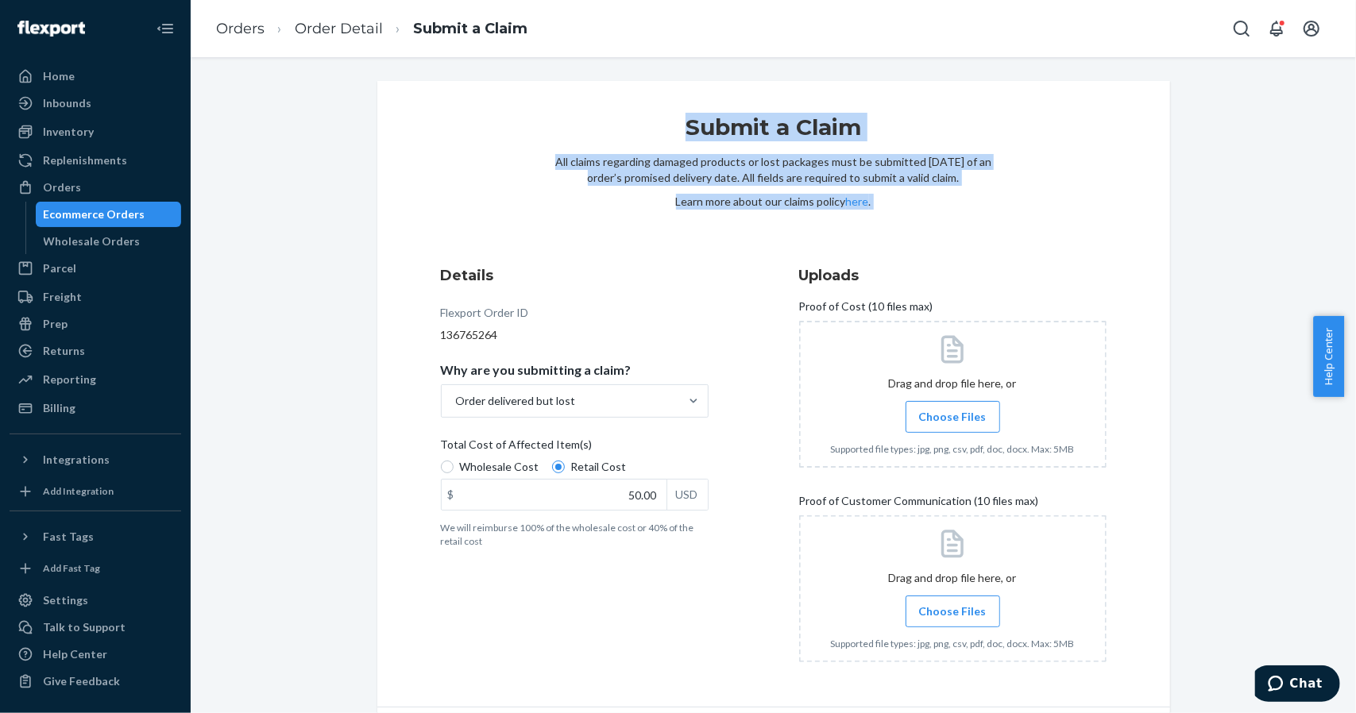
drag, startPoint x: 1009, startPoint y: 204, endPoint x: 642, endPoint y: 109, distance: 379.2
click at [642, 109] on div "Submit a Claim All claims regarding damaged products or lost packages must be s…" at bounding box center [773, 394] width 793 height 627
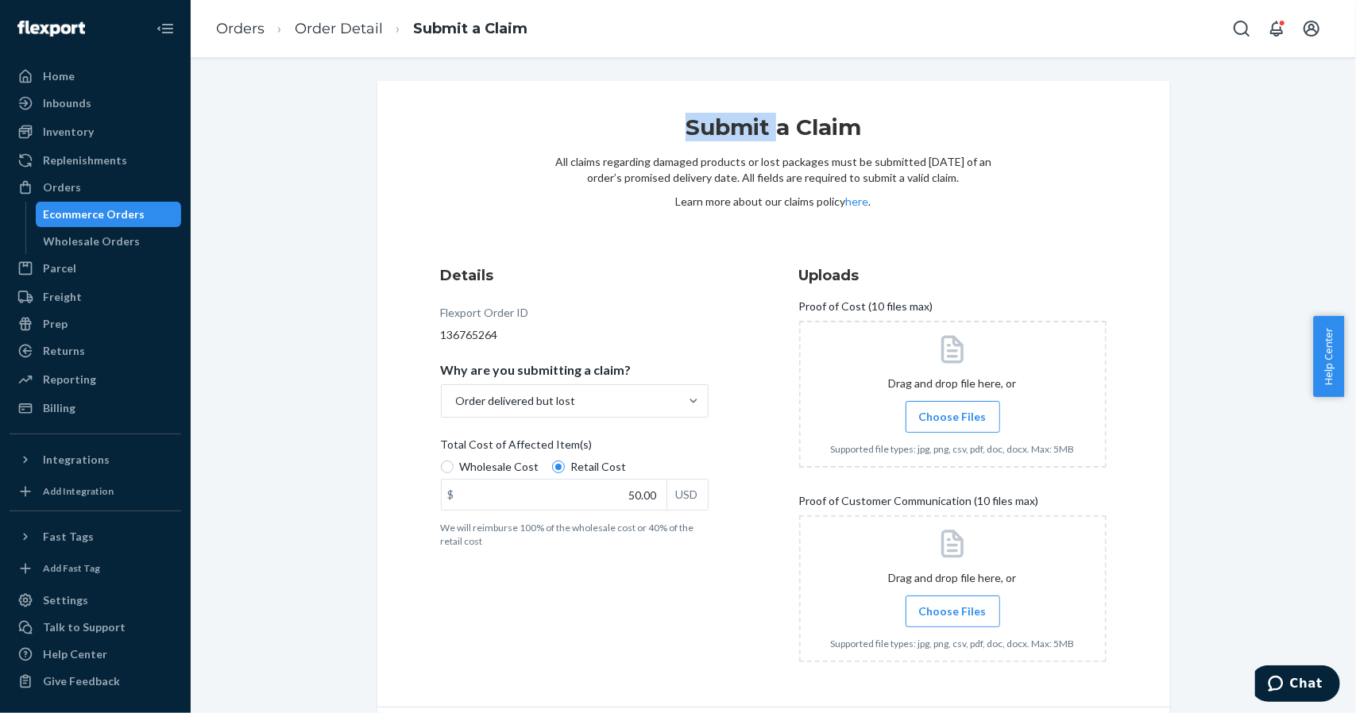
click at [642, 109] on div "Submit a Claim All claims regarding damaged products or lost packages must be s…" at bounding box center [773, 394] width 793 height 627
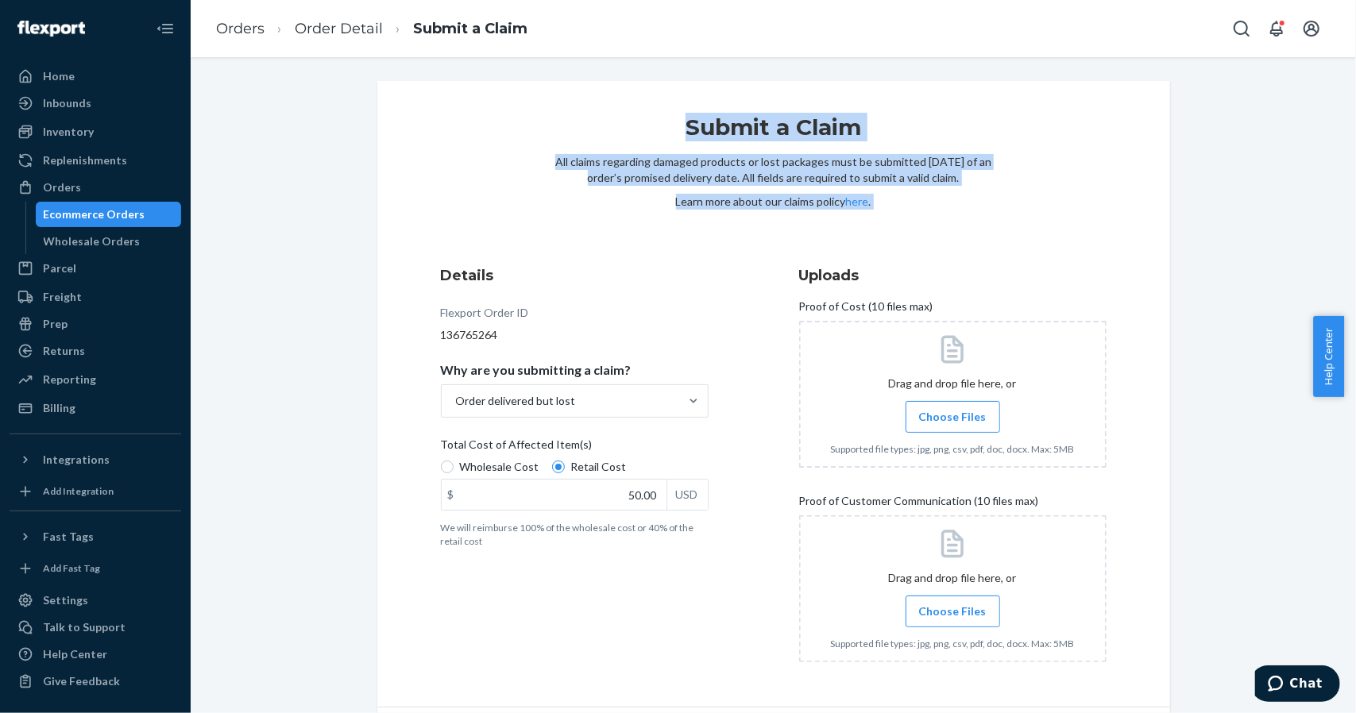
drag, startPoint x: 642, startPoint y: 109, endPoint x: 914, endPoint y: 211, distance: 290.1
click at [914, 211] on div "Submit a Claim All claims regarding damaged products or lost packages must be s…" at bounding box center [773, 394] width 793 height 627
click at [915, 211] on div "Submit a Claim All claims regarding damaged products or lost packages must be s…" at bounding box center [773, 189] width 437 height 153
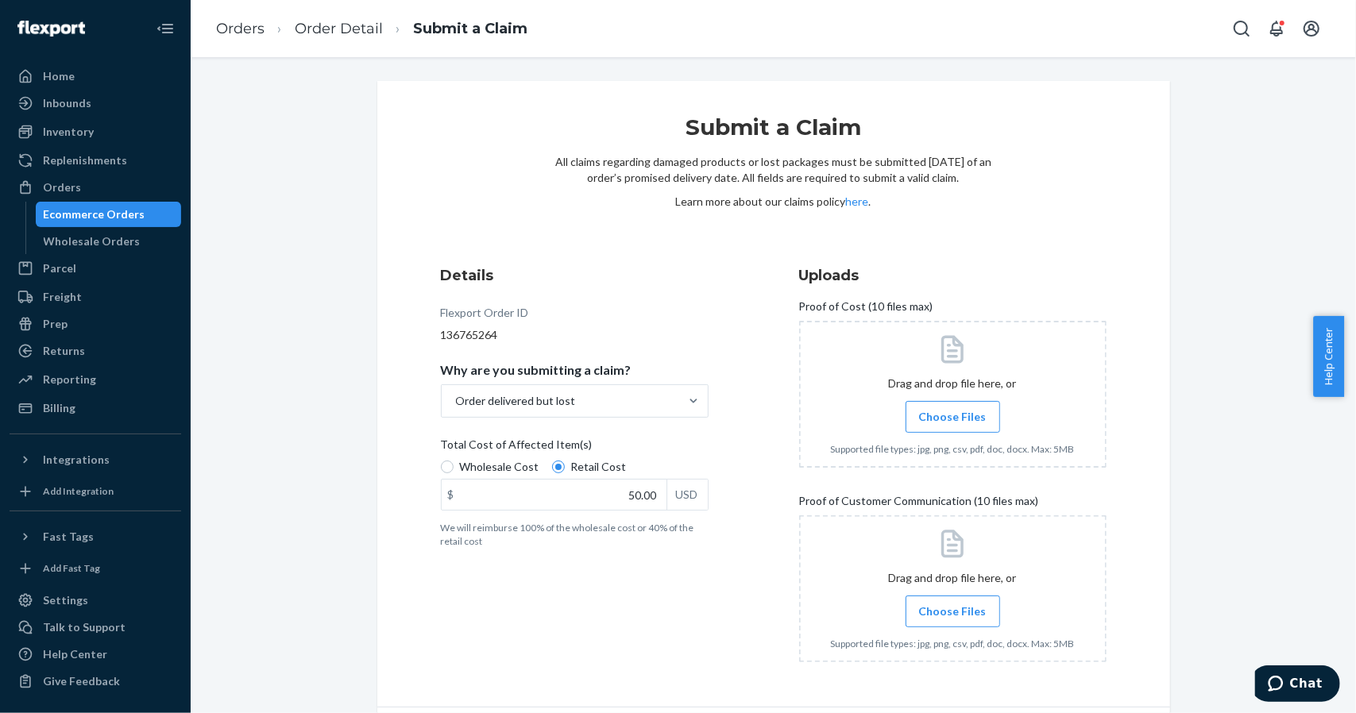
click at [915, 211] on div "Submit a Claim All claims regarding damaged products or lost packages must be s…" at bounding box center [773, 189] width 437 height 153
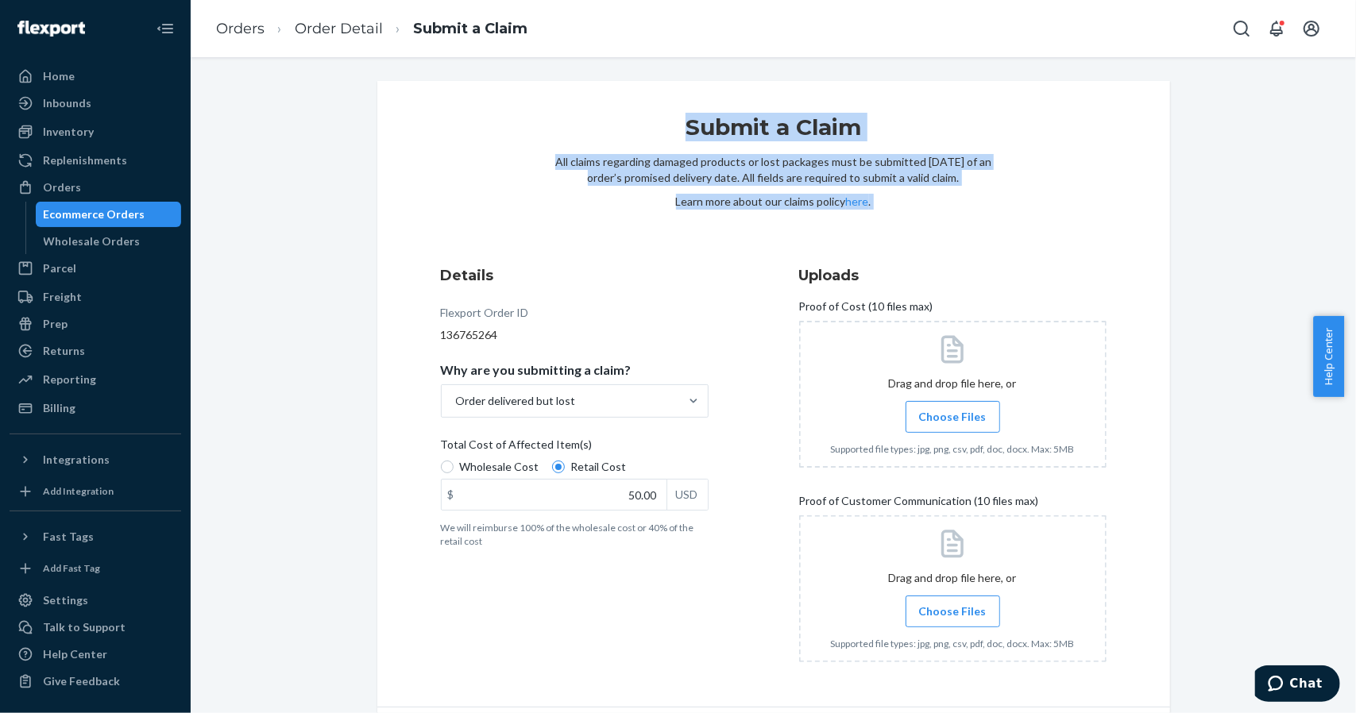
drag, startPoint x: 915, startPoint y: 211, endPoint x: 632, endPoint y: 117, distance: 298.7
click at [632, 117] on div "Submit a Claim All claims regarding damaged products or lost packages must be s…" at bounding box center [773, 189] width 437 height 153
click at [632, 117] on h1 "Submit a Claim" at bounding box center [773, 133] width 437 height 41
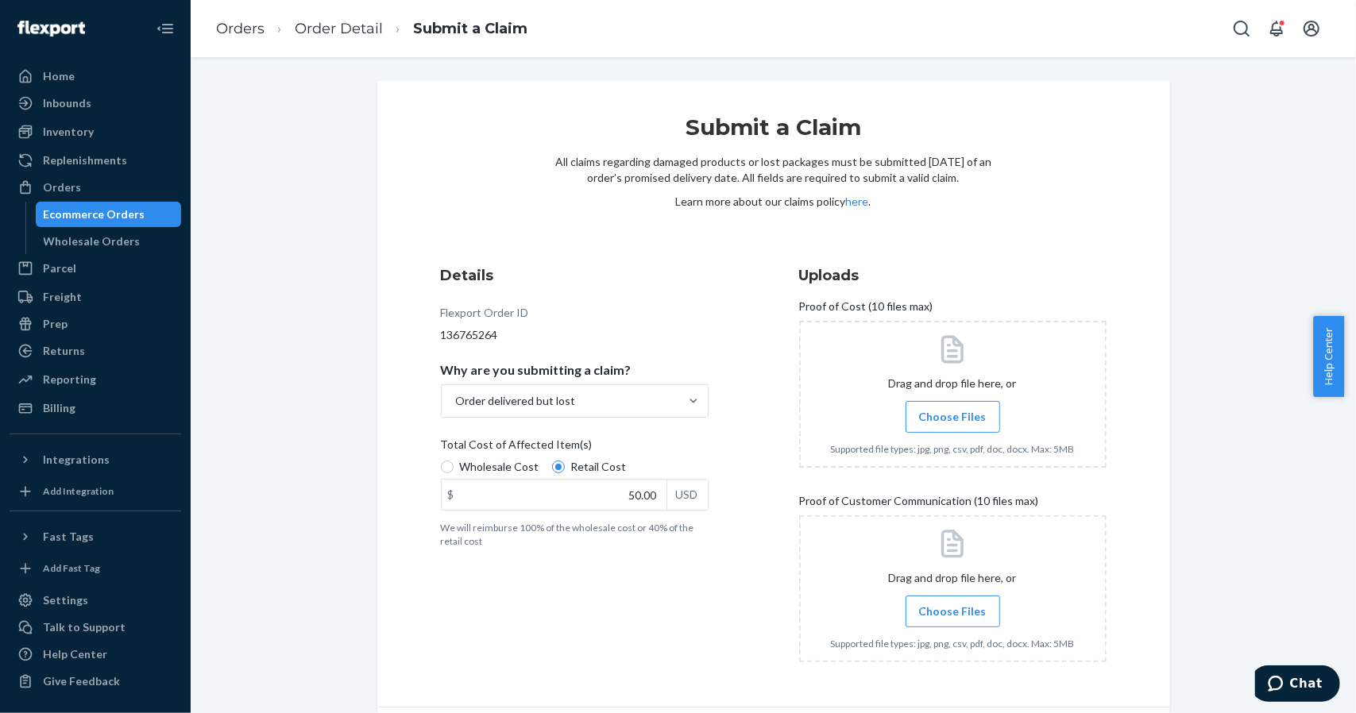
click at [630, 111] on div "Submit a Claim All claims regarding damaged products or lost packages must be s…" at bounding box center [773, 394] width 793 height 627
